Goal: Transaction & Acquisition: Book appointment/travel/reservation

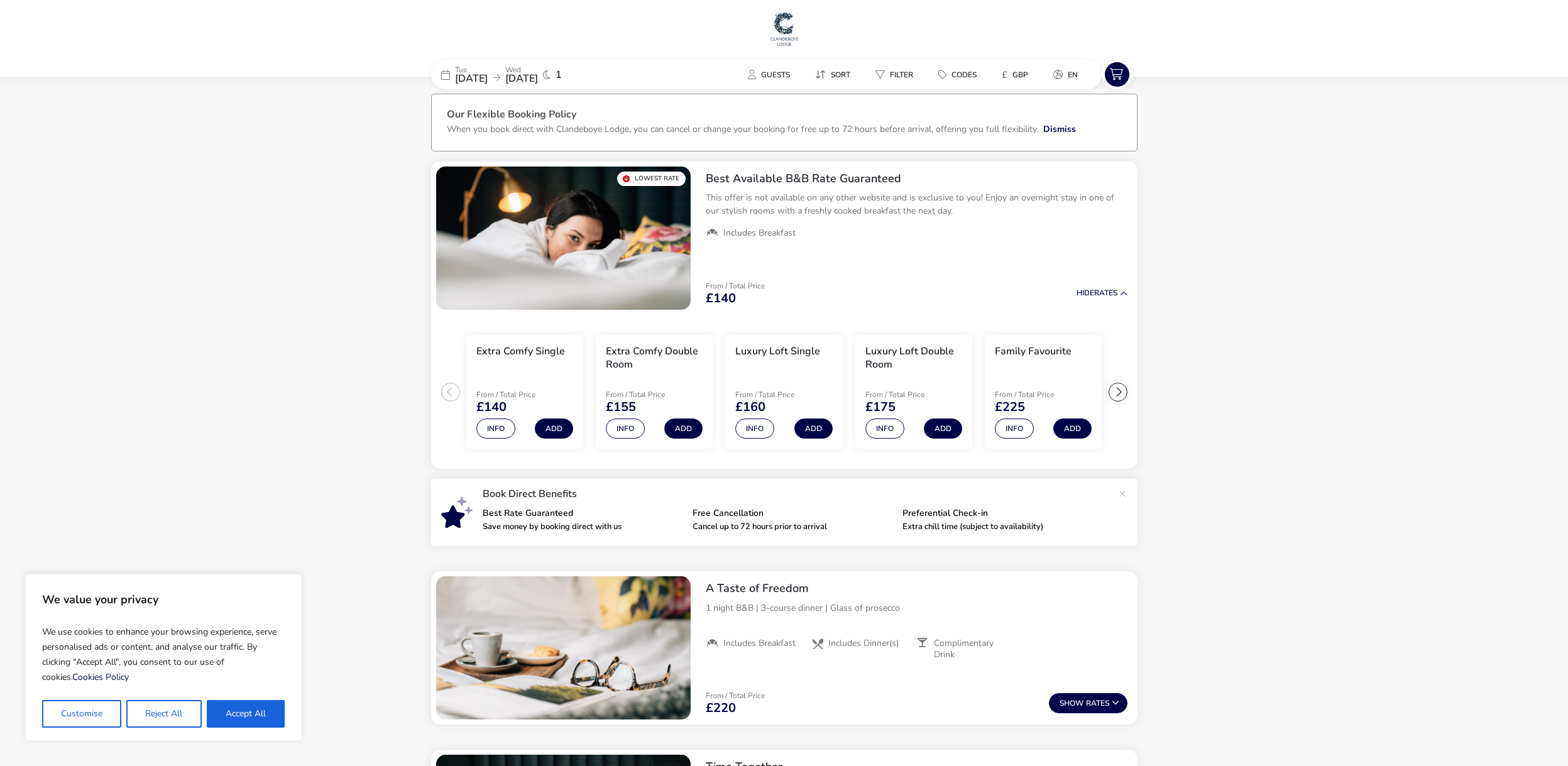
scroll to position [1, 0]
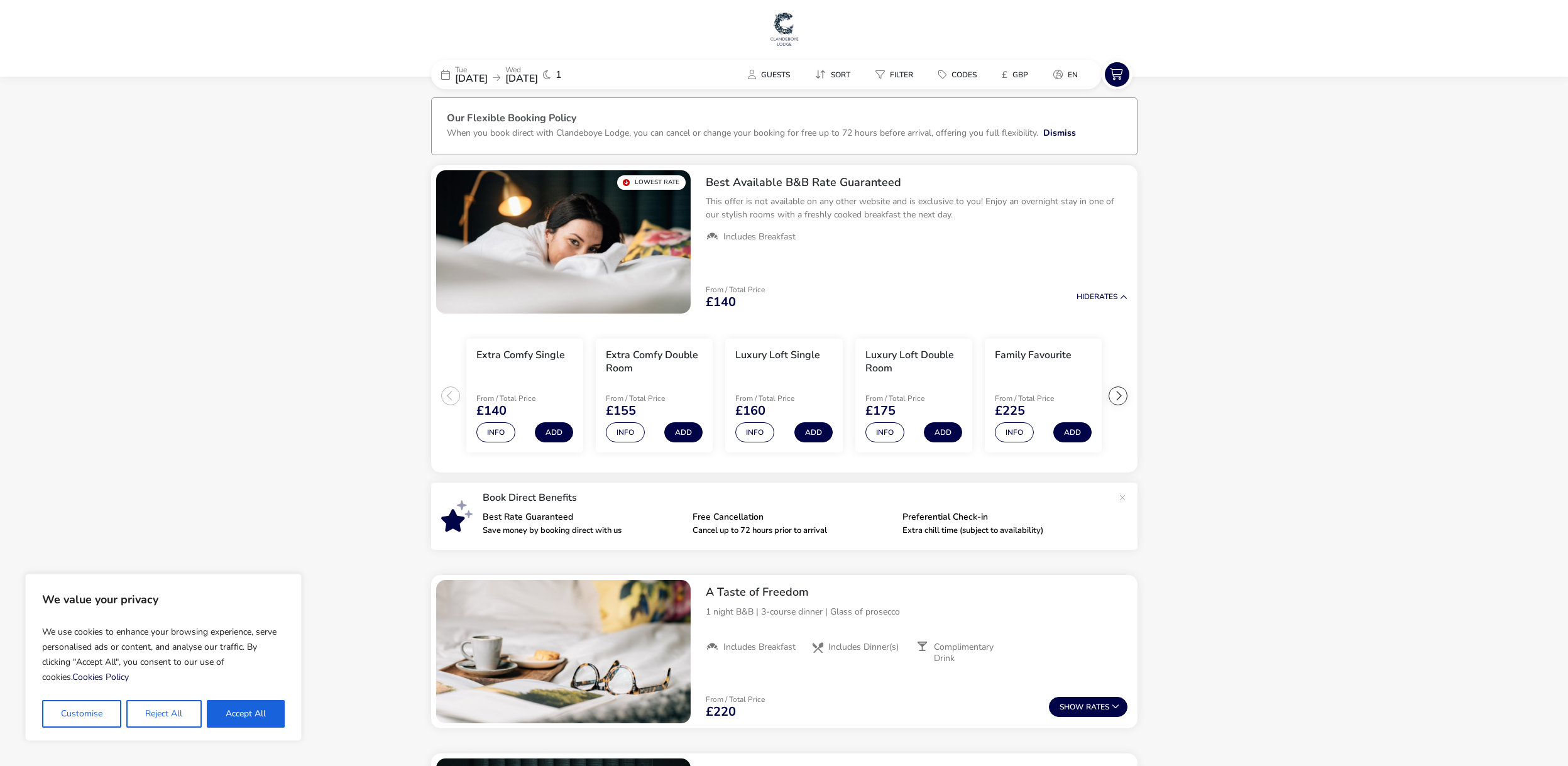
click at [259, 699] on div "We use cookies to enhance your browsing experience, serve personalised ads or c…" at bounding box center [164, 673] width 243 height 108
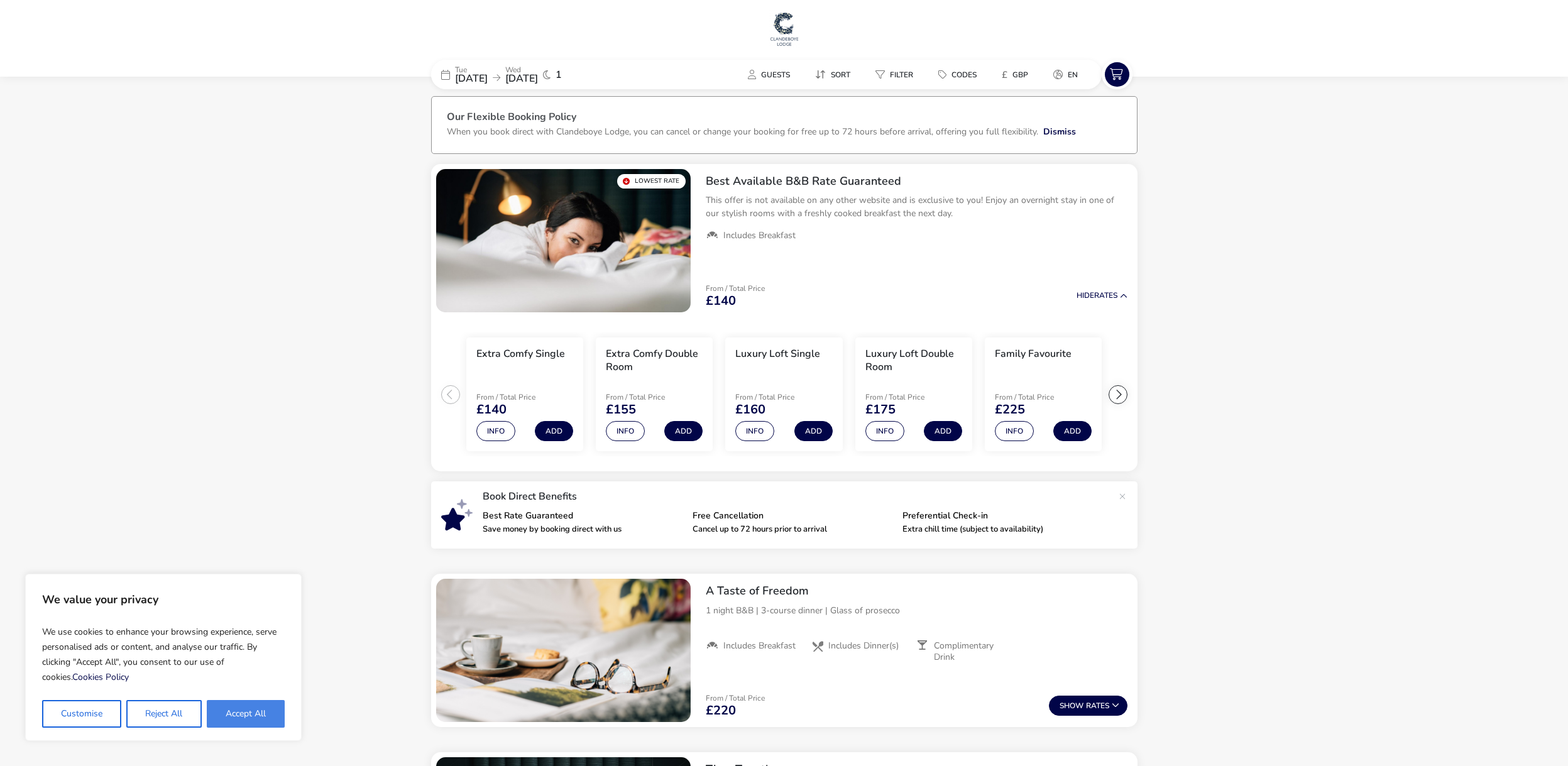
click at [259, 713] on button "Accept All" at bounding box center [245, 713] width 78 height 28
checkbox input "true"
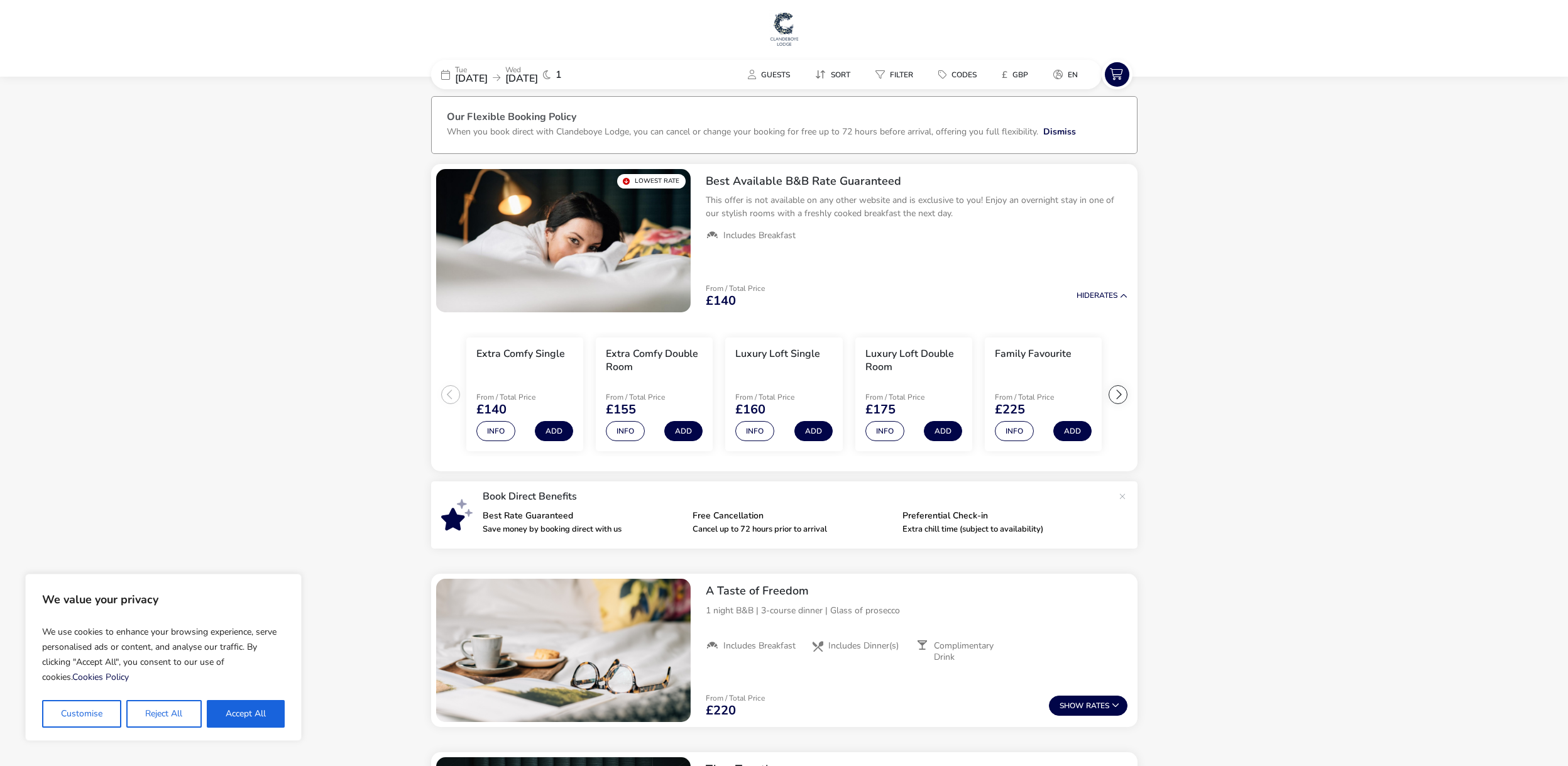
checkbox input "true"
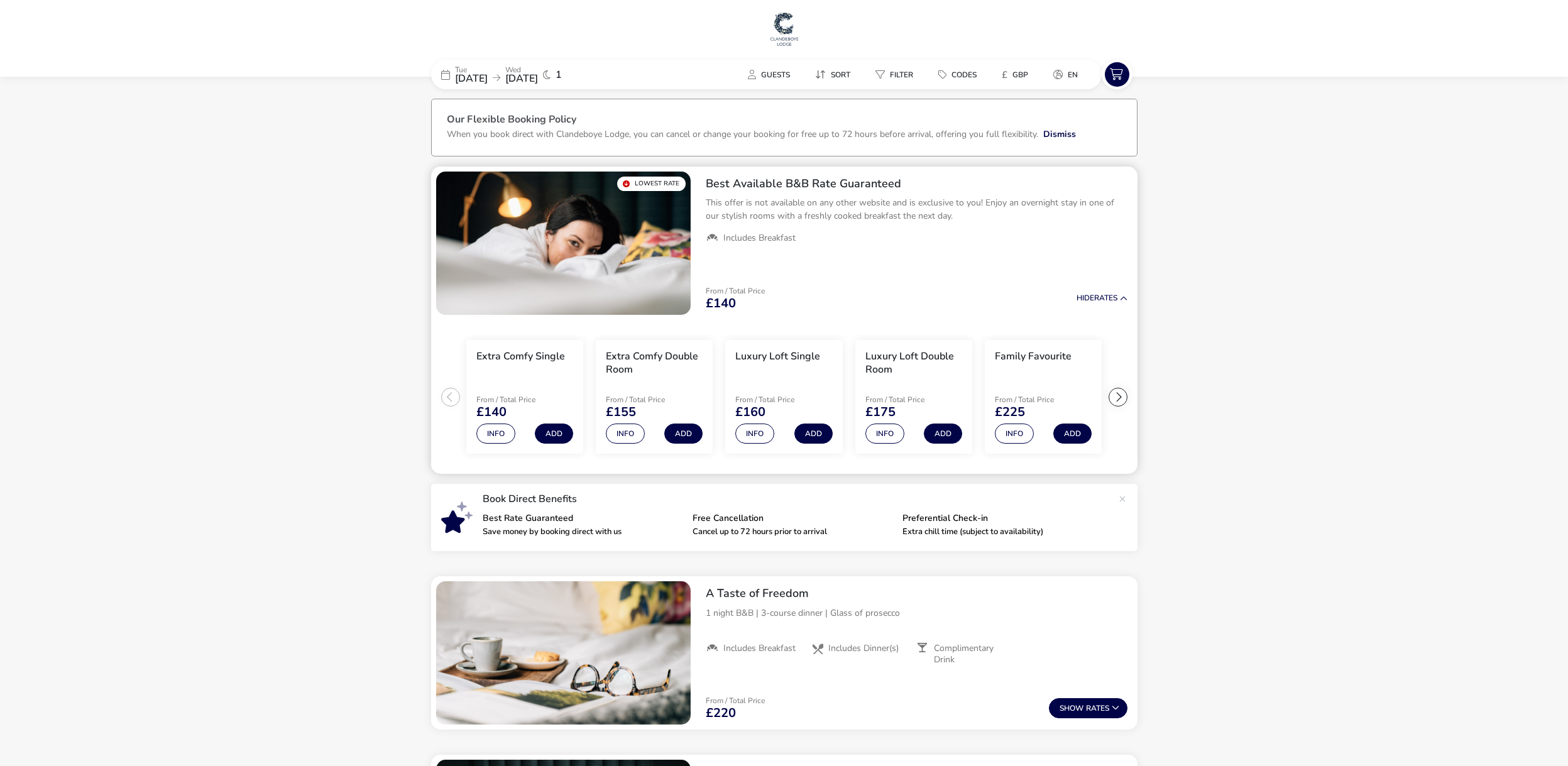
click at [627, 250] on img "1 / 1" at bounding box center [563, 243] width 255 height 143
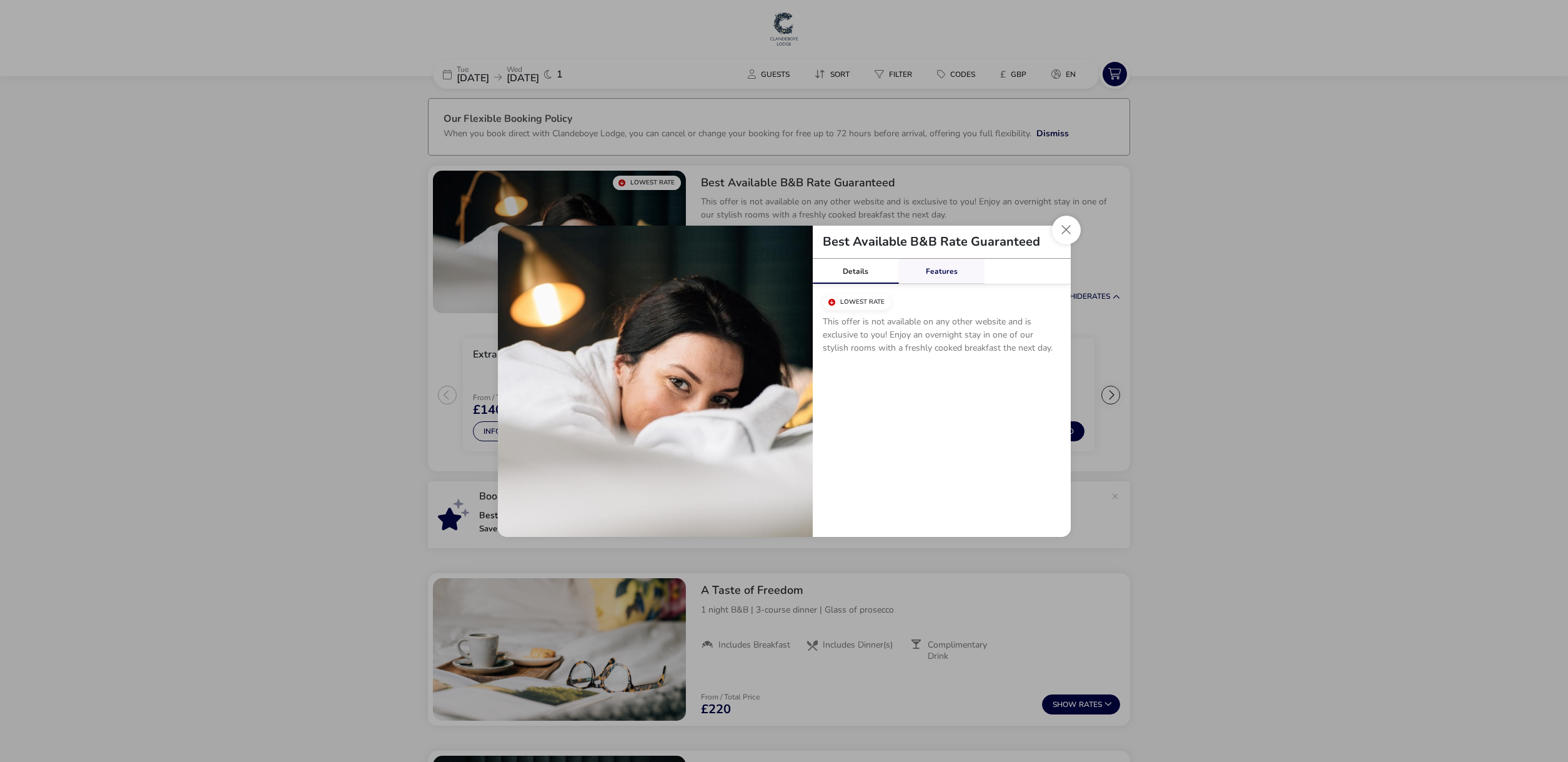
click at [940, 272] on link "Features" at bounding box center [941, 271] width 86 height 25
click at [1068, 237] on button "Close modal" at bounding box center [1067, 230] width 29 height 29
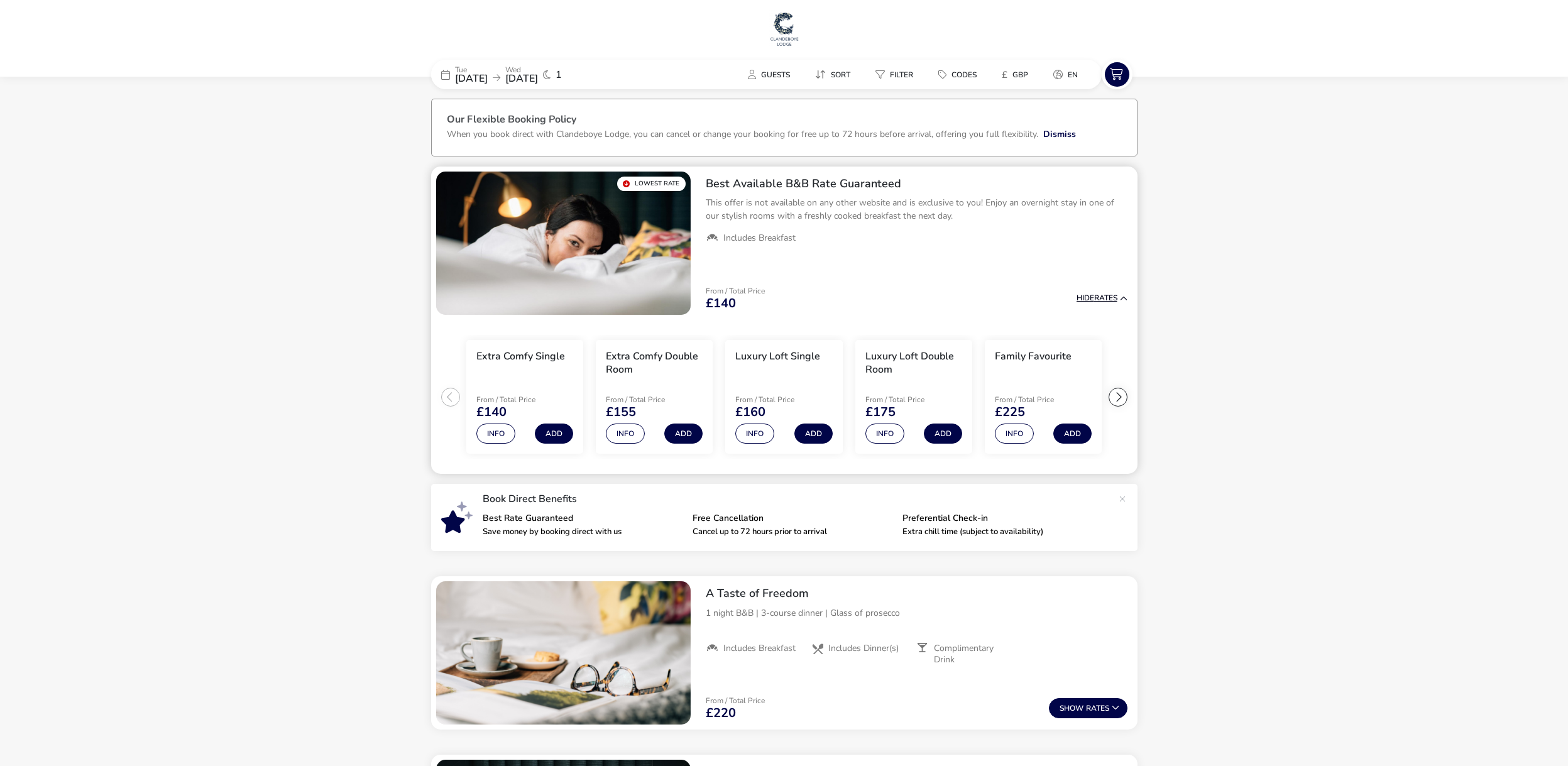
click at [1112, 297] on button "Hide Rates" at bounding box center [1101, 298] width 51 height 8
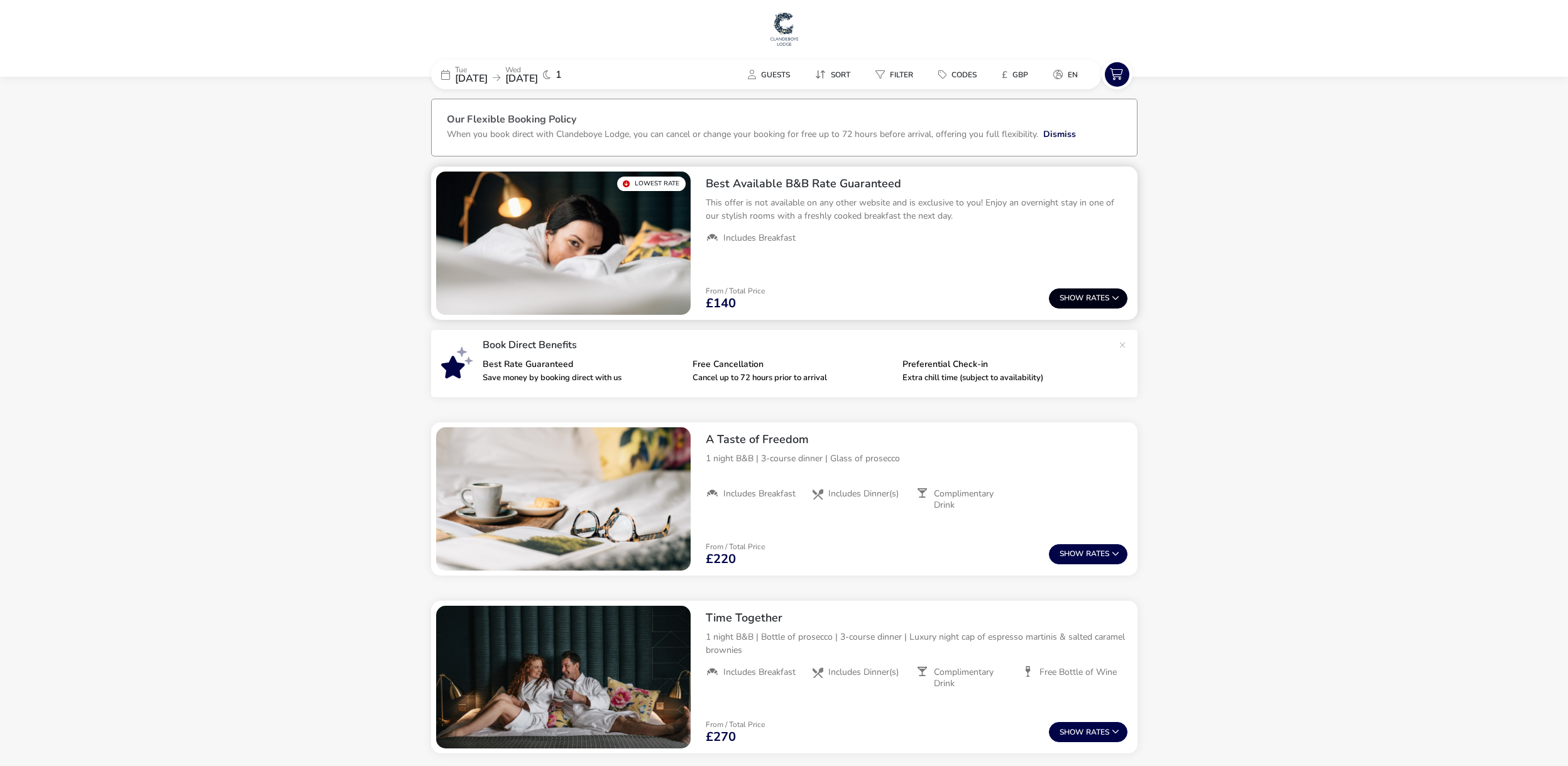
click at [1112, 297] on icon at bounding box center [1115, 297] width 8 height 8
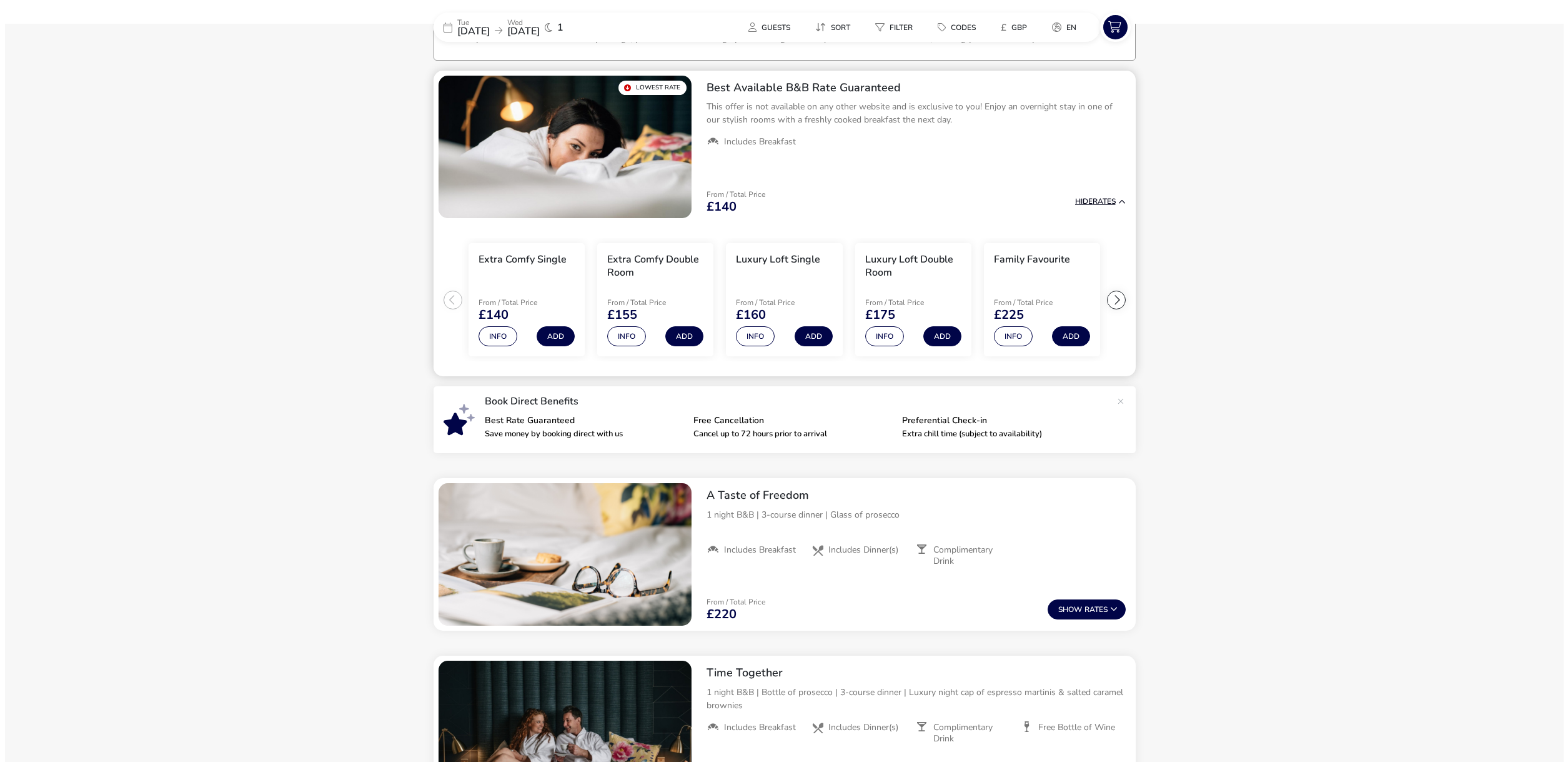
scroll to position [103, 0]
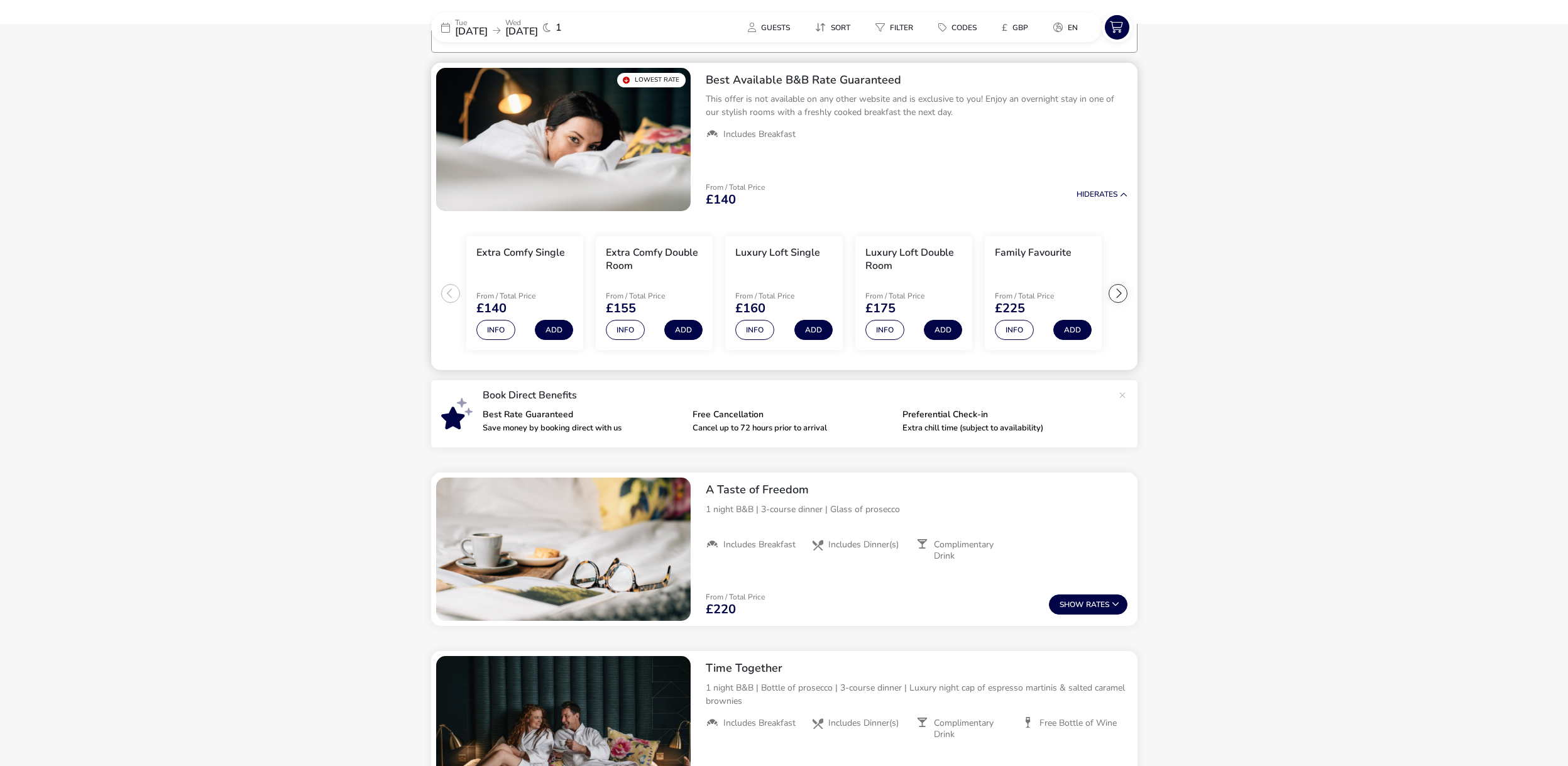
click at [449, 293] on ul "Extra Comfy Single From / Total Price £140 Info Add Extra Comfy Double Room Fro…" at bounding box center [784, 293] width 706 height 155
click at [1108, 296] on naf-product-item "Family Favourite From / Total Price £225 Info Add" at bounding box center [1043, 293] width 130 height 124
click at [1119, 294] on div at bounding box center [1117, 293] width 19 height 19
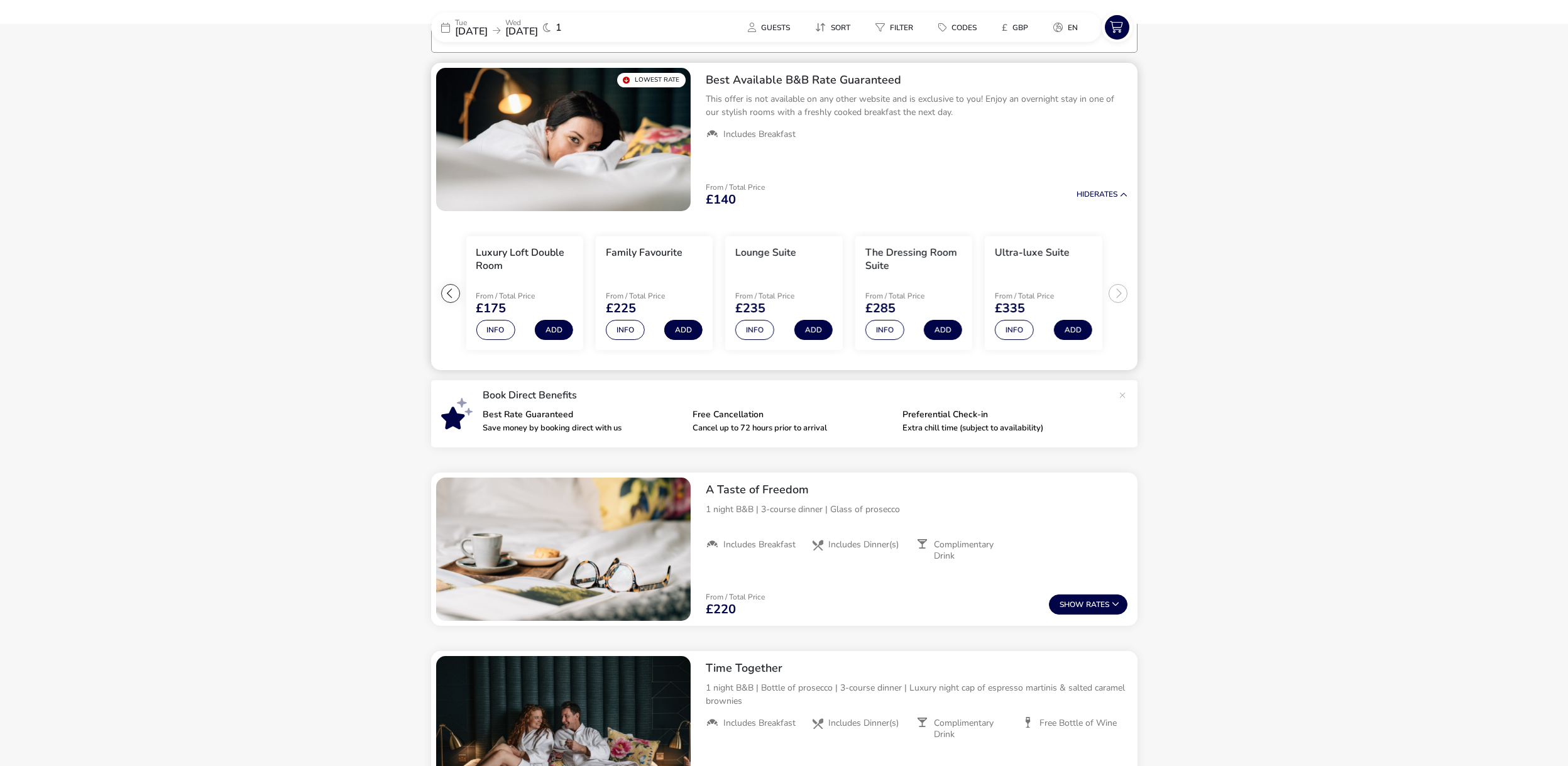
click at [1119, 294] on ul "Extra Comfy Single From / Total Price £140 Info Add Extra Comfy Double Room Fro…" at bounding box center [784, 293] width 706 height 155
click at [451, 293] on div at bounding box center [450, 293] width 19 height 19
click at [654, 255] on h3 "Extra Comfy Double Room" at bounding box center [654, 259] width 97 height 26
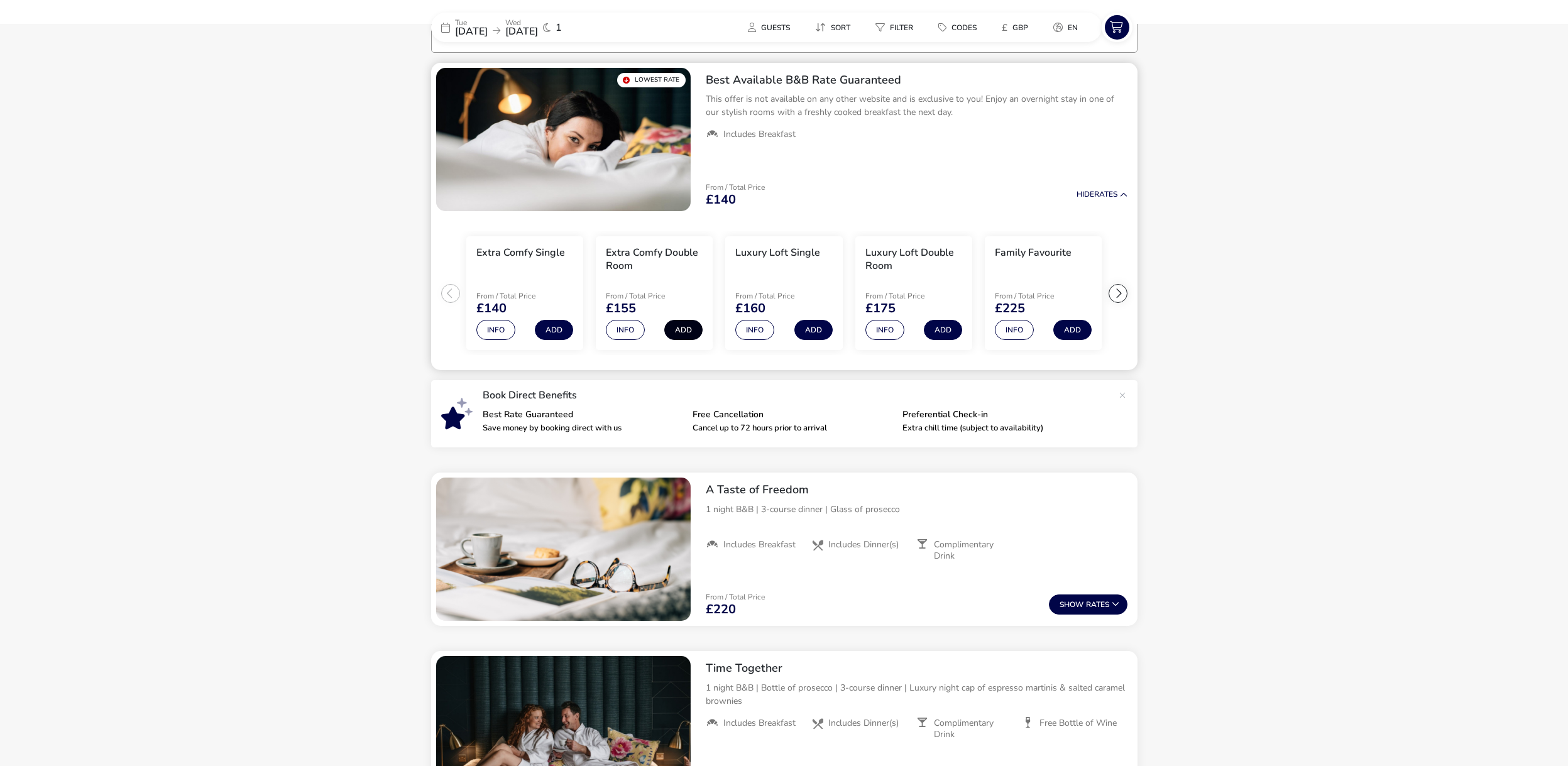
click at [694, 333] on button "Add" at bounding box center [683, 329] width 38 height 20
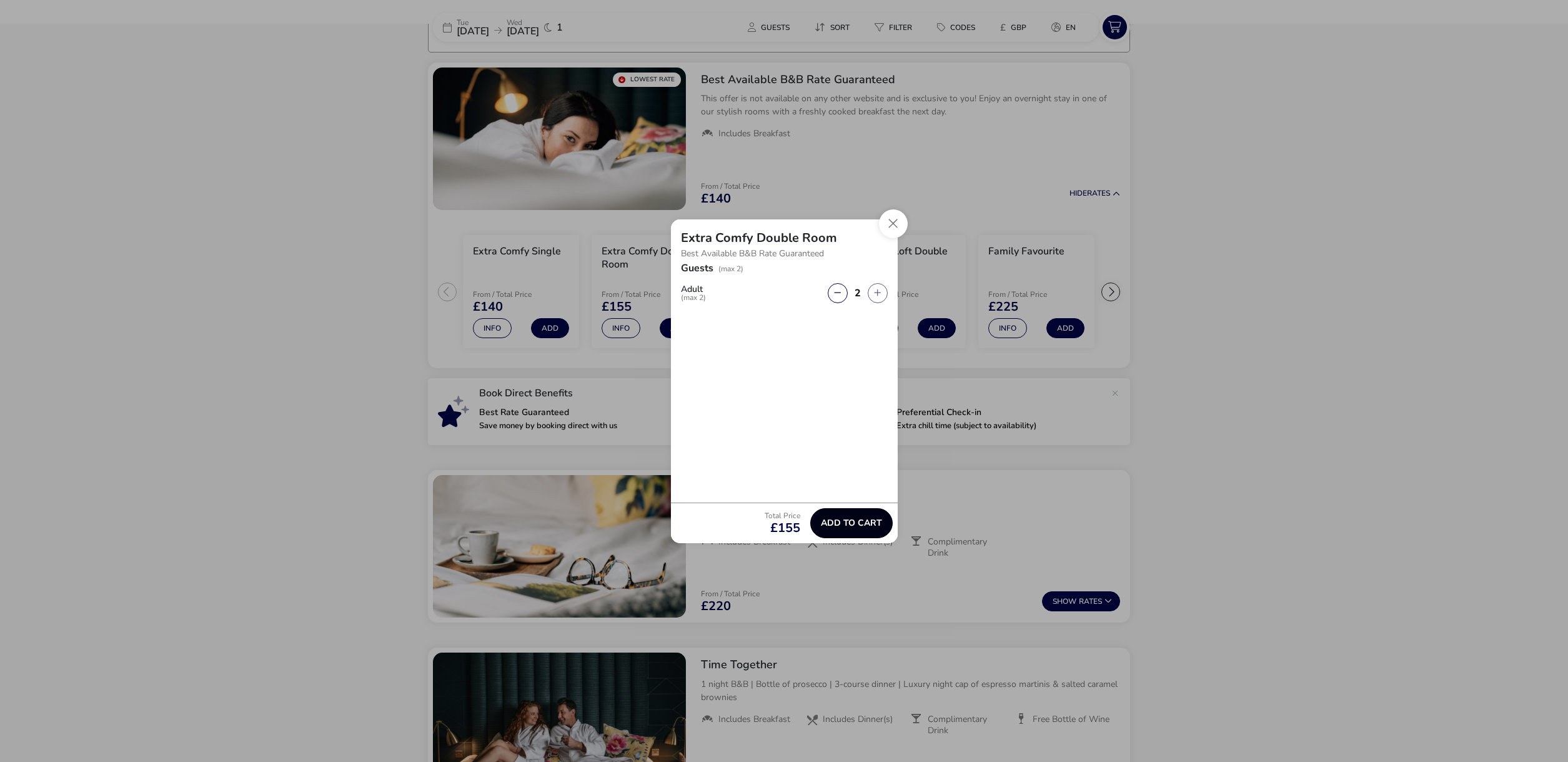
click at [860, 527] on span "Add to cart" at bounding box center [852, 523] width 61 height 10
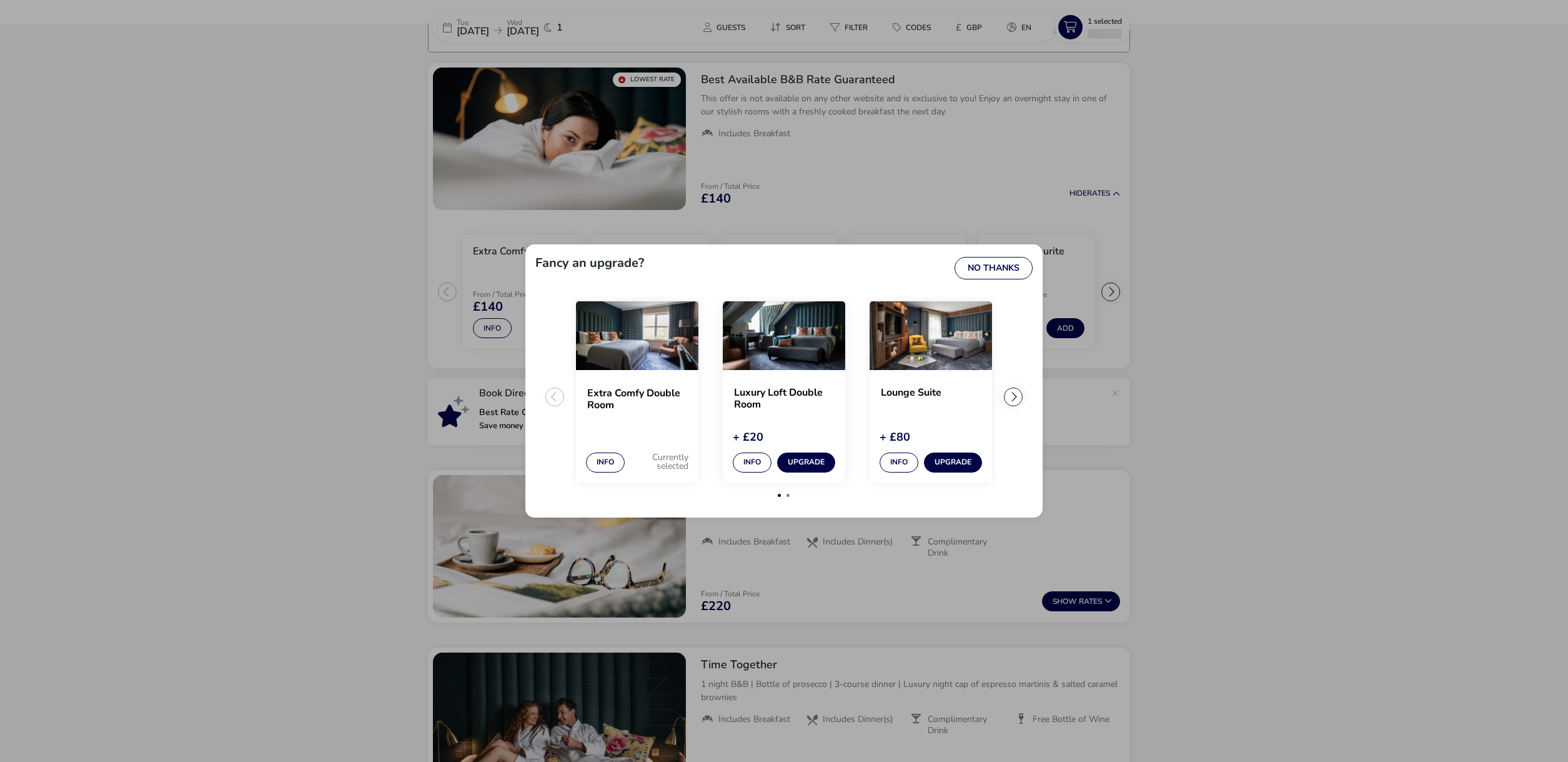
click at [798, 339] on img "2 / 4" at bounding box center [784, 336] width 123 height 69
click at [984, 276] on button "No Thanks" at bounding box center [994, 268] width 78 height 23
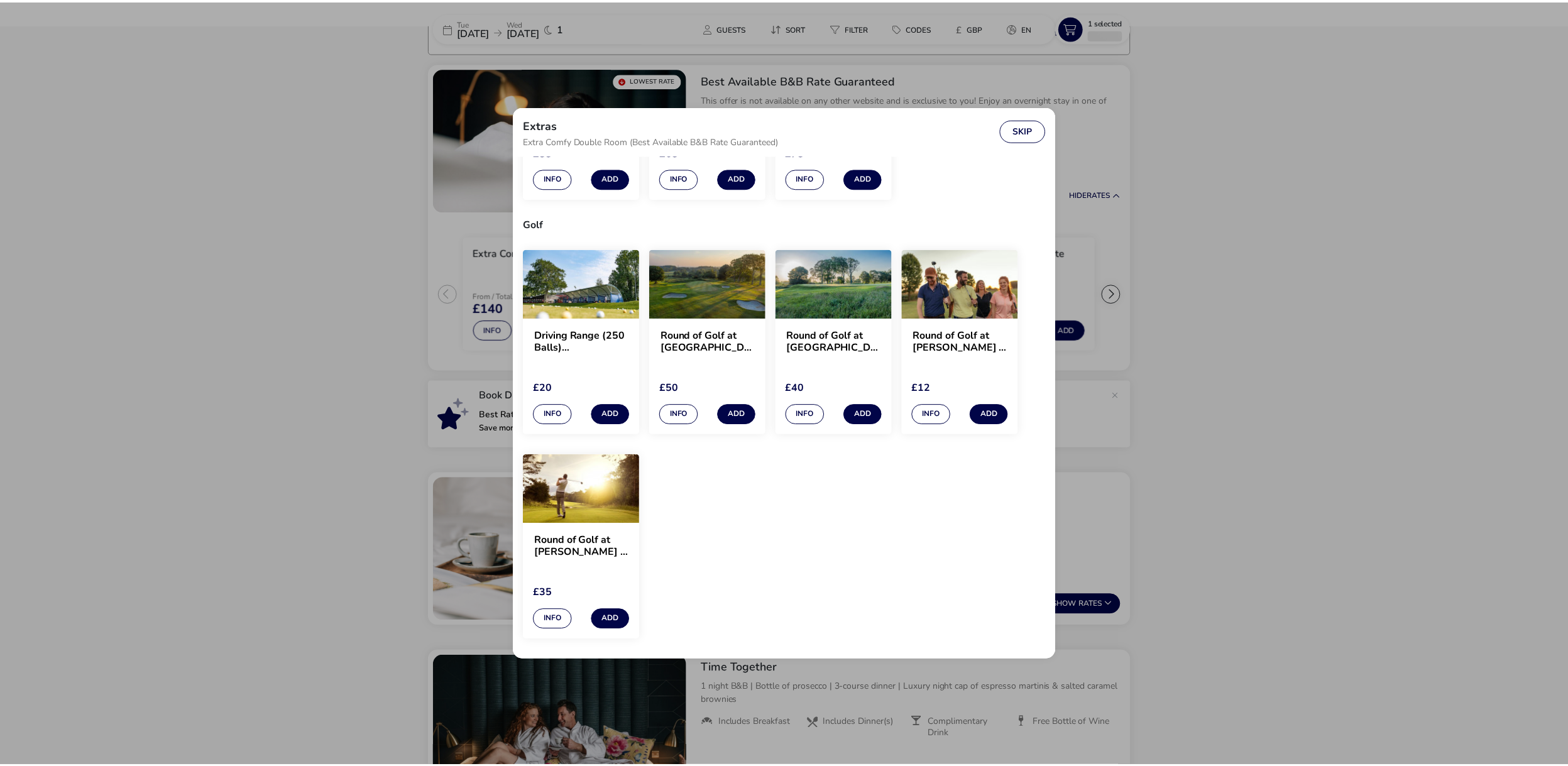
scroll to position [1068, 0]
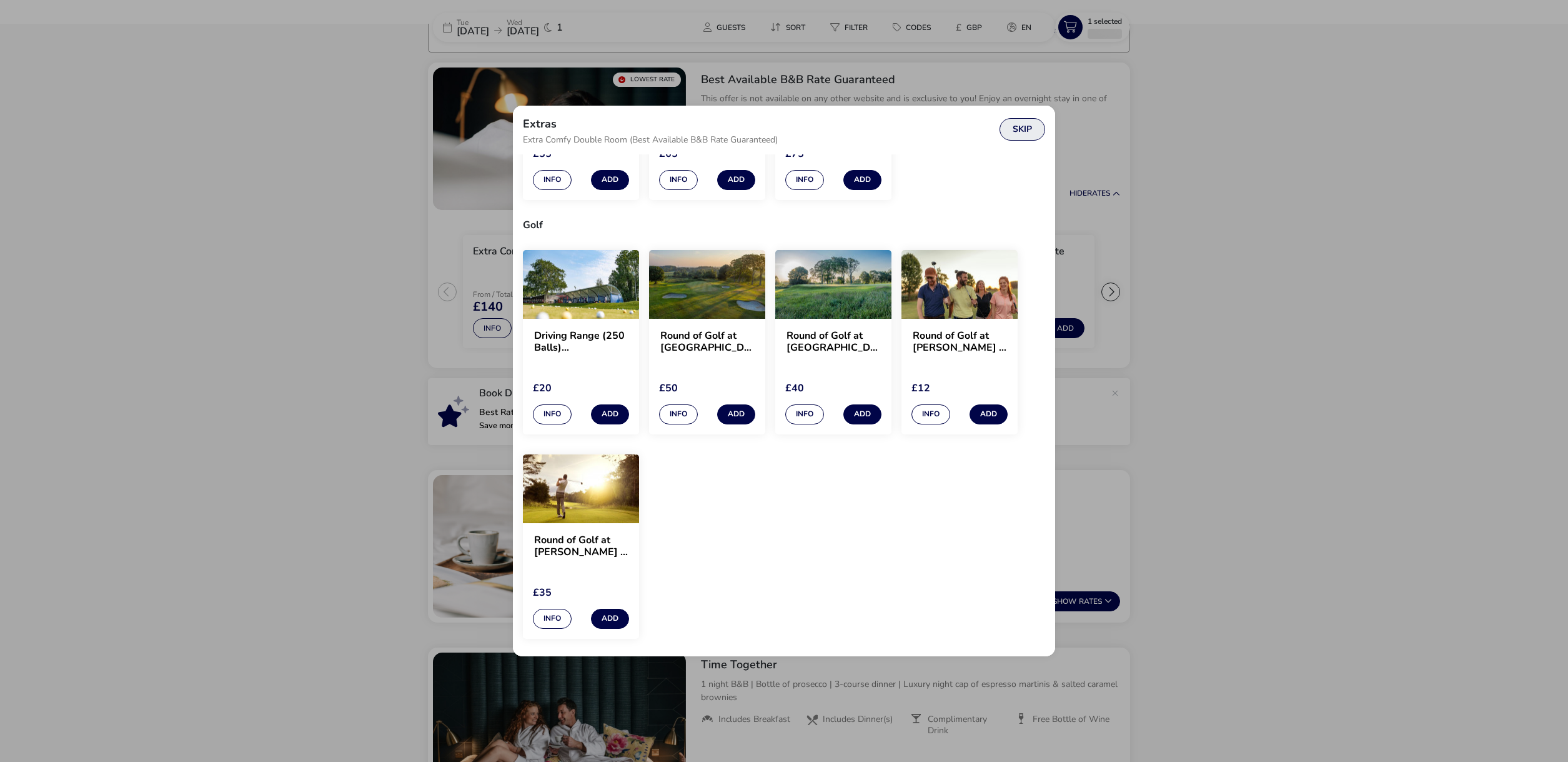
click at [1044, 134] on button "Skip" at bounding box center [1023, 129] width 46 height 23
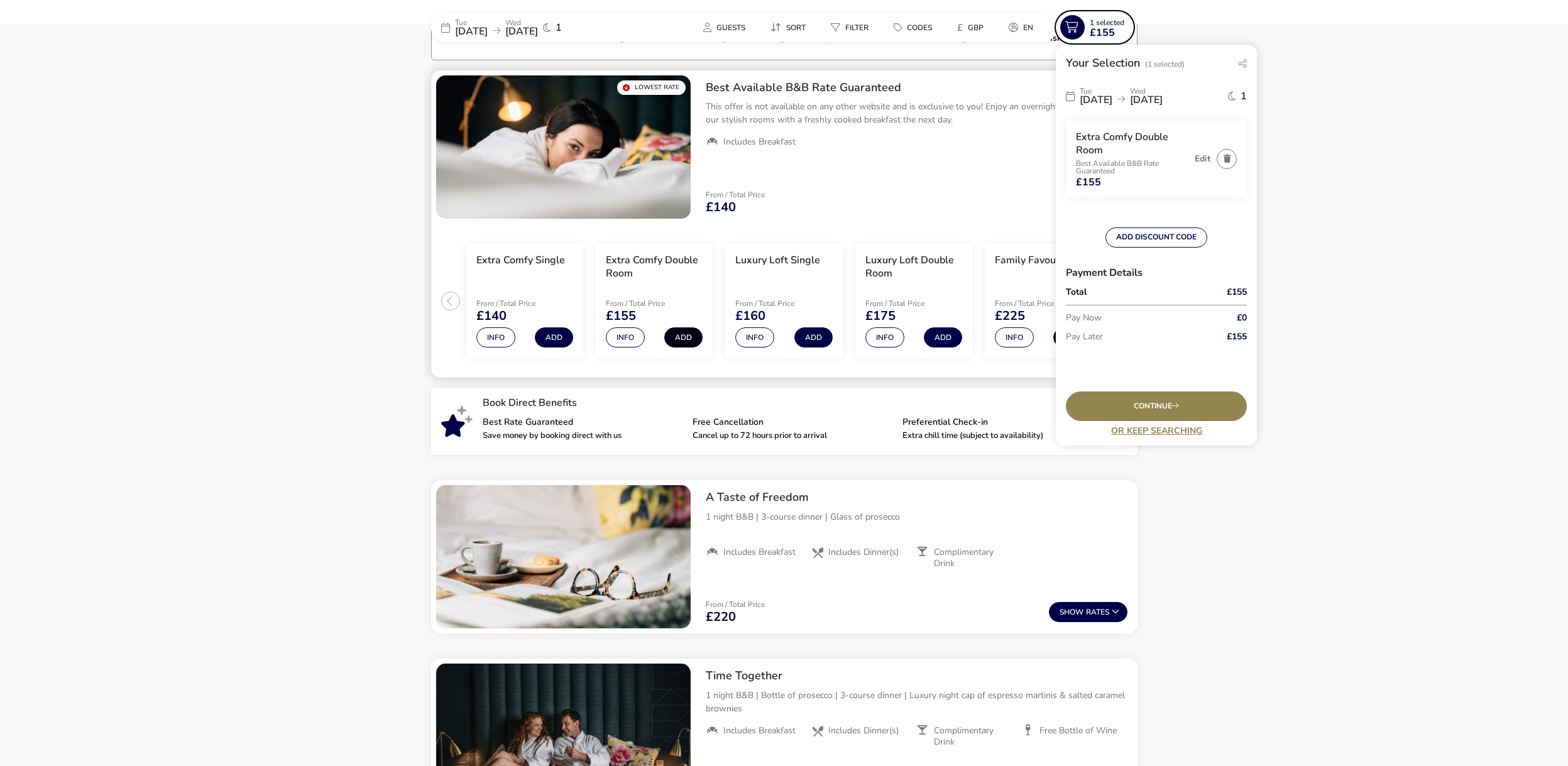
scroll to position [93, 0]
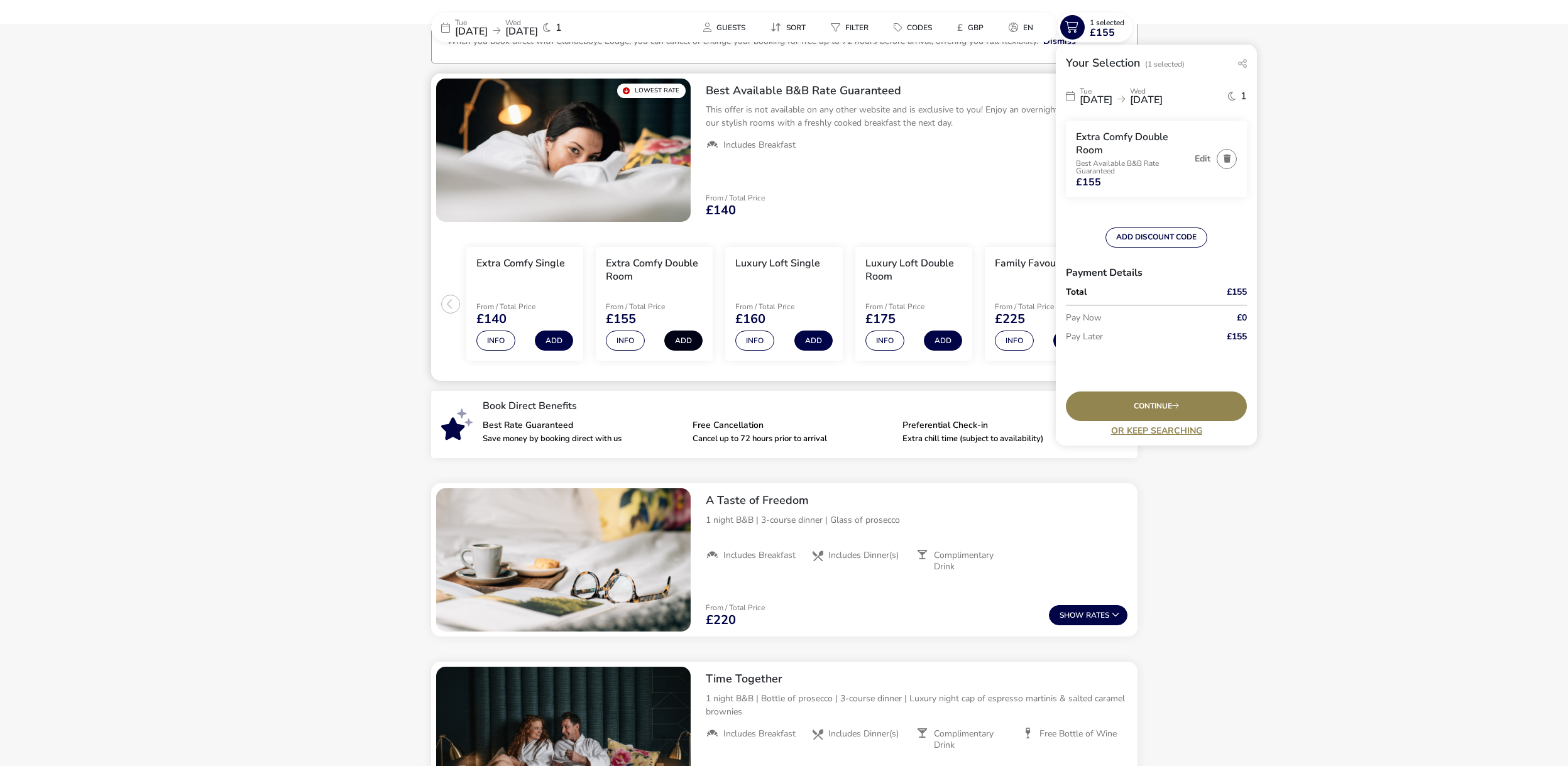
click at [680, 333] on button "Add" at bounding box center [683, 340] width 38 height 20
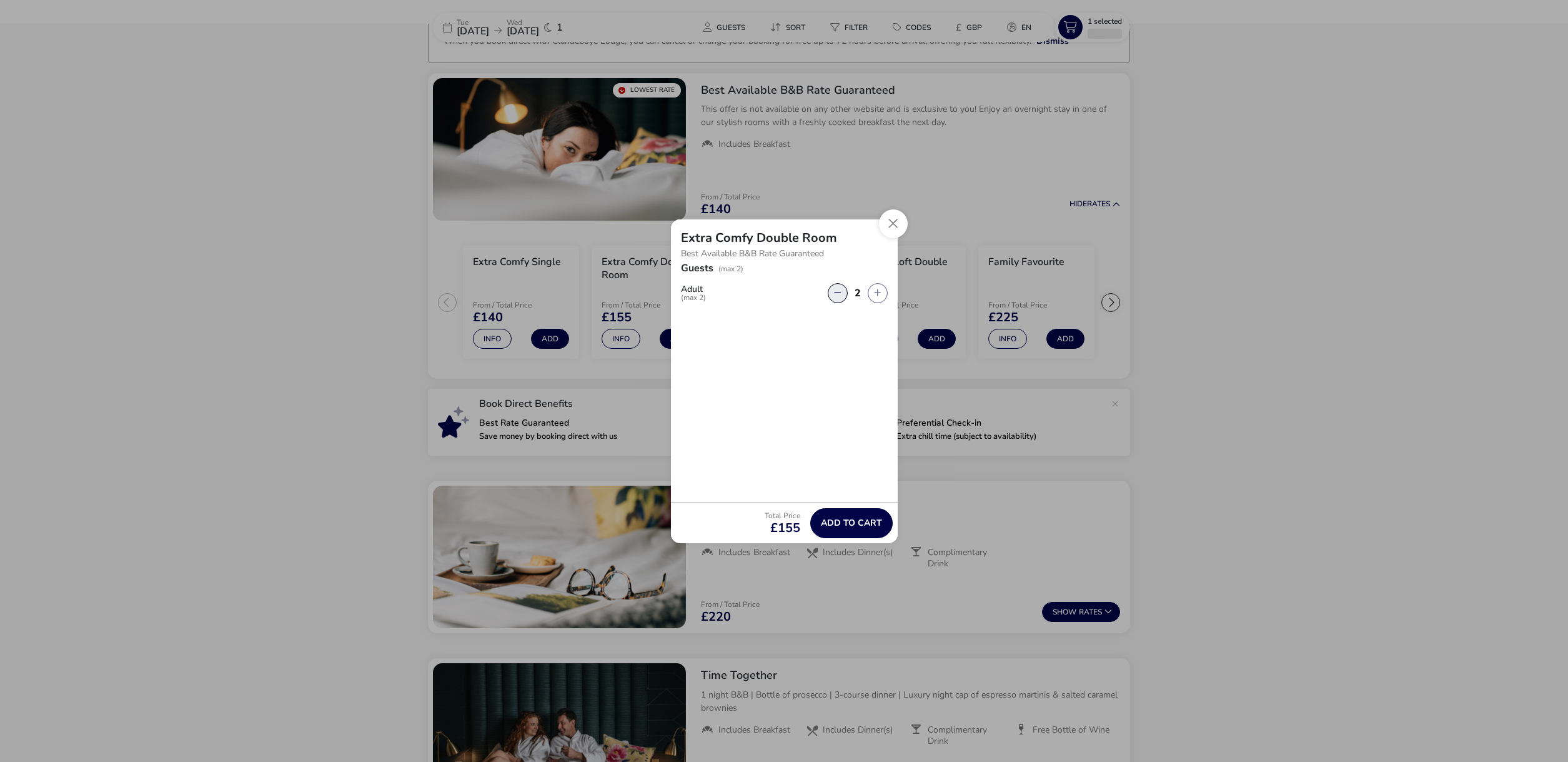
click at [833, 295] on button "button" at bounding box center [838, 292] width 20 height 20
type input "1"
click at [854, 518] on span "Add to cart" at bounding box center [852, 523] width 61 height 10
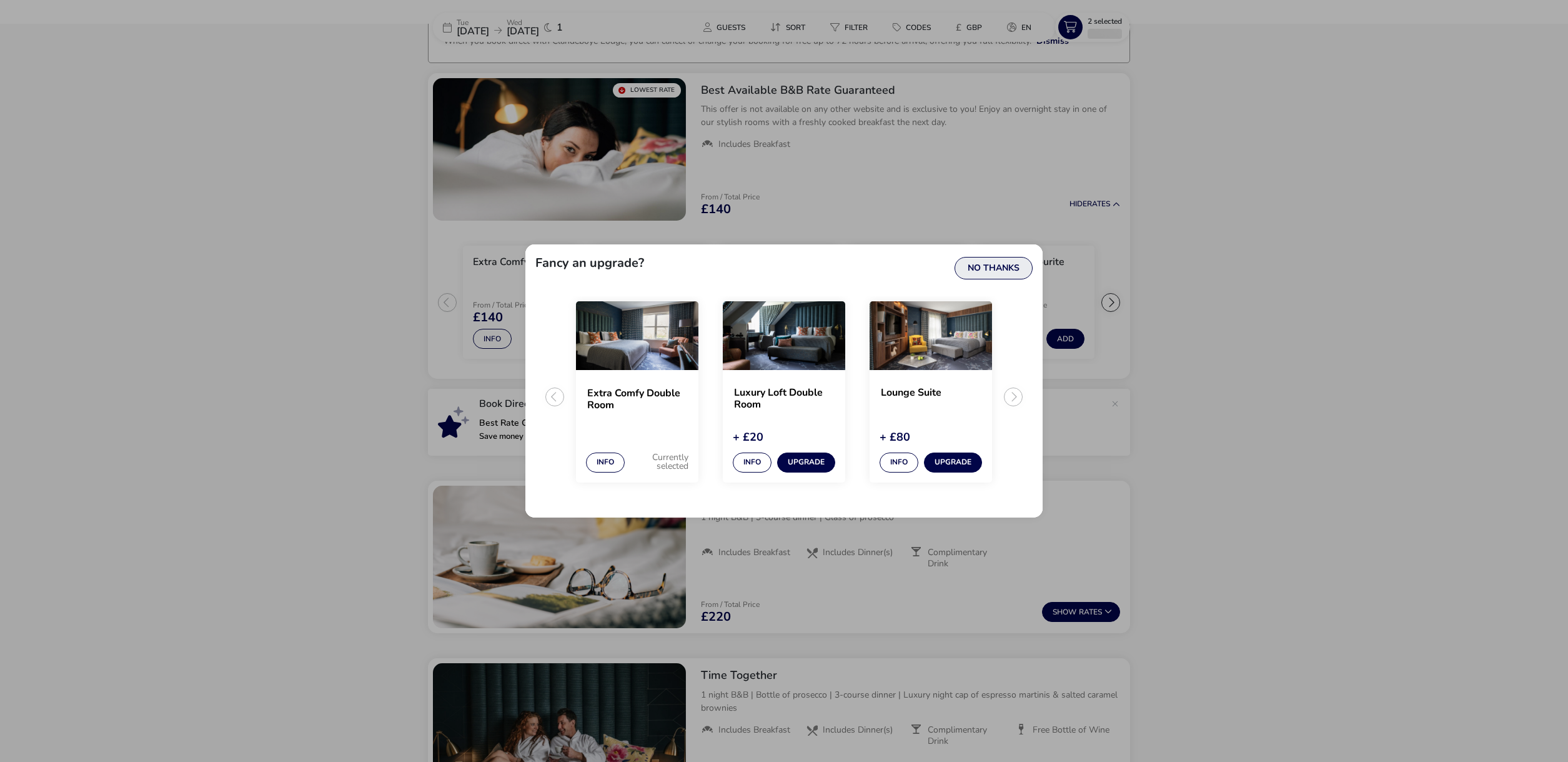
click at [998, 268] on button "No Thanks" at bounding box center [994, 268] width 78 height 23
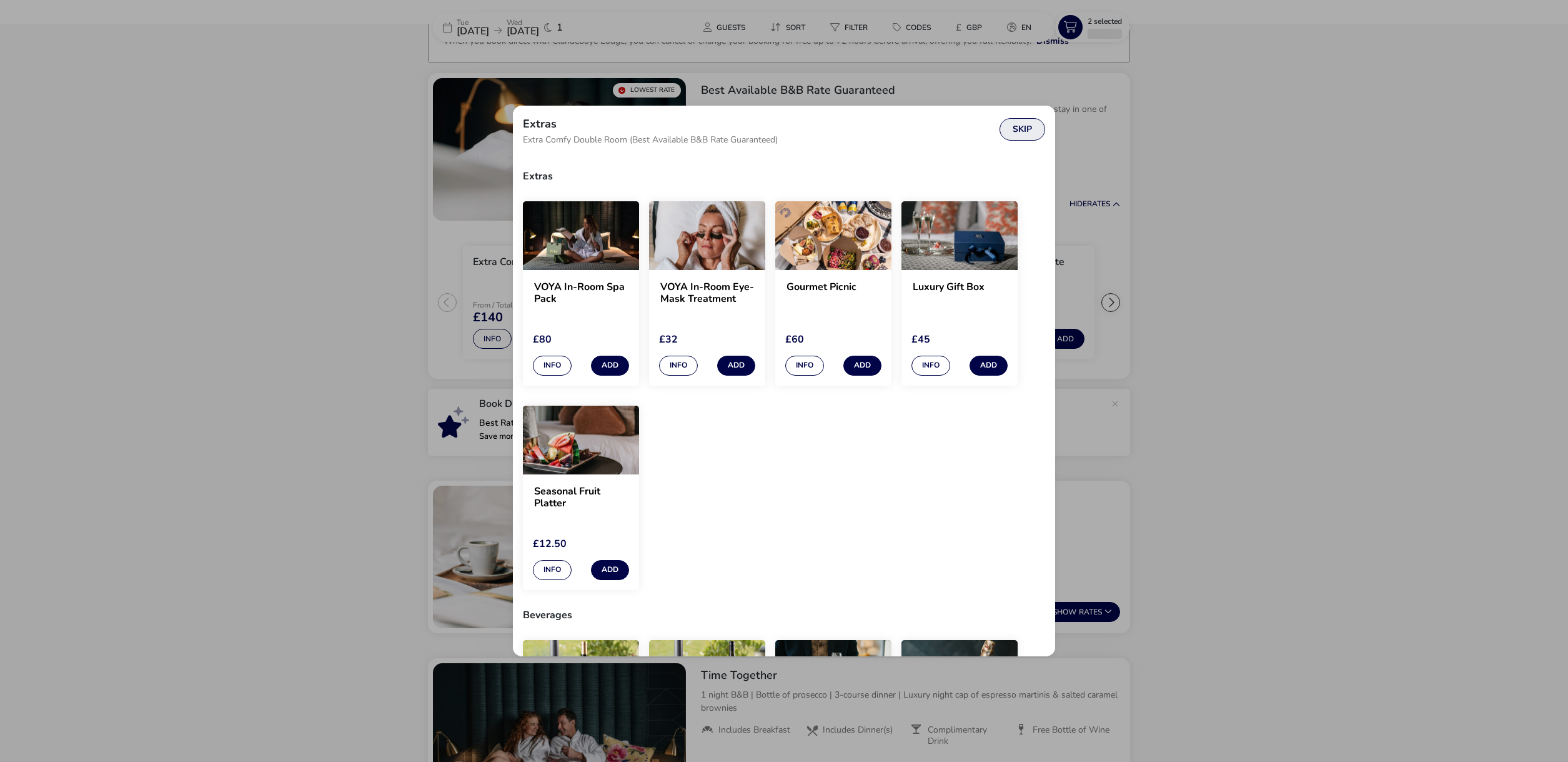
click at [1021, 135] on button "Skip" at bounding box center [1023, 129] width 46 height 23
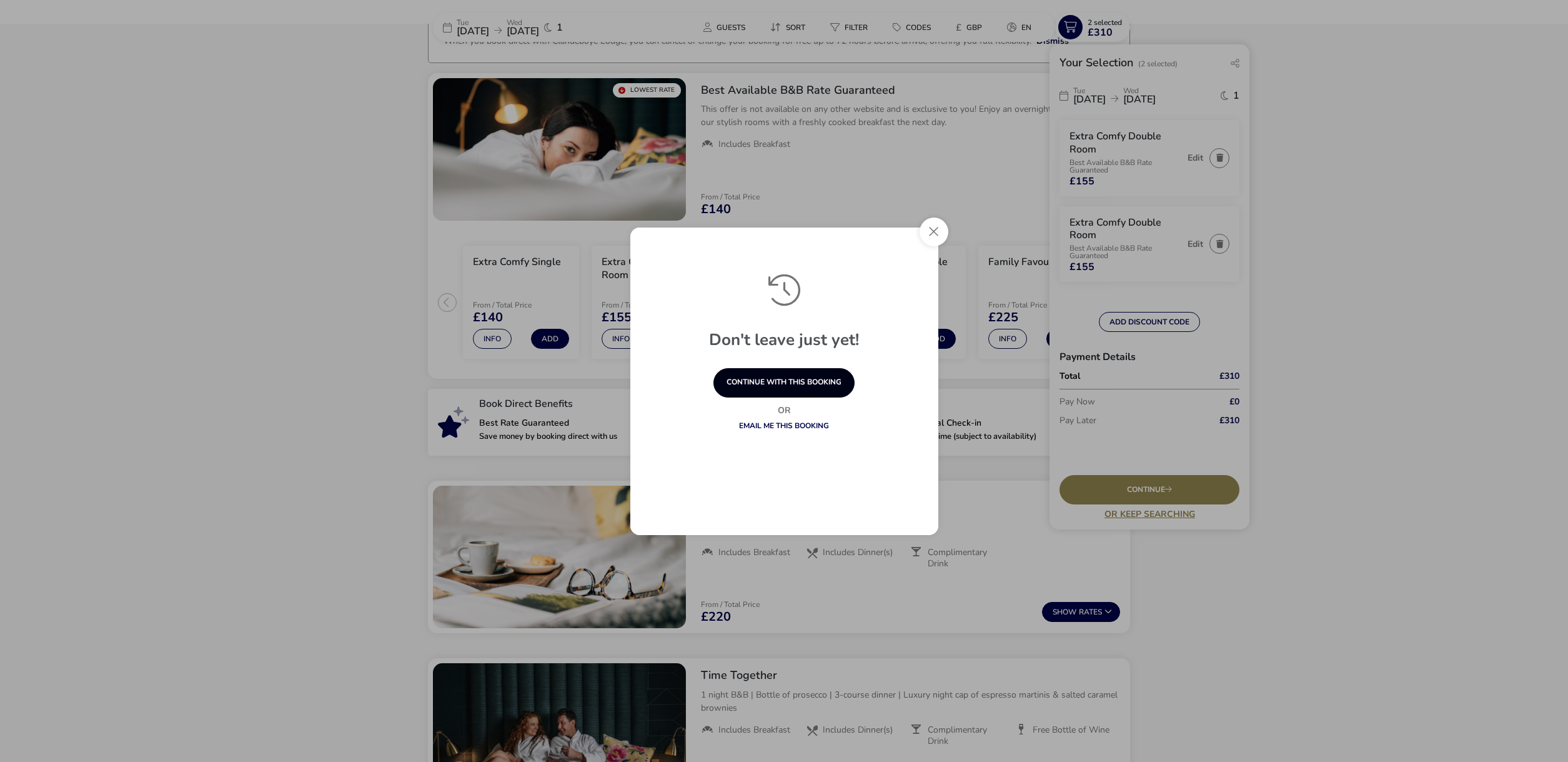
click at [784, 389] on button "continue with this booking" at bounding box center [784, 383] width 141 height 30
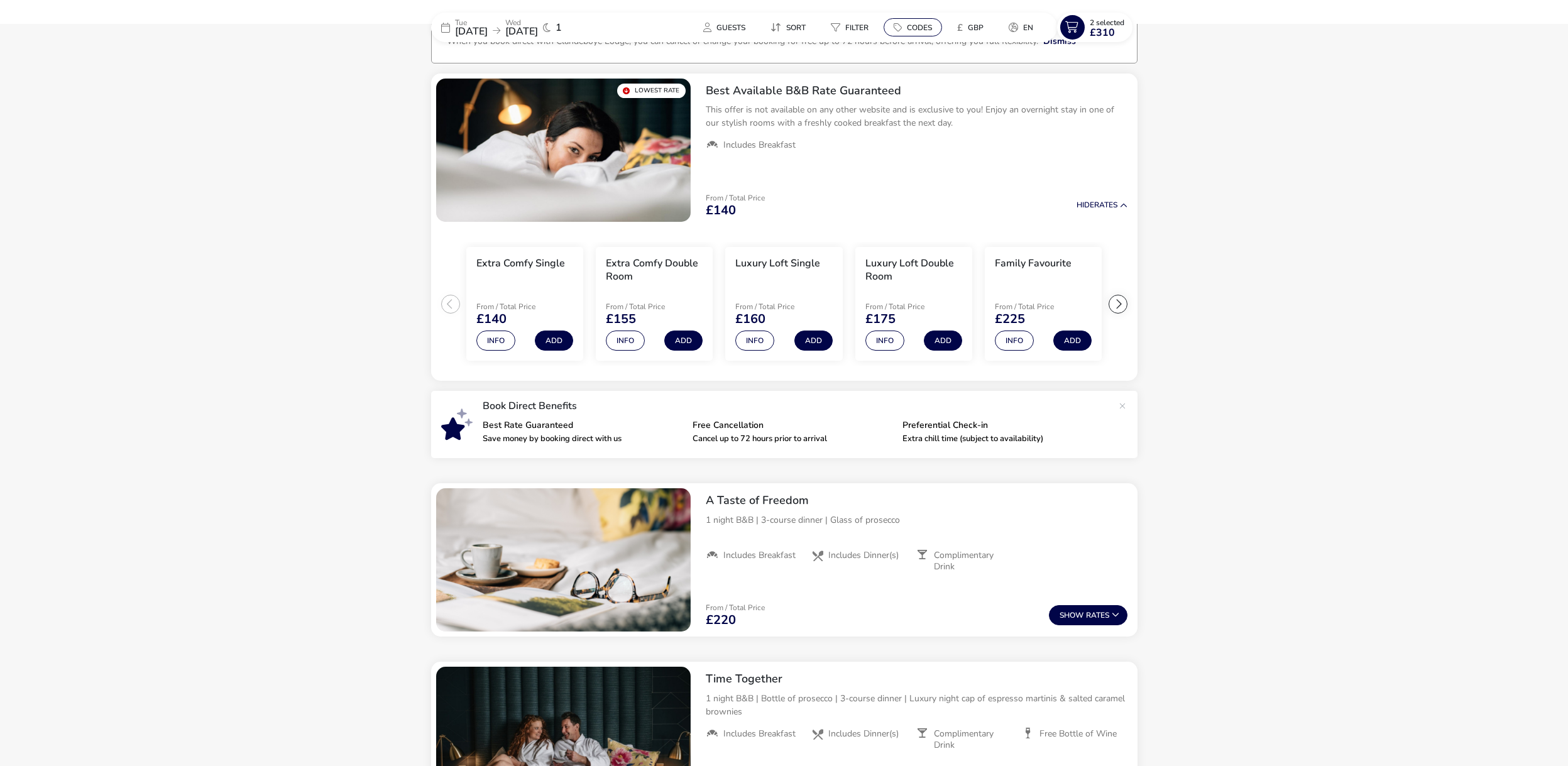
click at [899, 32] on icon at bounding box center [897, 28] width 8 height 10
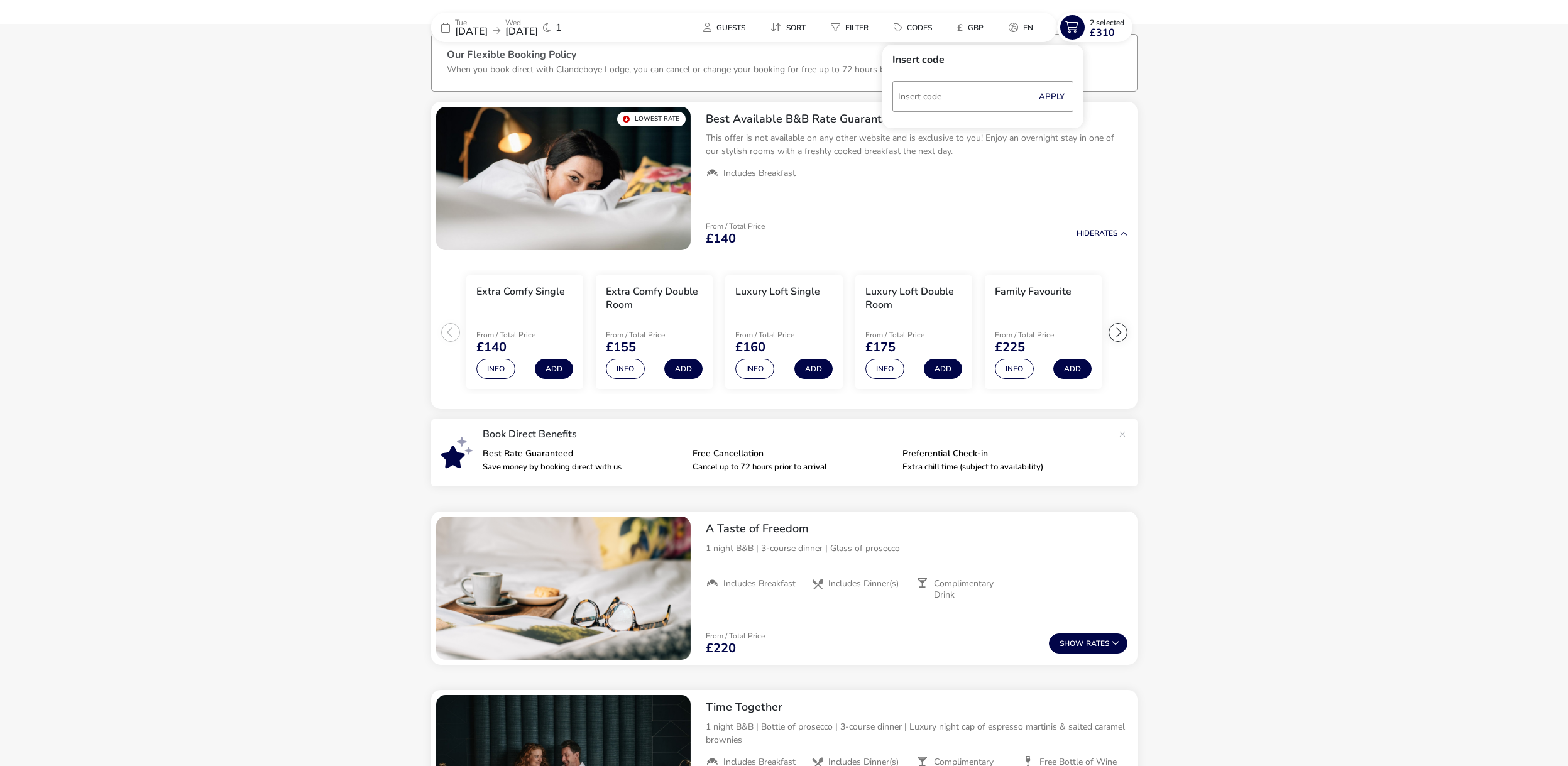
scroll to position [0, 0]
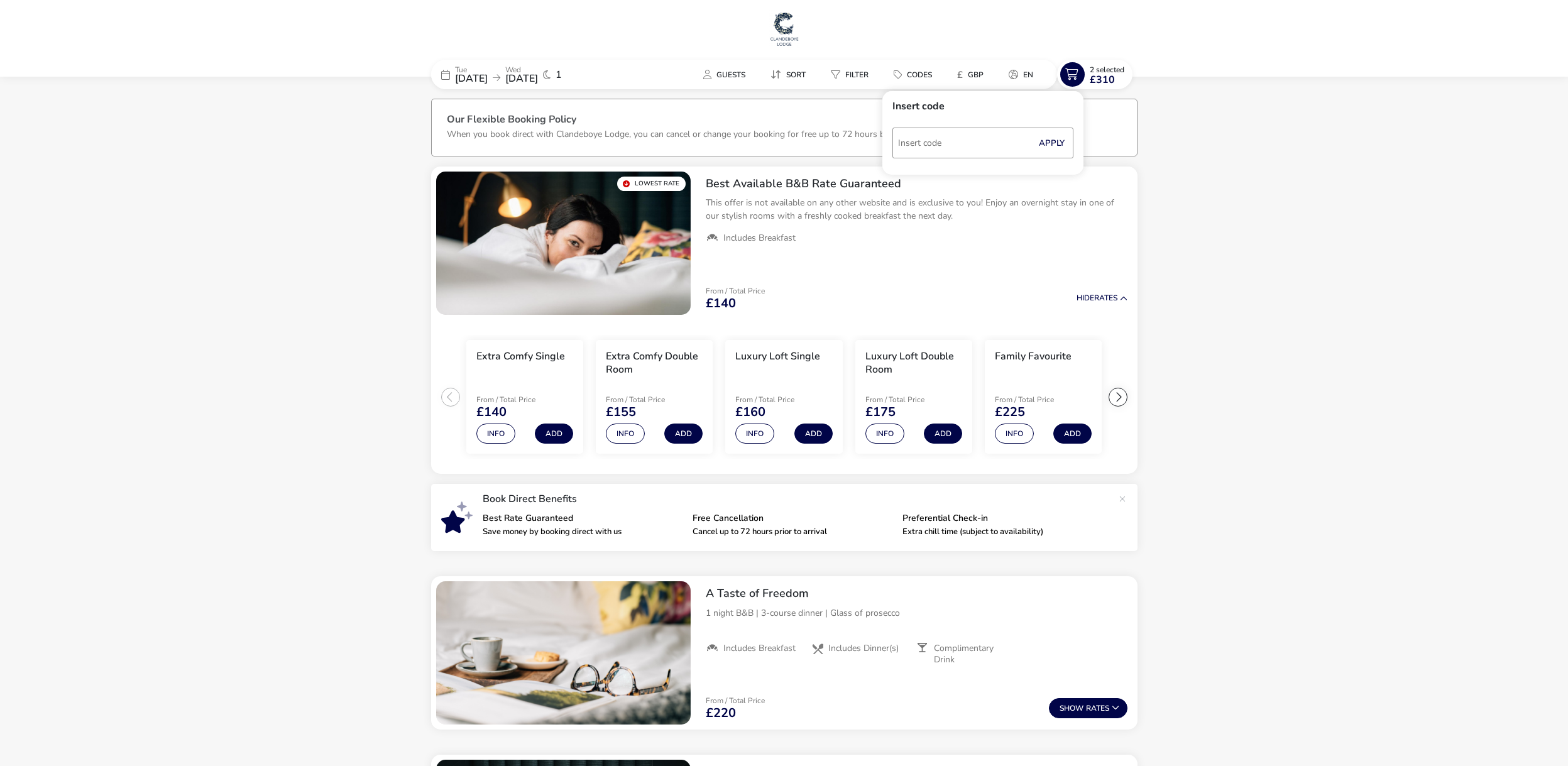
click at [786, 28] on img at bounding box center [784, 28] width 31 height 37
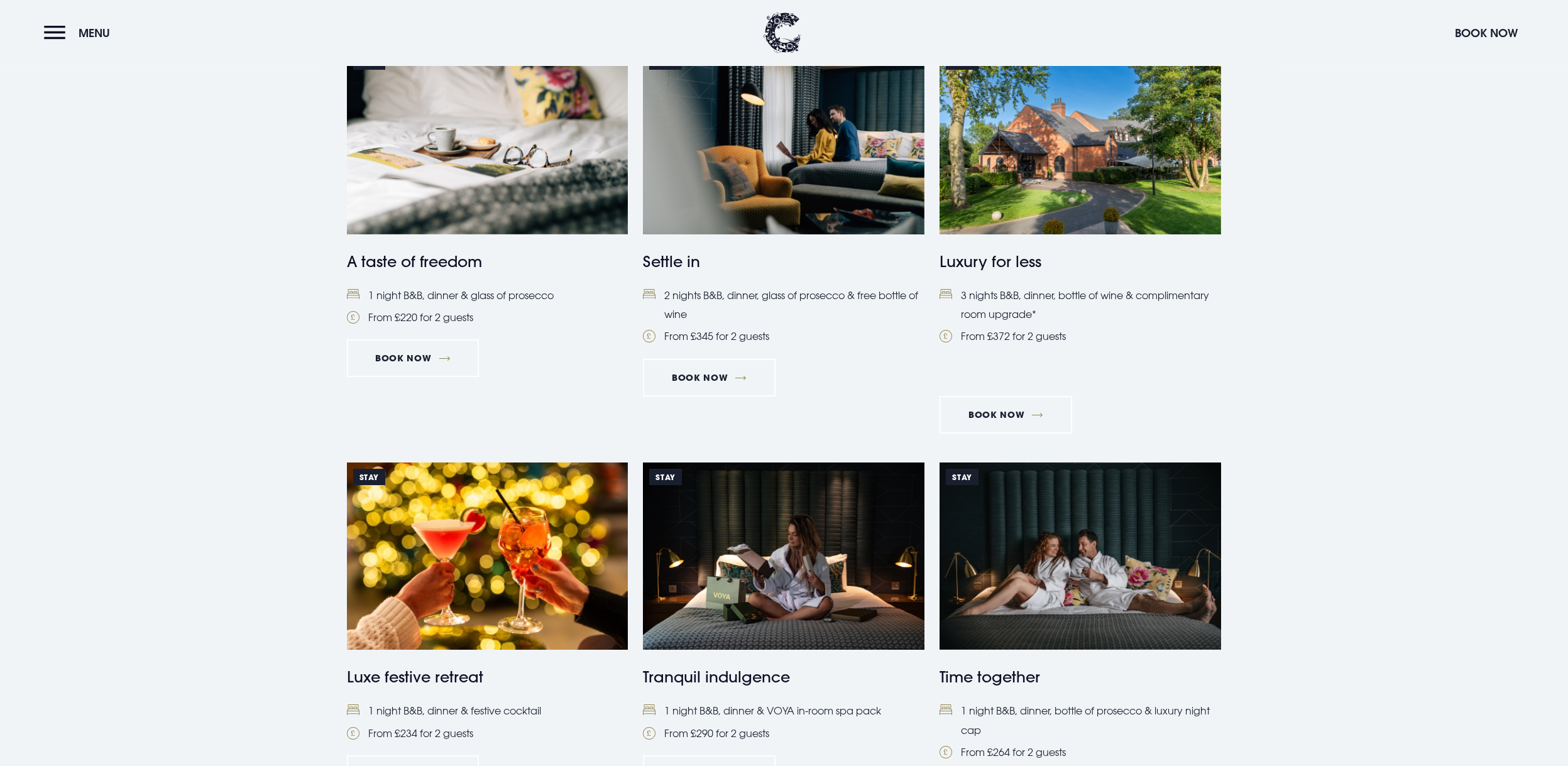
scroll to position [663, 0]
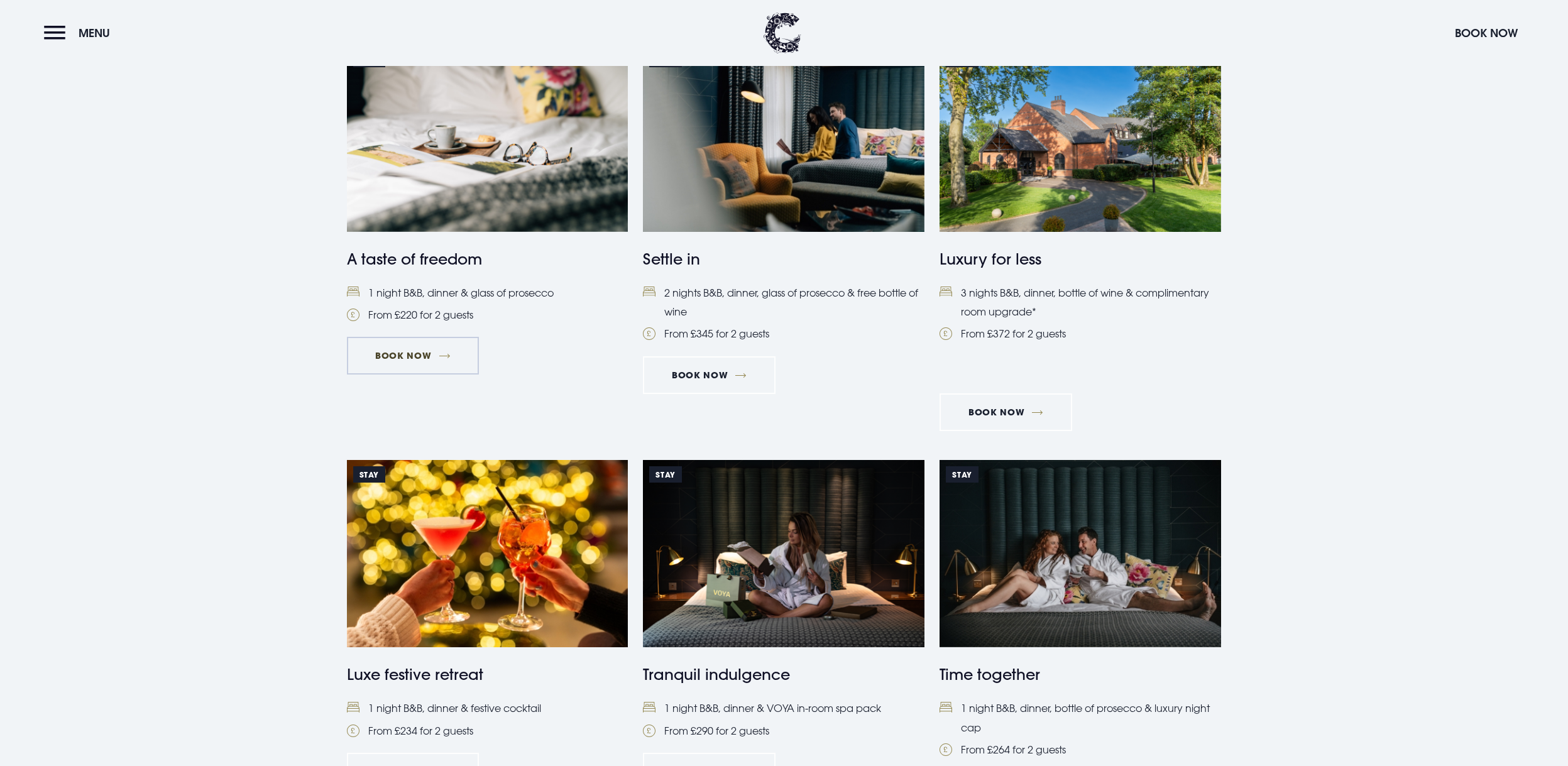
click at [422, 355] on link "Book Now" at bounding box center [413, 356] width 132 height 37
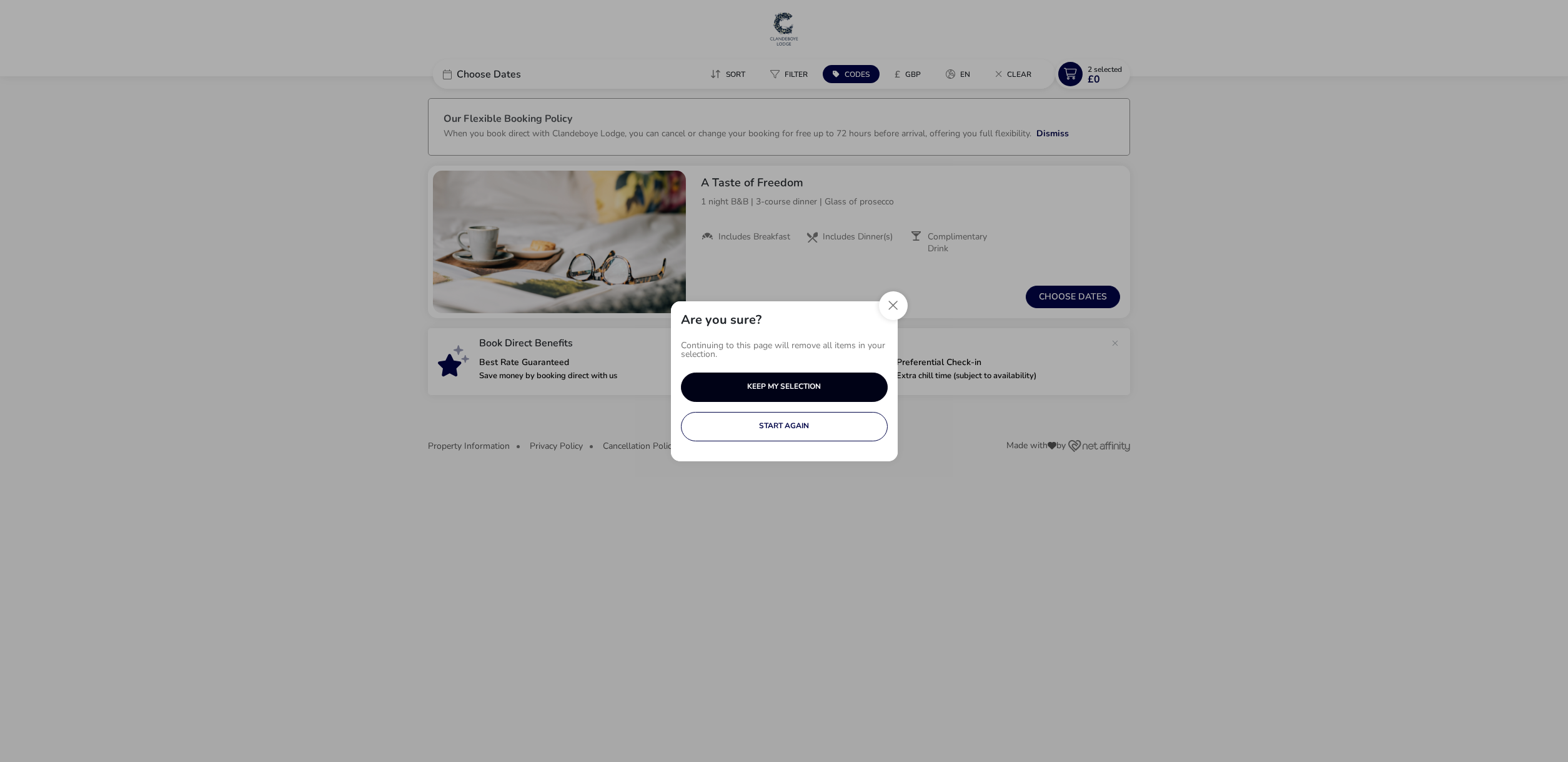
click at [819, 390] on button "KEEP MY SELECTION" at bounding box center [785, 387] width 207 height 30
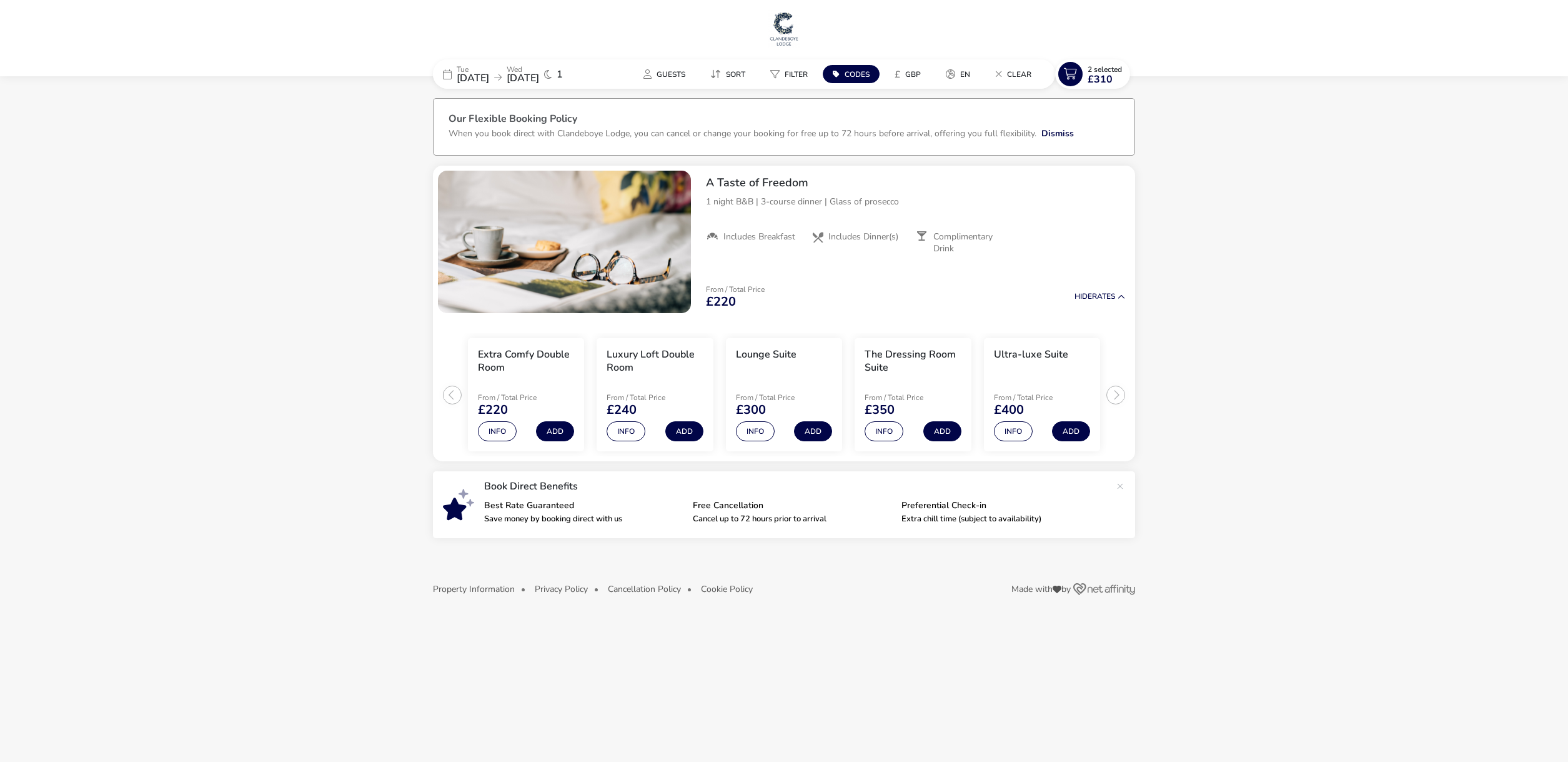
click at [850, 73] on span "Codes" at bounding box center [857, 74] width 25 height 10
click at [1041, 86] on div "Guests Sort Filter Codes £ GBP en Clear" at bounding box center [842, 74] width 428 height 30
click at [1083, 77] on naf-selections-indicator "2 Selected £310" at bounding box center [1105, 74] width 44 height 20
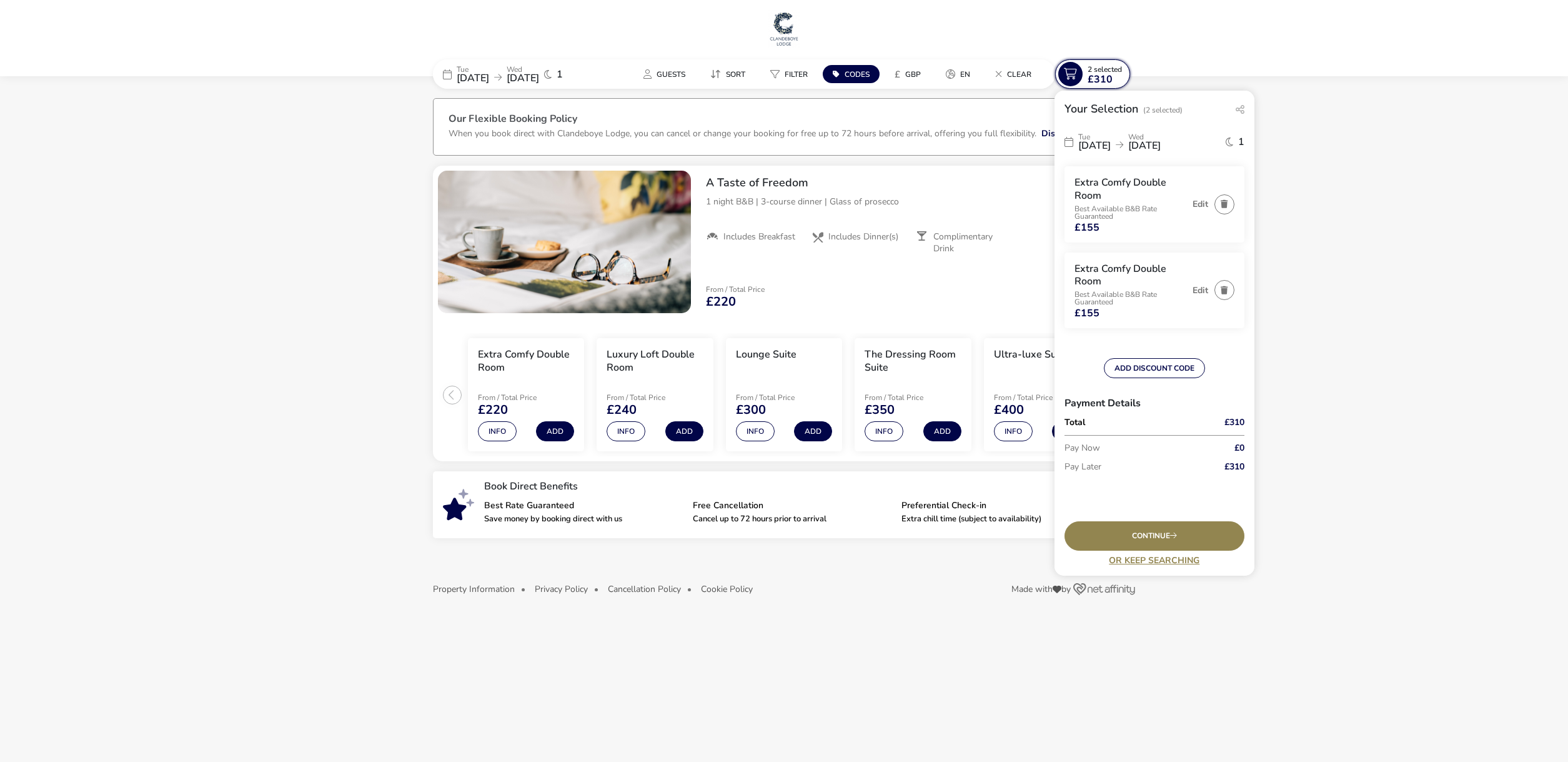
click at [1083, 77] on naf-selections-indicator "2 Selected £310" at bounding box center [1105, 74] width 44 height 20
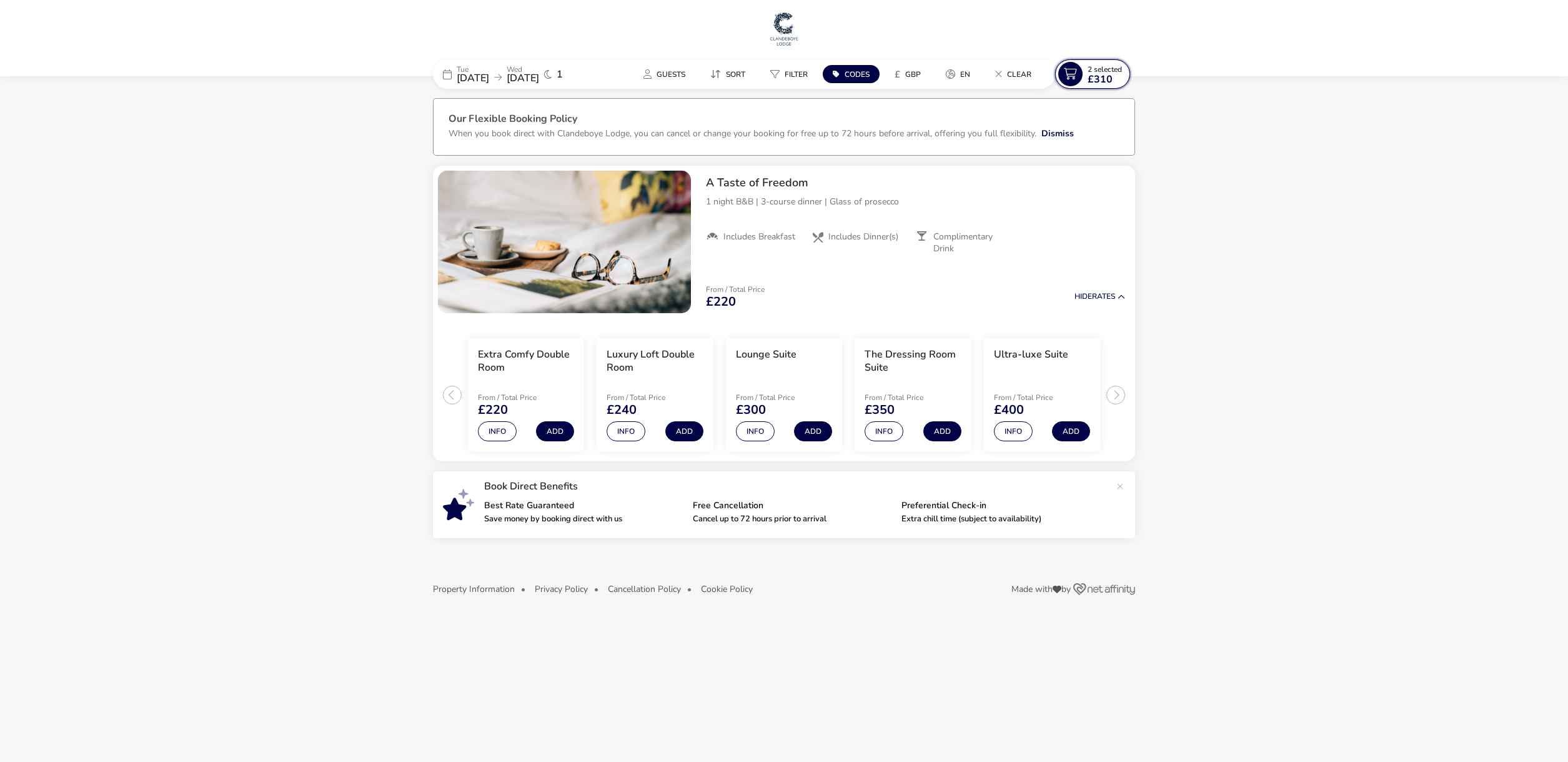
click at [1079, 74] on icon at bounding box center [1070, 74] width 24 height 24
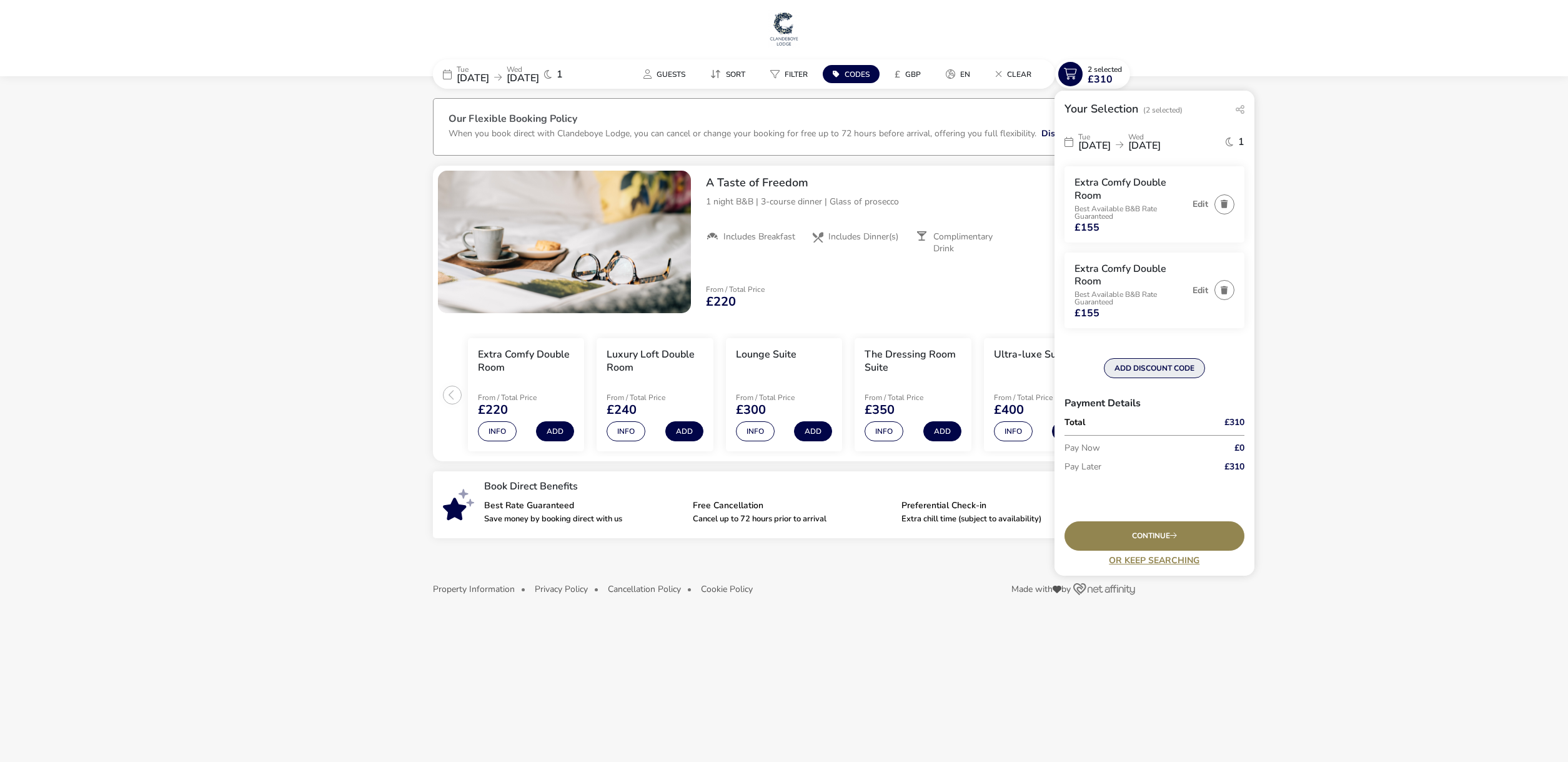
click at [1146, 370] on button "ADD DISCOUNT CODE" at bounding box center [1154, 368] width 101 height 20
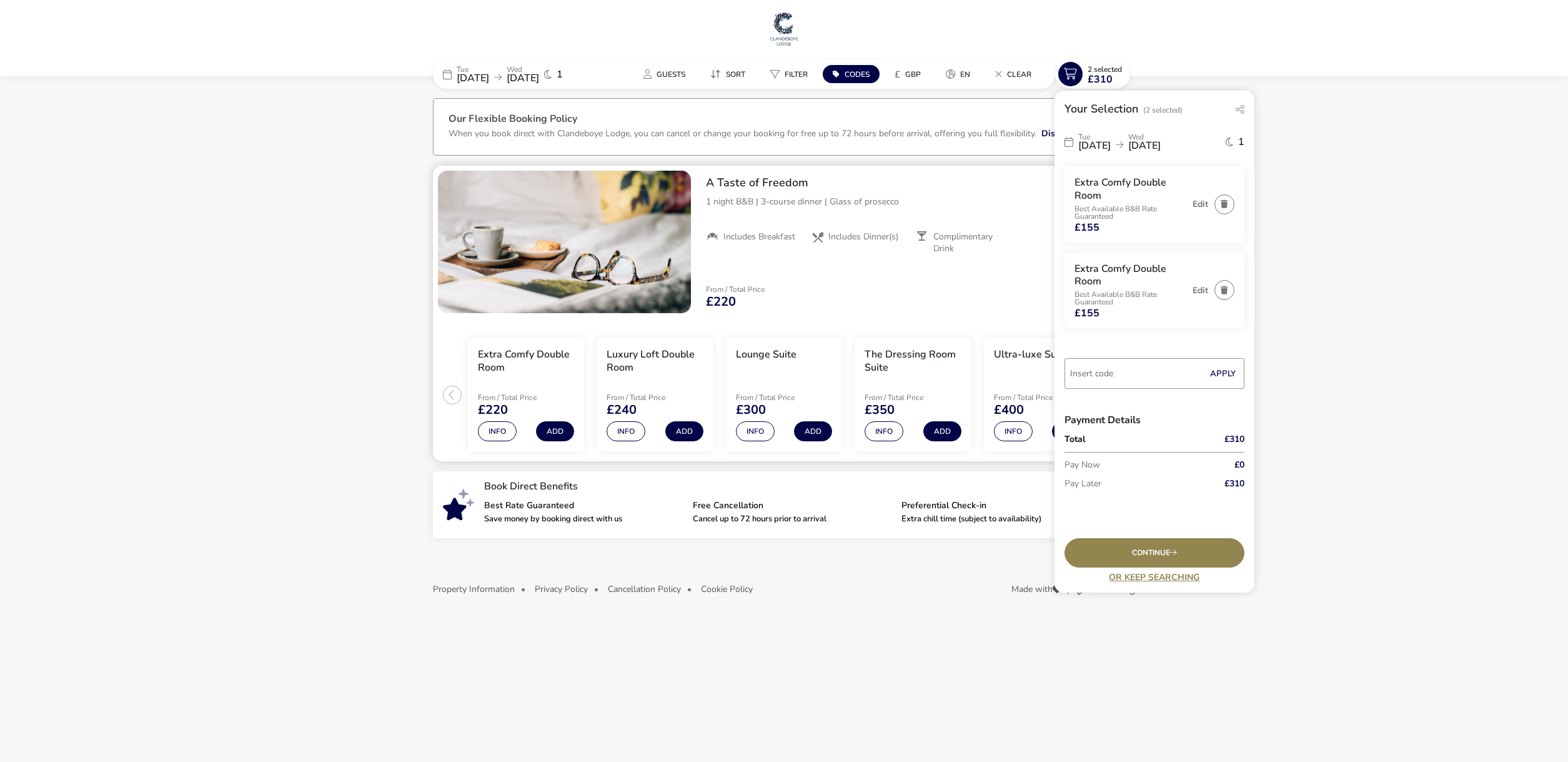
click at [917, 288] on div "From / Total Price £220 Hide Rates" at bounding box center [915, 297] width 439 height 43
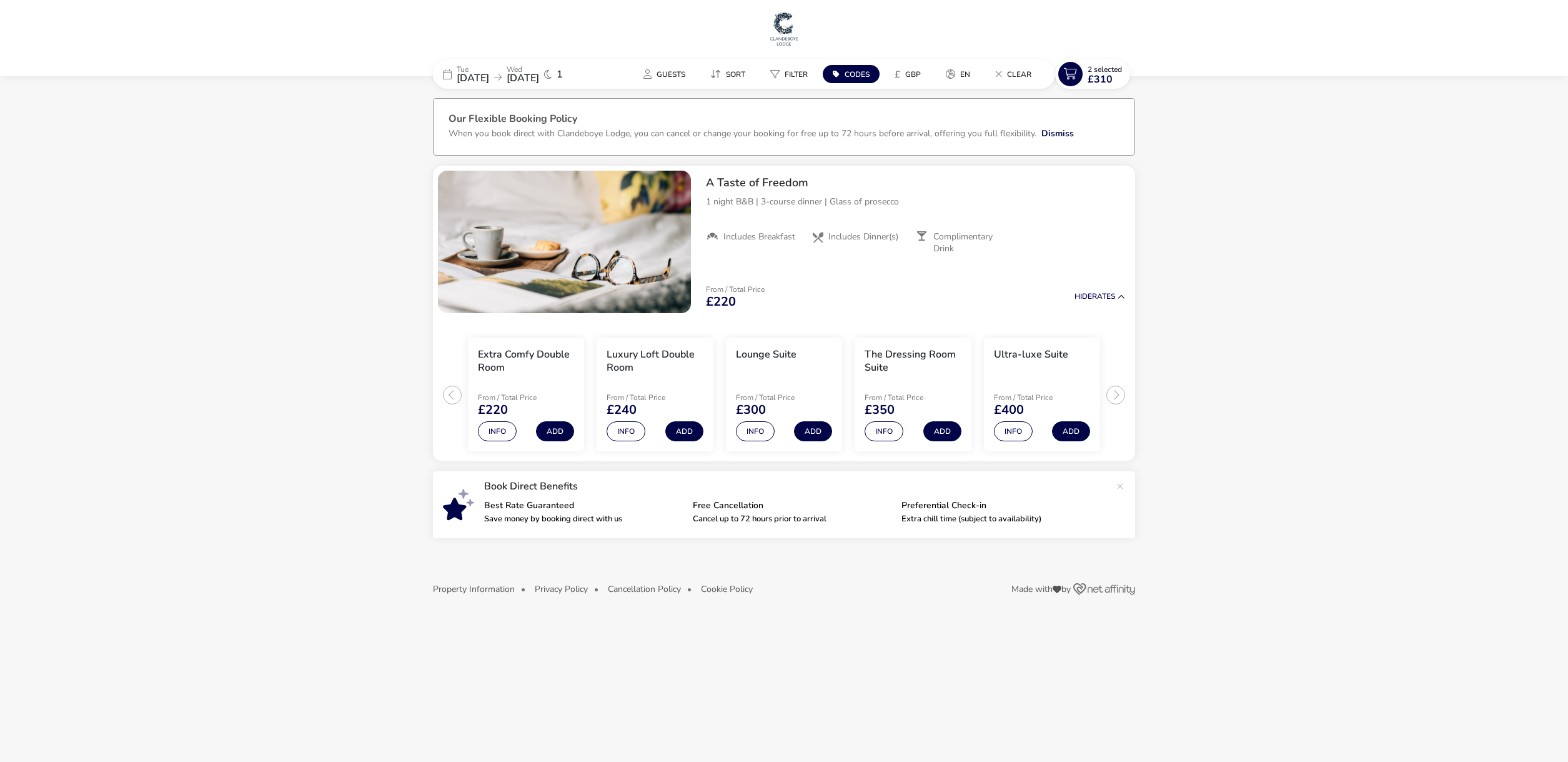
click at [775, 34] on img at bounding box center [784, 28] width 31 height 37
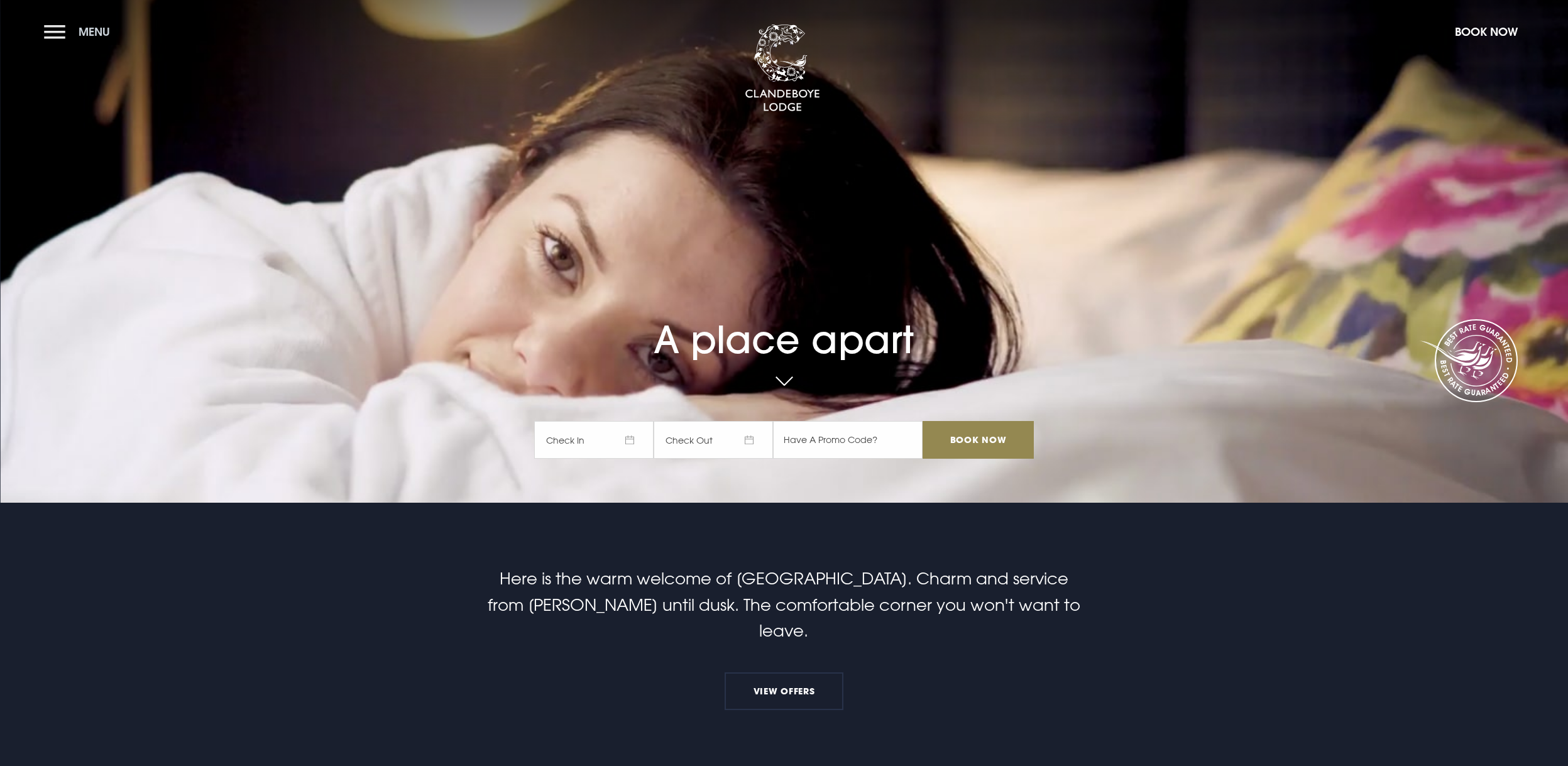
click at [51, 37] on button "Menu" at bounding box center [80, 31] width 72 height 27
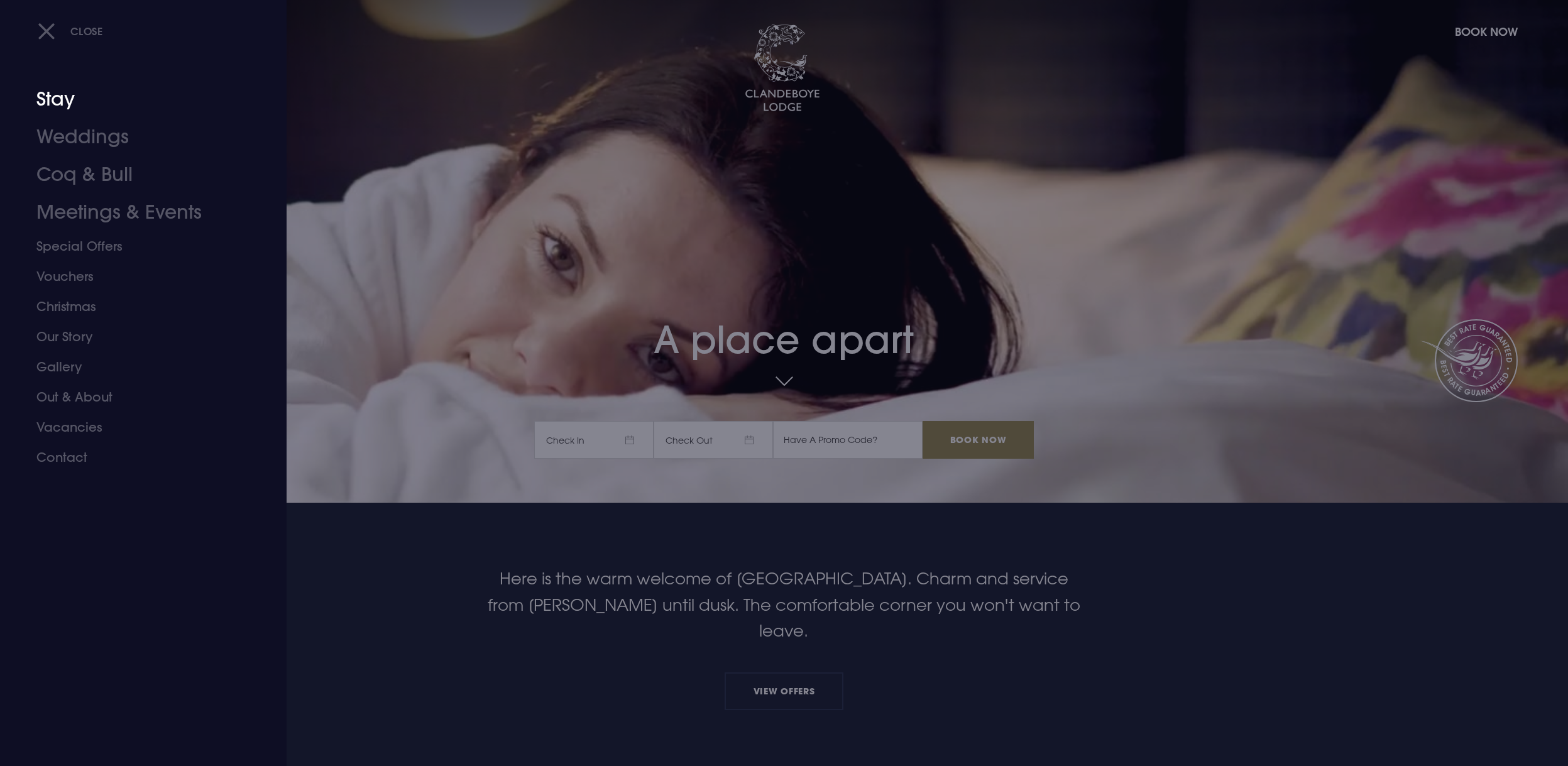
click at [72, 110] on link "Stay" at bounding box center [136, 99] width 198 height 37
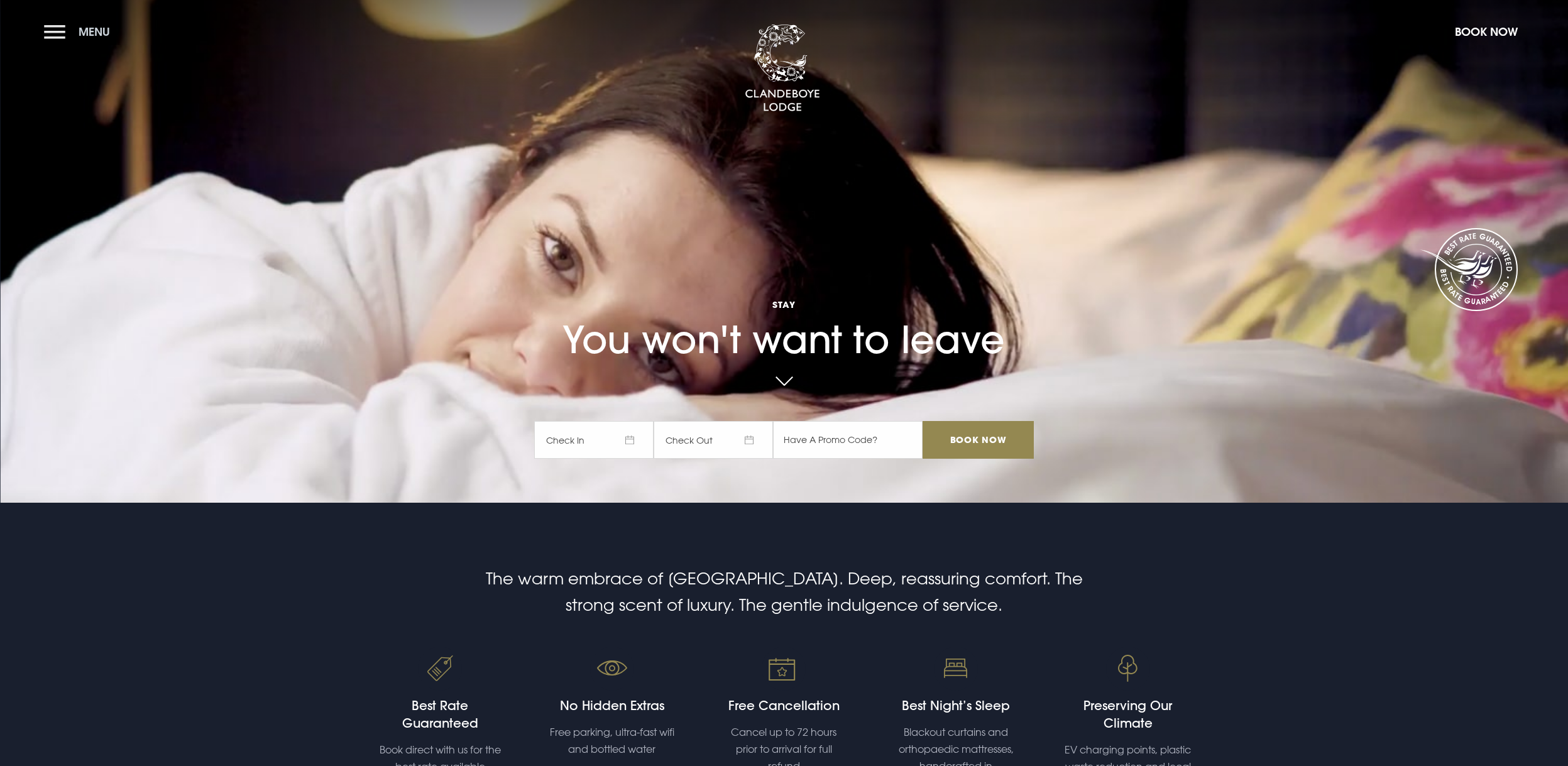
click at [68, 33] on button "Menu" at bounding box center [80, 31] width 72 height 27
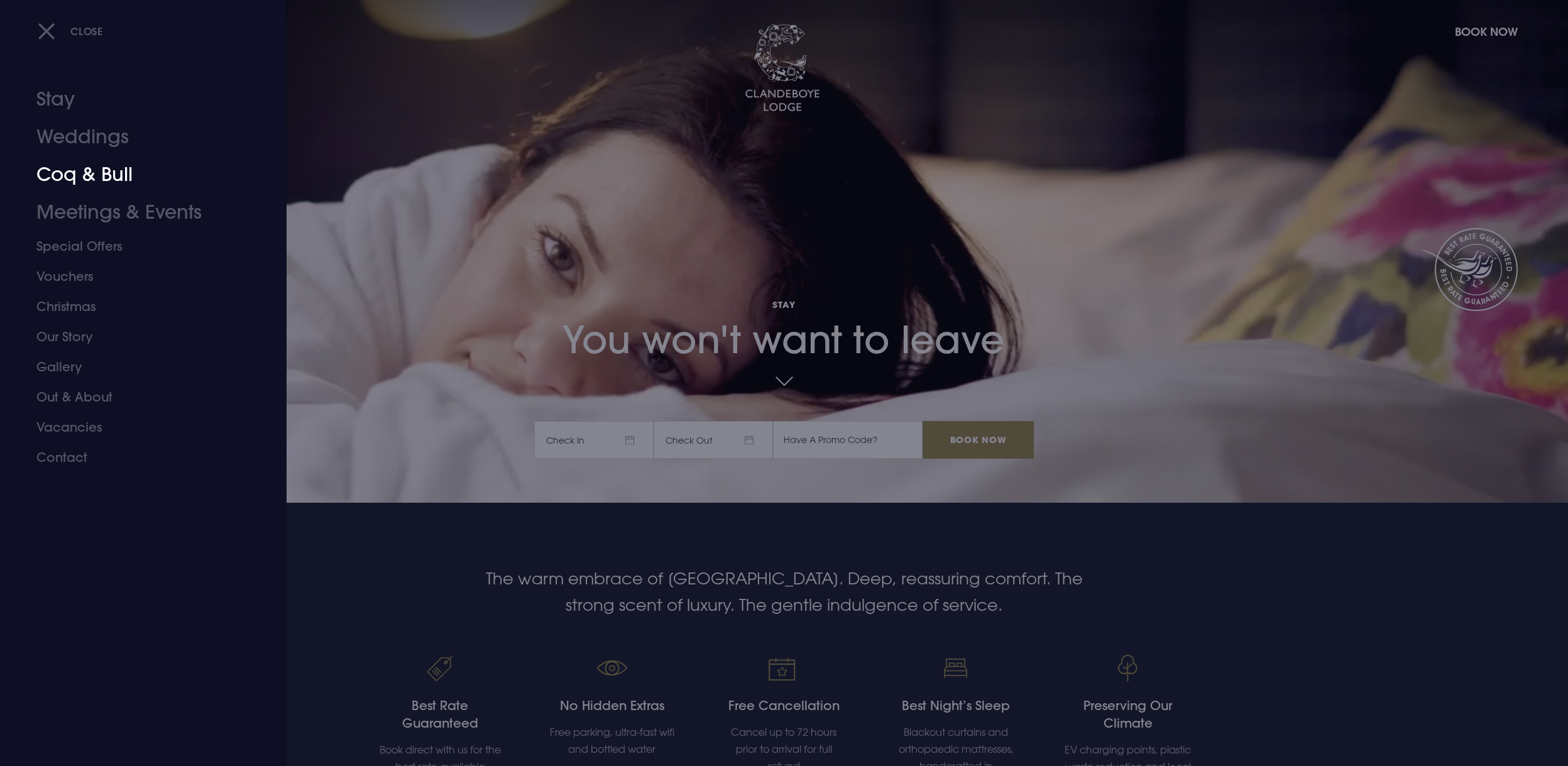
click at [104, 172] on link "Coq & Bull" at bounding box center [136, 175] width 198 height 37
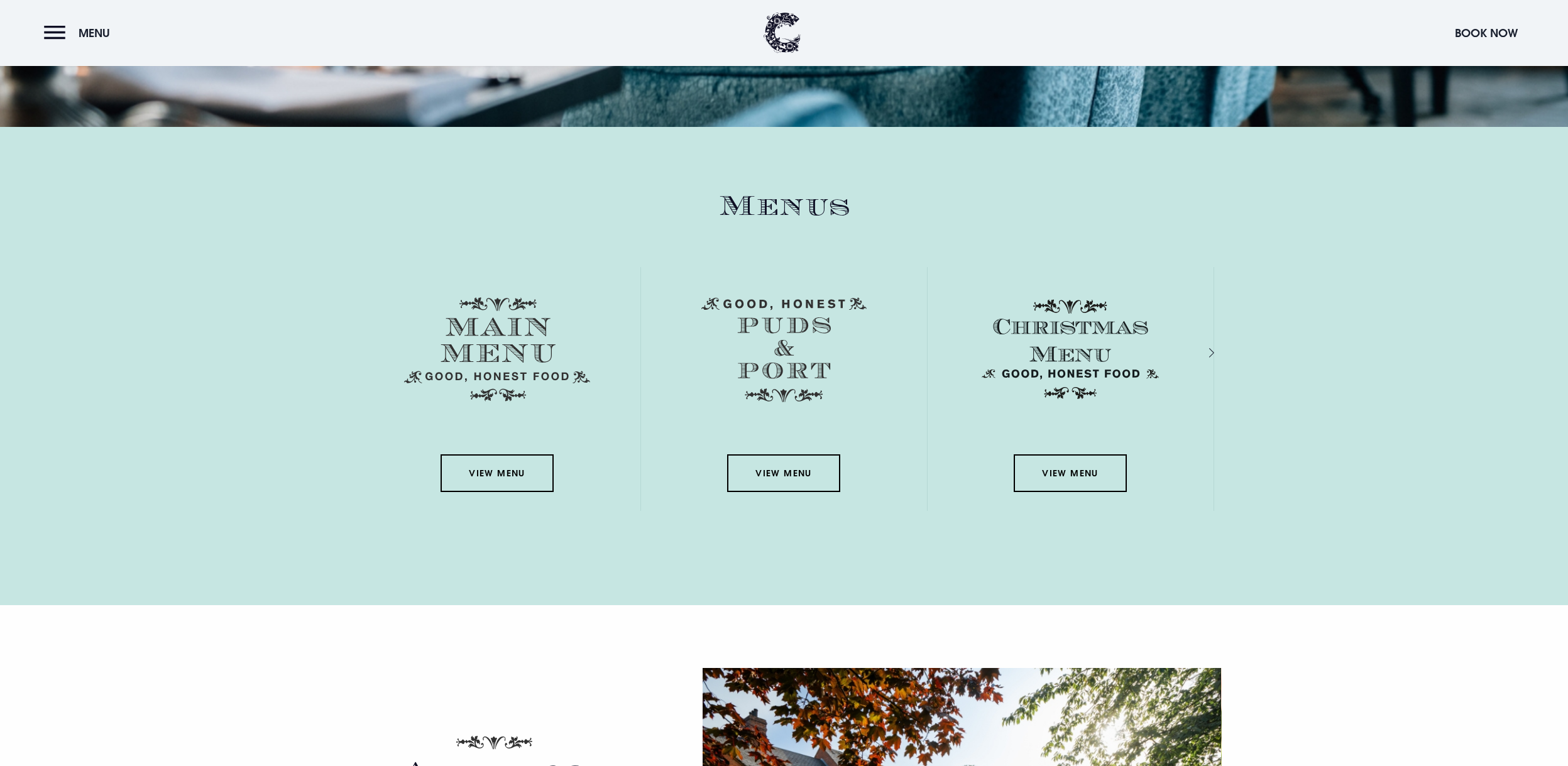
scroll to position [1677, 0]
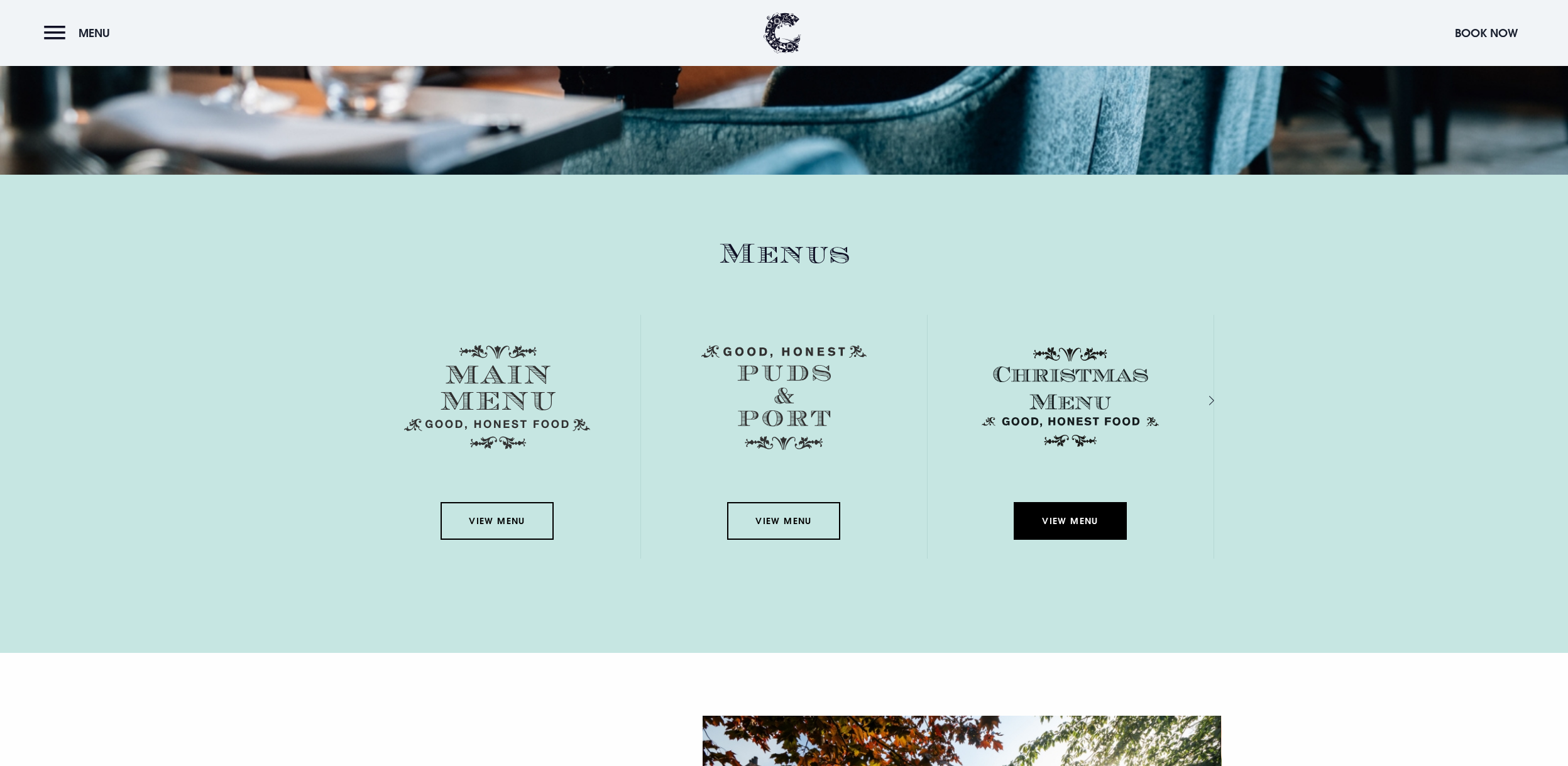
click at [1113, 522] on link "View Menu" at bounding box center [1070, 521] width 113 height 37
click at [1489, 36] on button "Book Now" at bounding box center [1486, 33] width 76 height 27
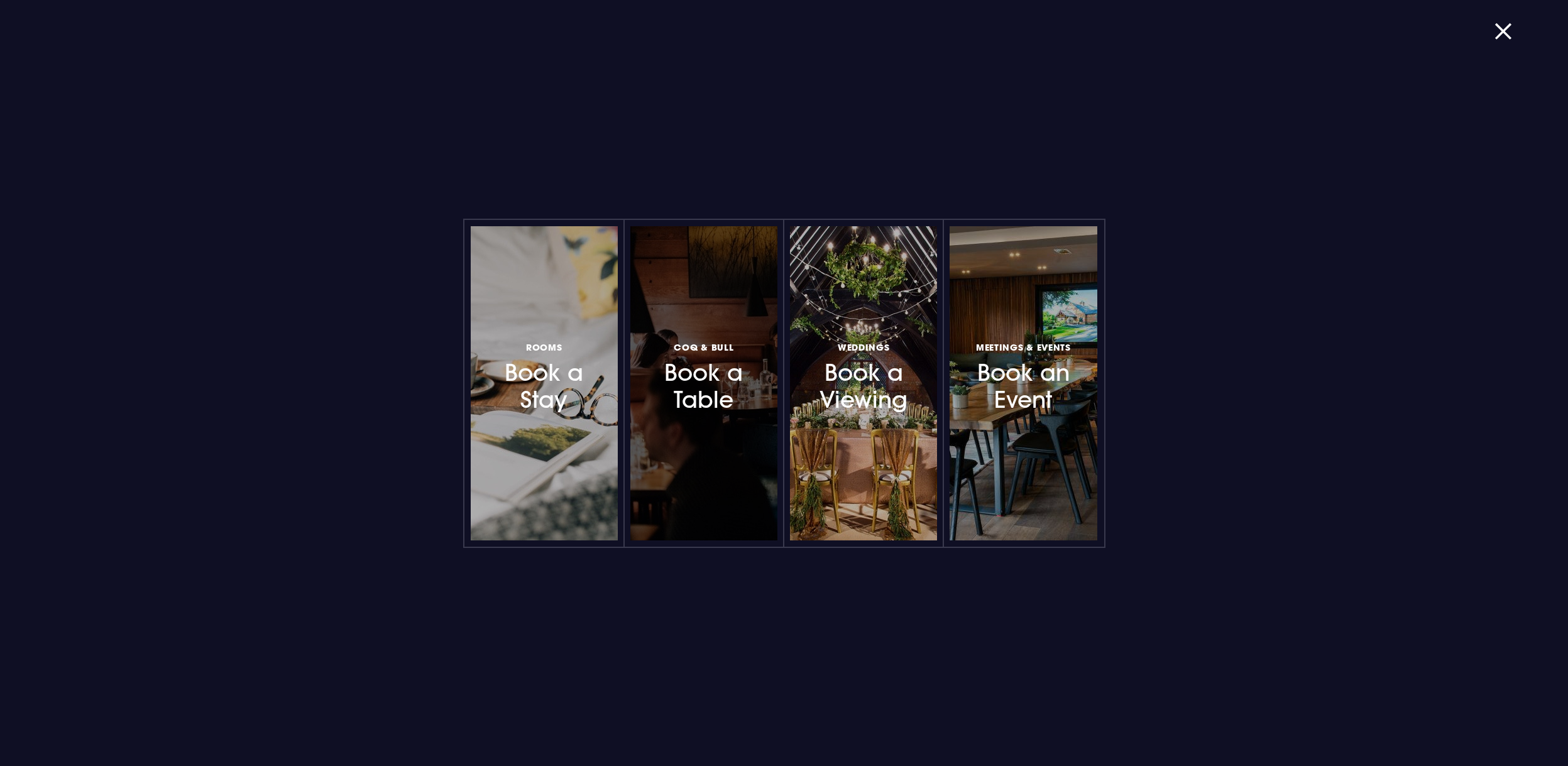
click at [705, 354] on h3 "Coq & Bull Book a Table" at bounding box center [704, 376] width 110 height 75
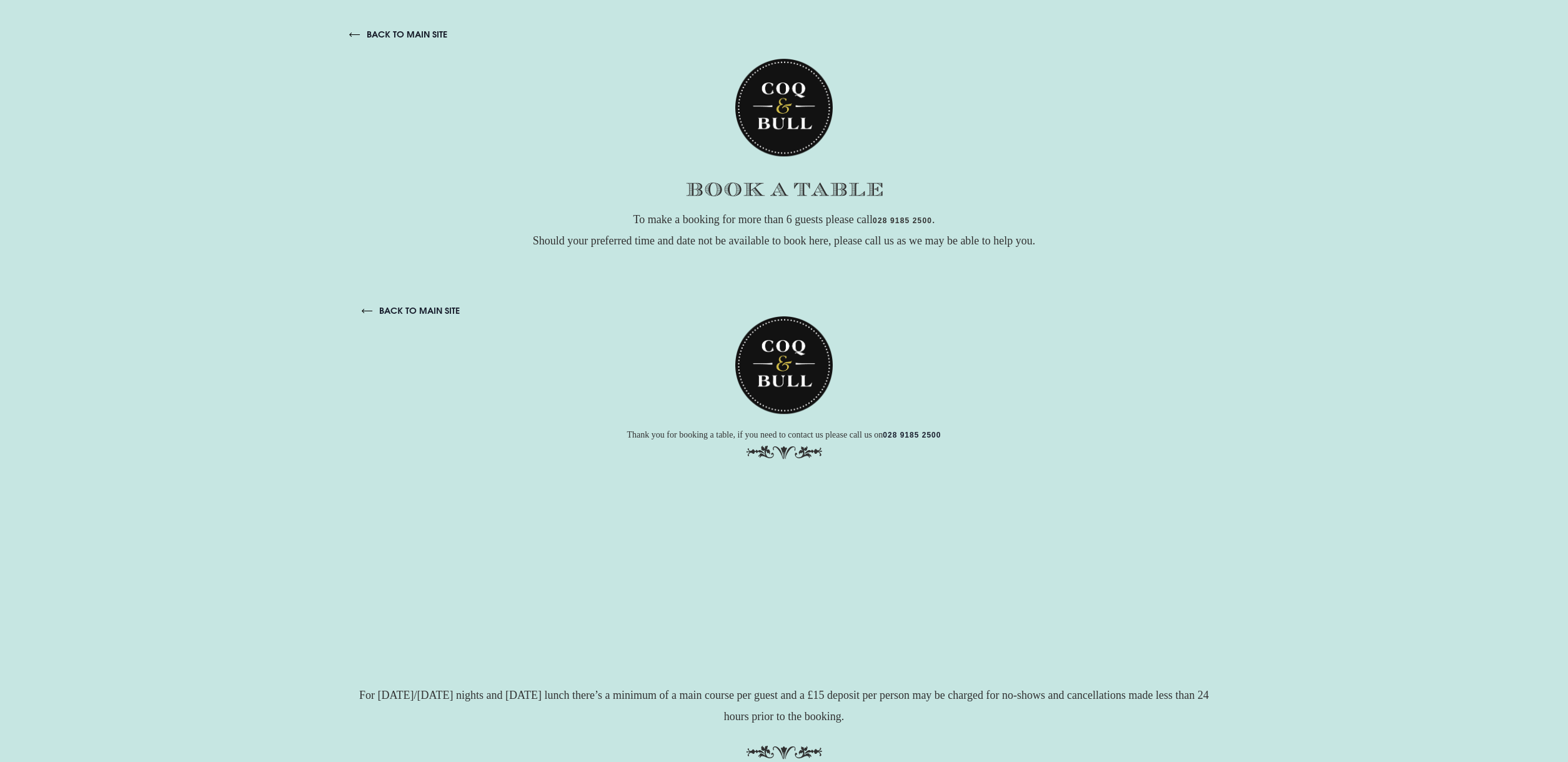
click at [372, 33] on link "back to main site" at bounding box center [399, 34] width 98 height 11
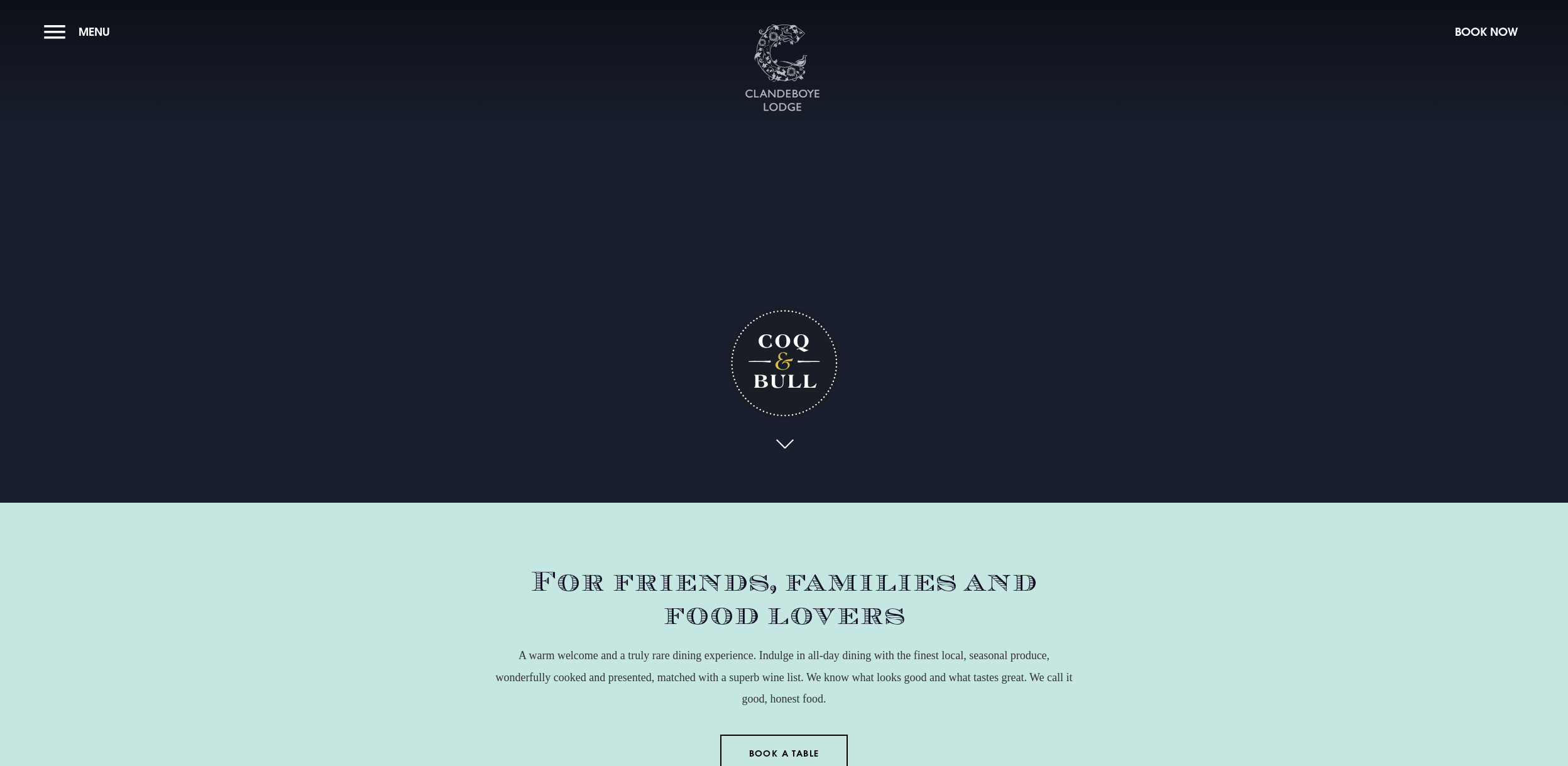
click at [779, 60] on img at bounding box center [782, 68] width 76 height 88
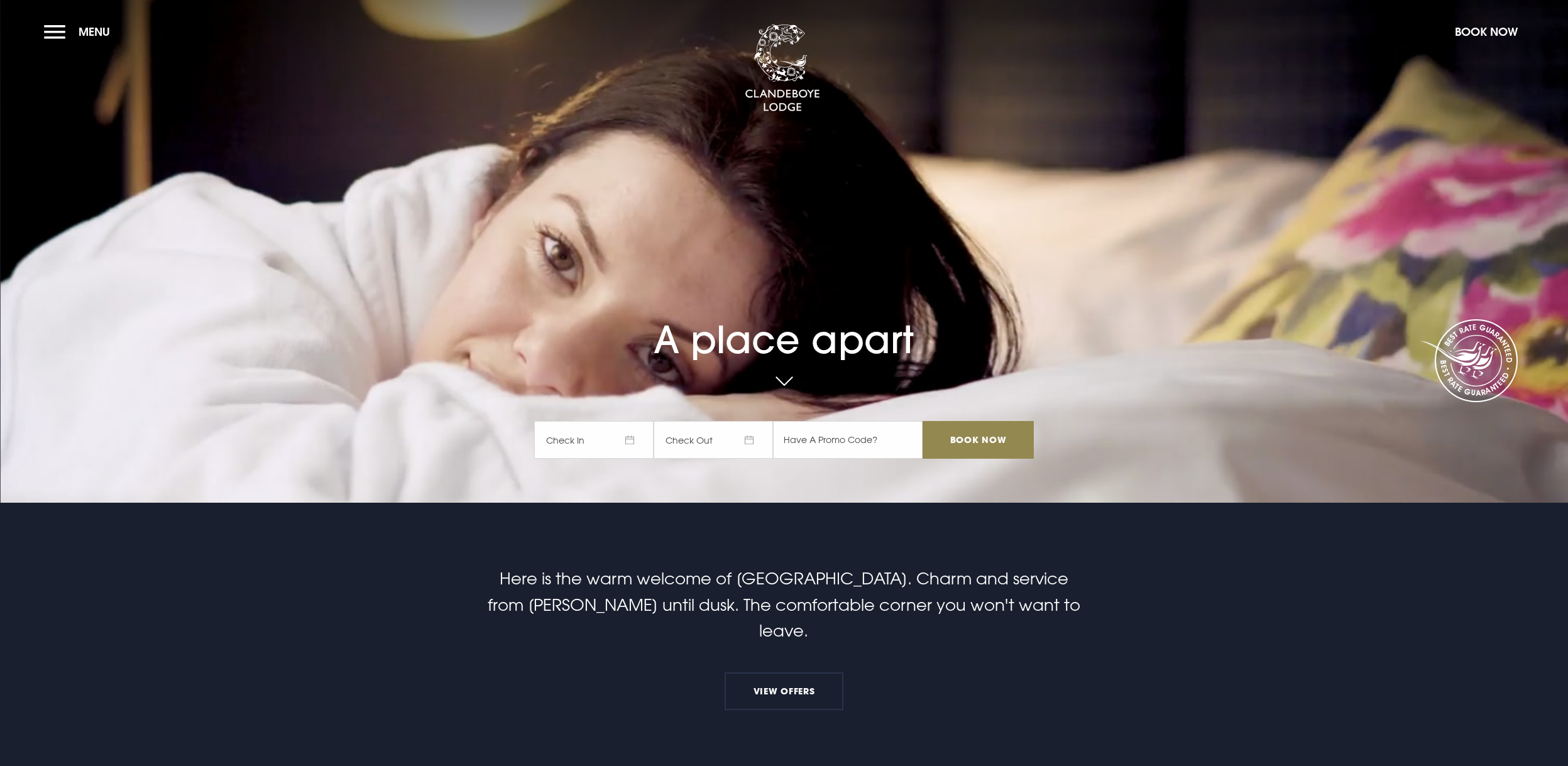
click at [612, 438] on span "Check In" at bounding box center [594, 439] width 119 height 37
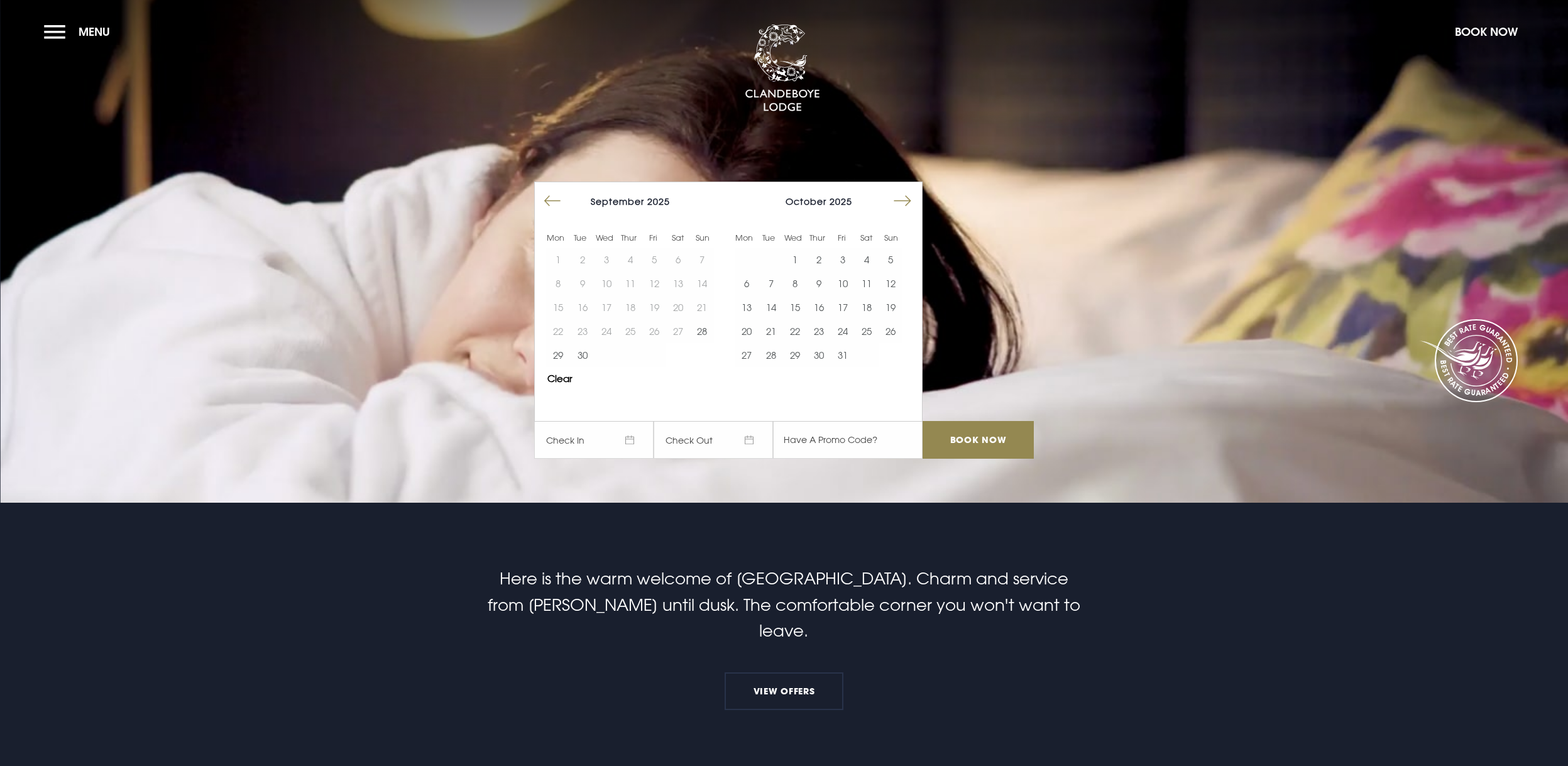
click at [904, 202] on button "Move forward to switch to the next month." at bounding box center [902, 201] width 24 height 24
click at [905, 201] on button "Move forward to switch to the next month." at bounding box center [902, 201] width 24 height 24
click at [782, 336] on button "23" at bounding box center [770, 331] width 24 height 24
click at [1002, 441] on input "Book Now" at bounding box center [977, 439] width 110 height 37
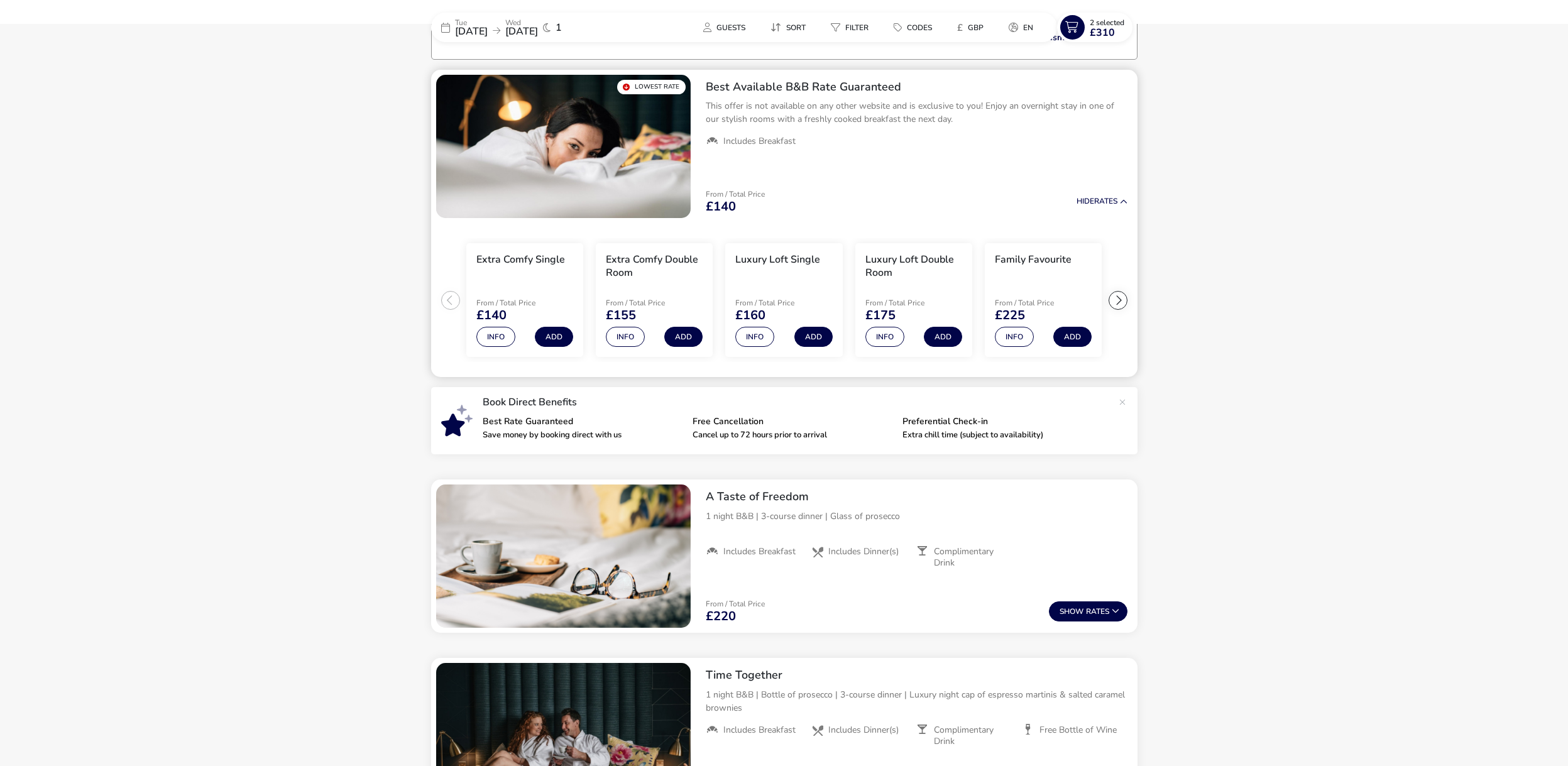
scroll to position [103, 0]
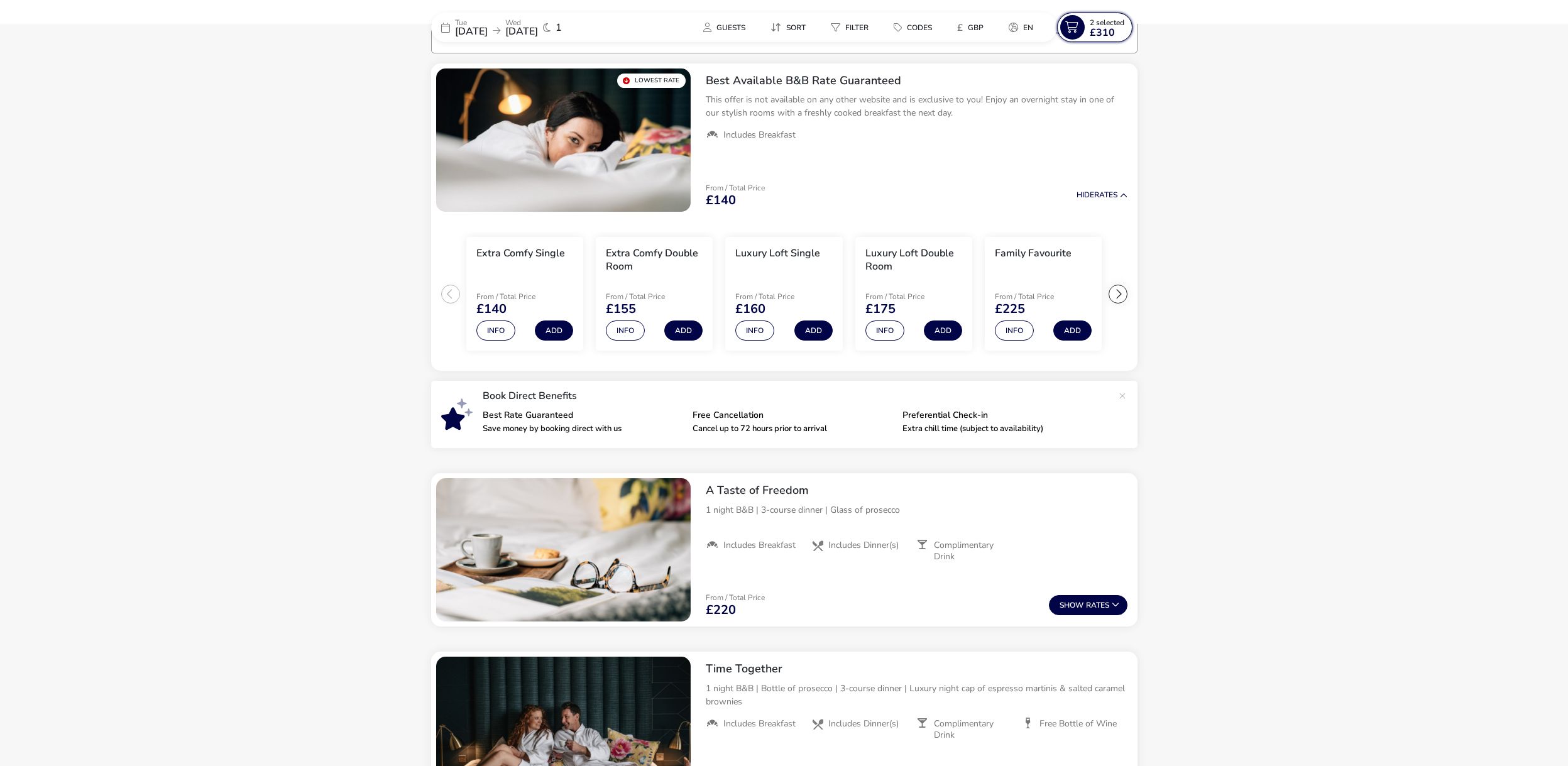
click at [1085, 32] on naf-selections-indicator "2 Selected £310" at bounding box center [1107, 27] width 44 height 20
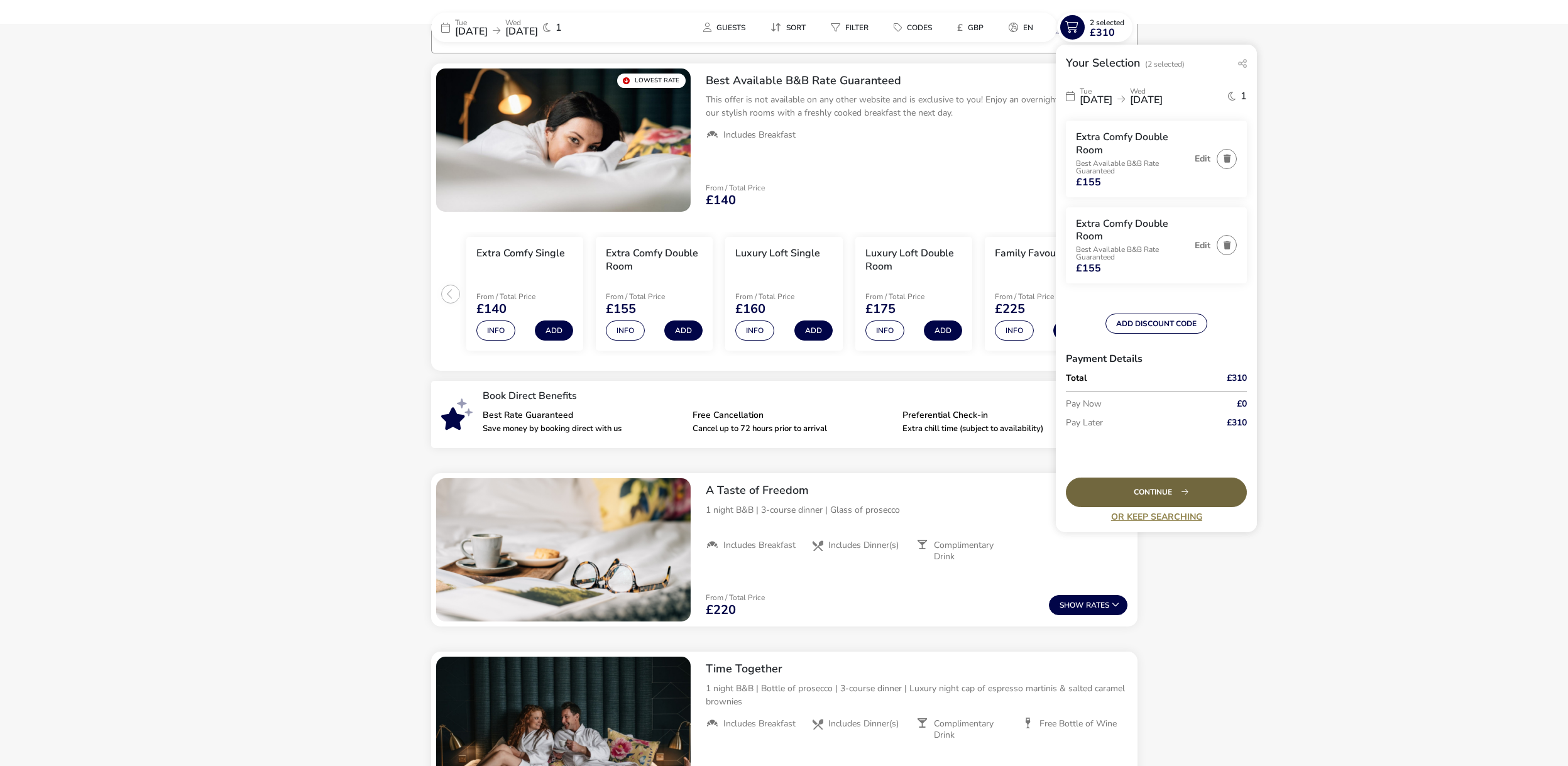
click at [1170, 482] on div "Continue" at bounding box center [1156, 492] width 181 height 30
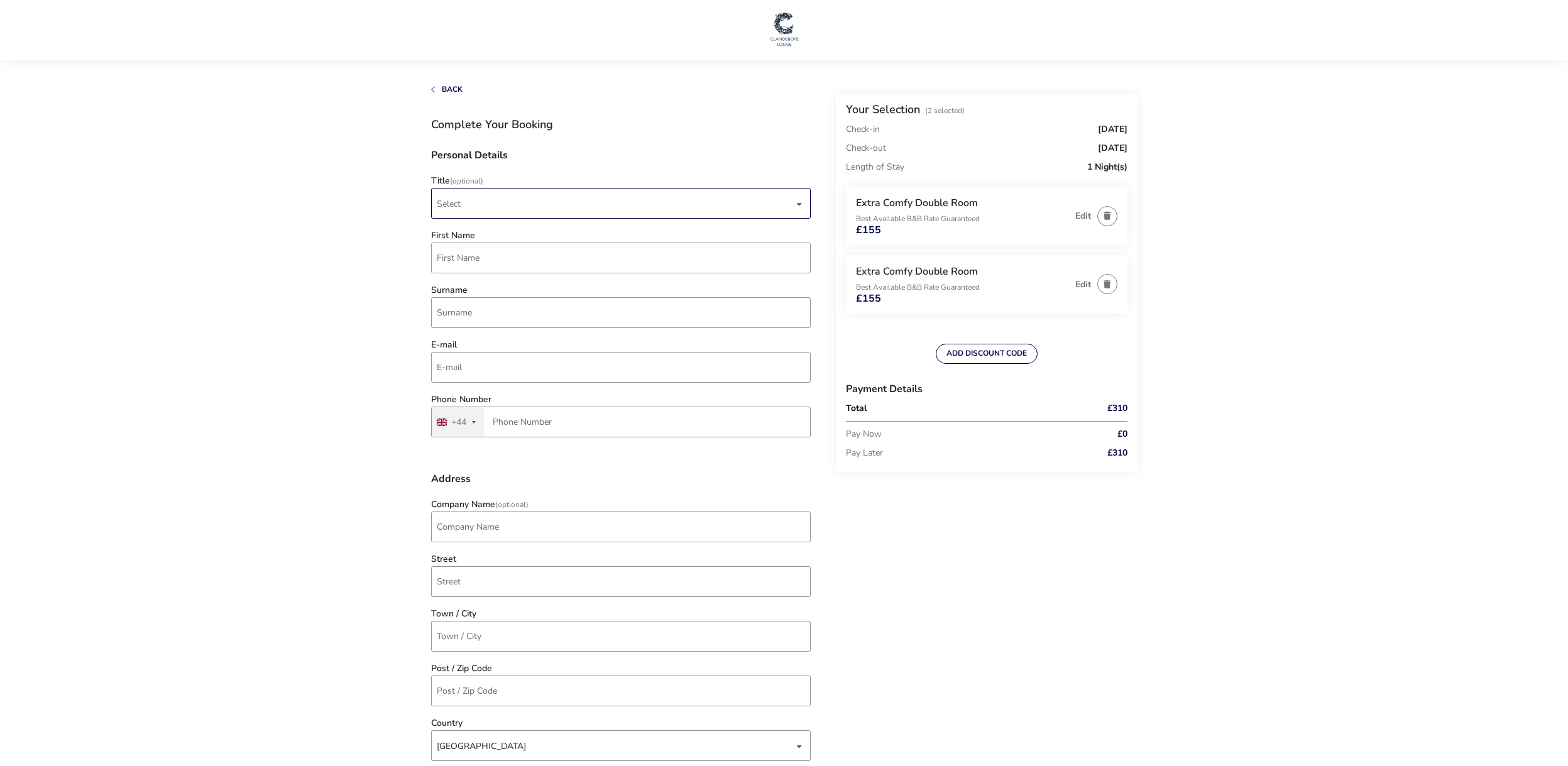
click at [550, 213] on span "Select" at bounding box center [615, 203] width 357 height 30
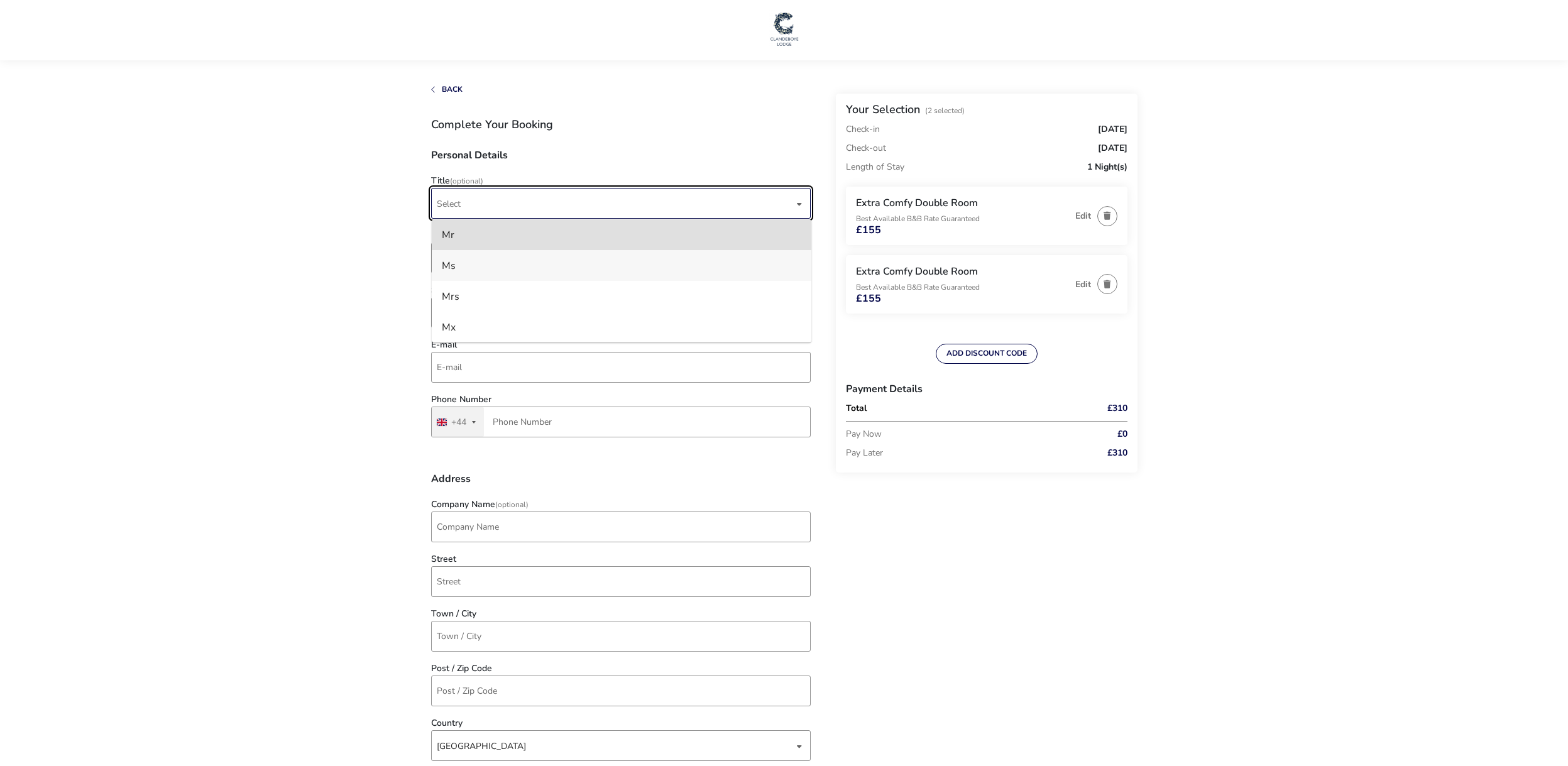
click at [505, 263] on li "Ms" at bounding box center [621, 266] width 379 height 31
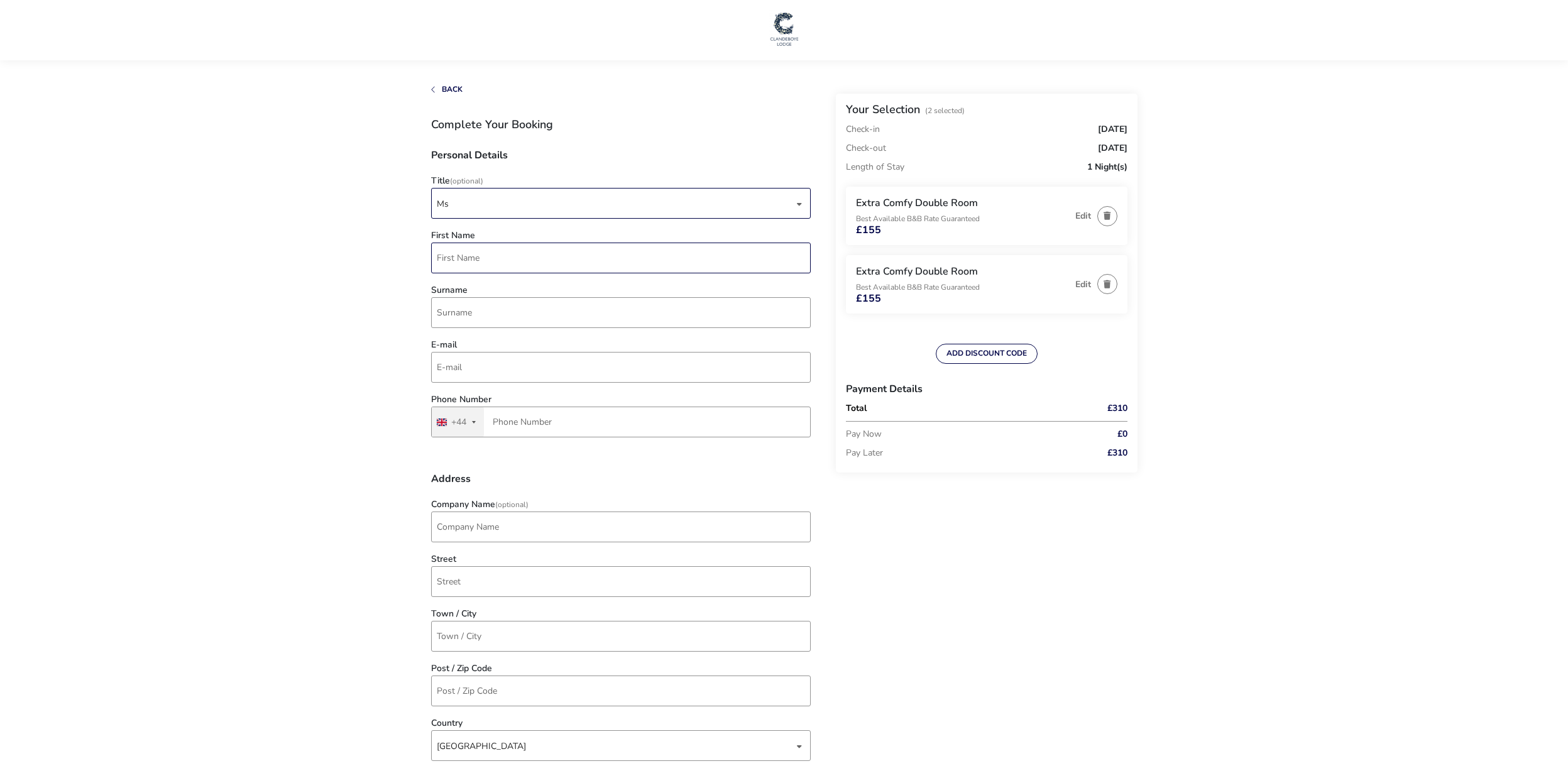
drag, startPoint x: 506, startPoint y: 259, endPoint x: 512, endPoint y: 252, distance: 9.2
click at [507, 258] on input "First Name" at bounding box center [621, 258] width 379 height 31
type input "[PERSON_NAME]"
type input "3"
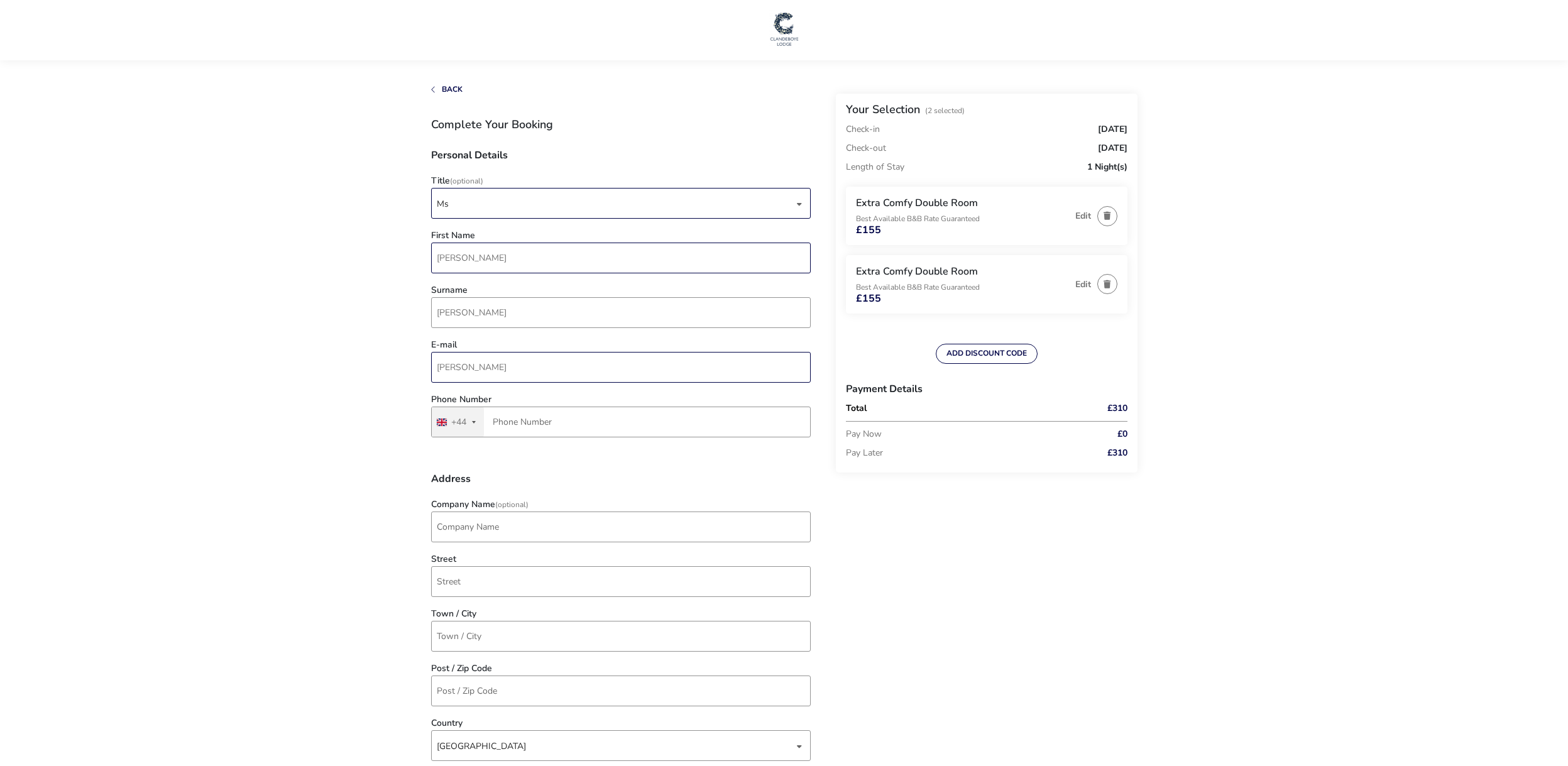
type input "[PERSON_NAME][EMAIL_ADDRESS][DOMAIN_NAME]"
type input "[STREET_ADDRESS] BOLTER END"
type input "HIGH WYCOMBE"
type input "HP14 3NA"
click at [553, 415] on input "Phone Number" at bounding box center [621, 421] width 379 height 31
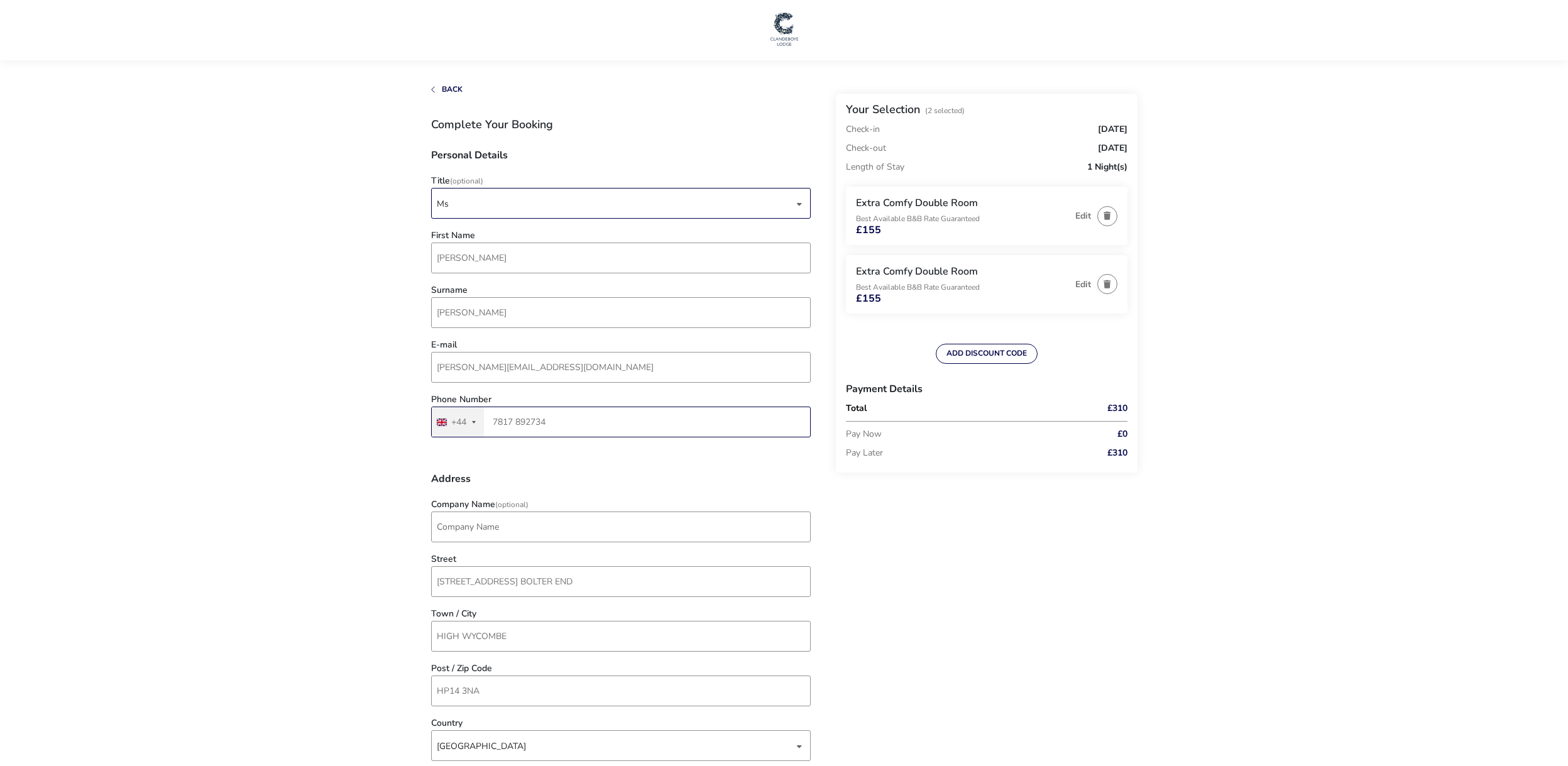
type input "7817 892734"
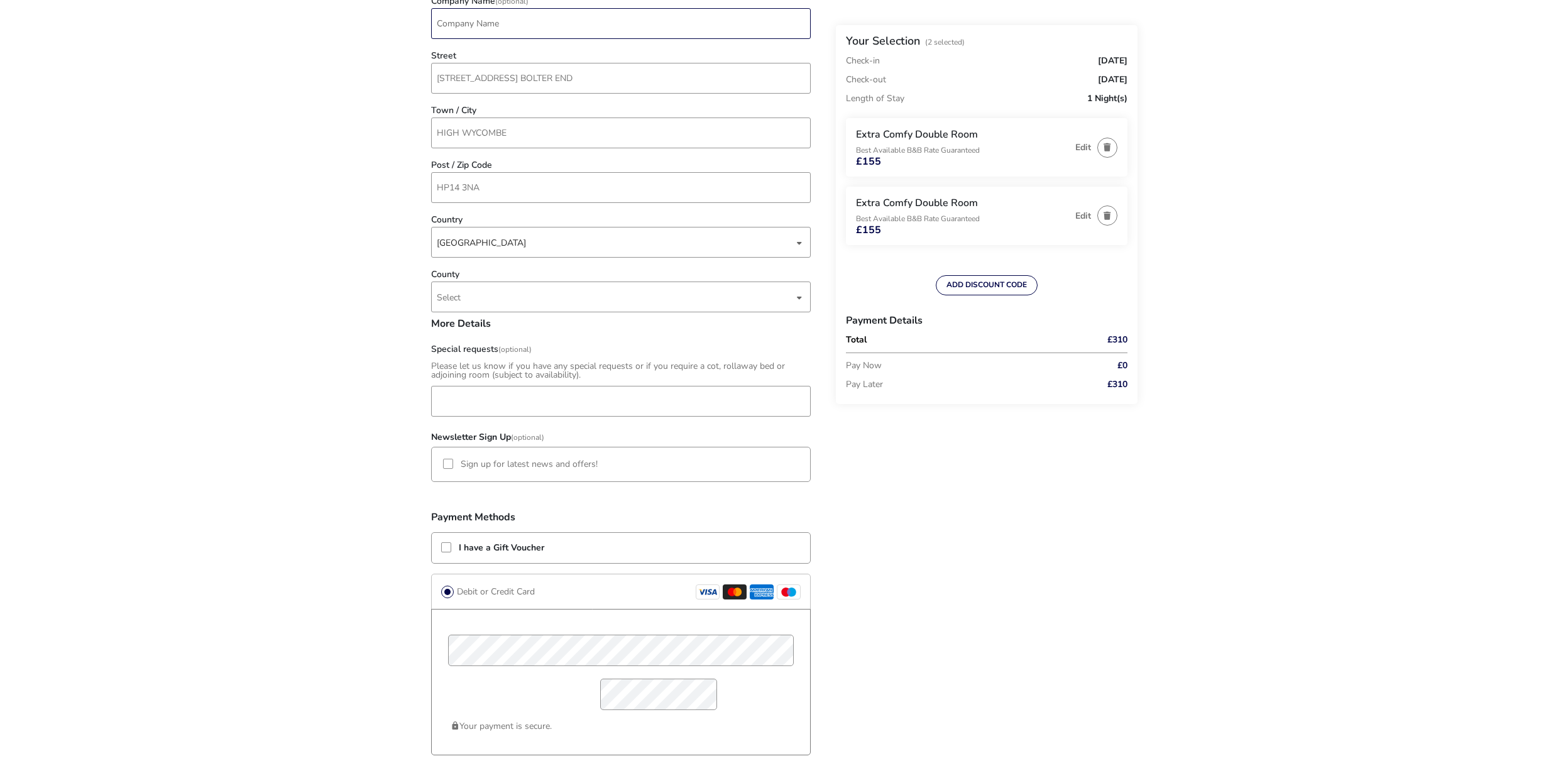
scroll to position [498, 0]
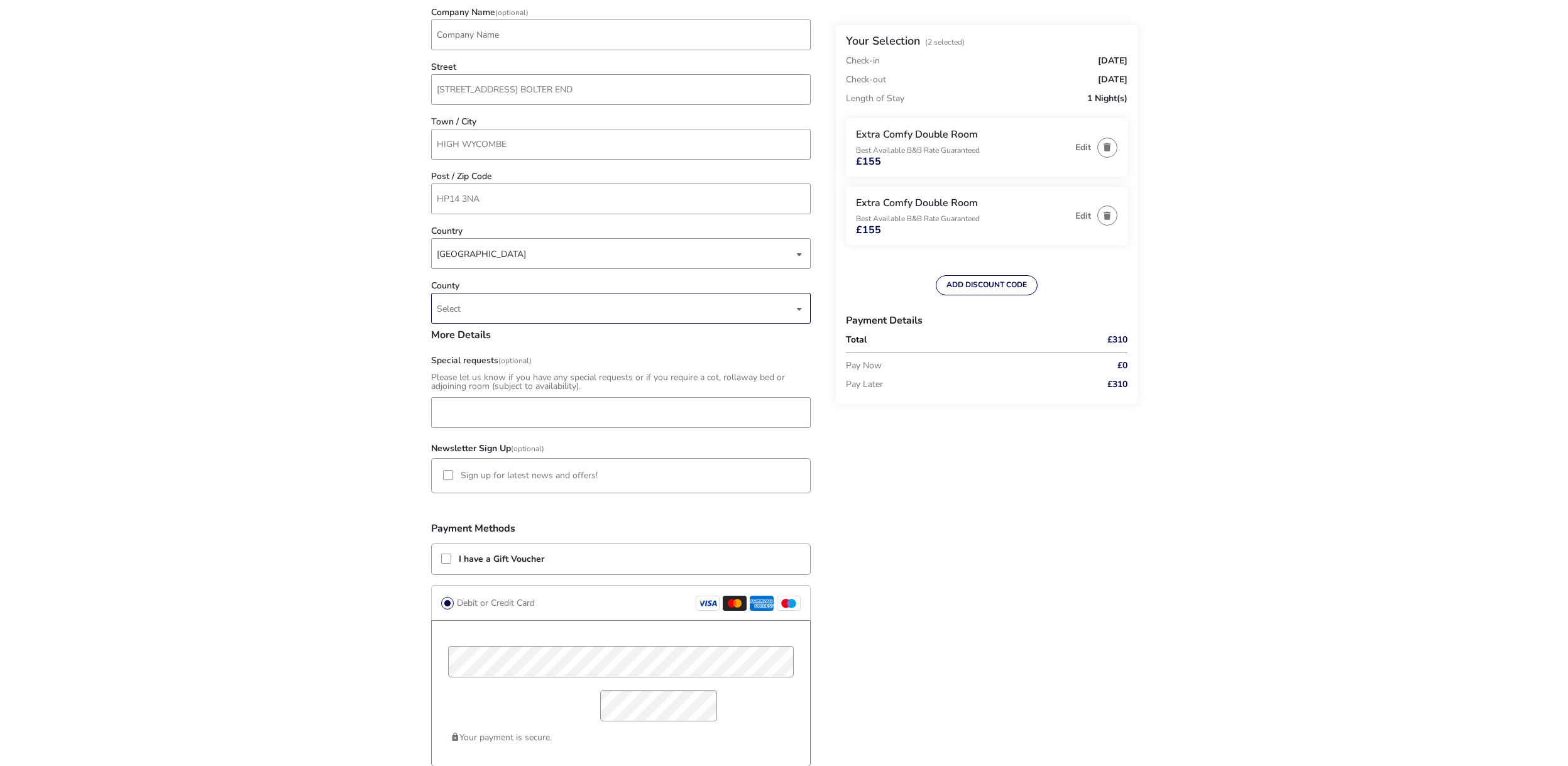
click at [667, 306] on span "Select" at bounding box center [615, 308] width 357 height 30
click at [667, 308] on span "Select" at bounding box center [615, 302] width 357 height 30
type input "buck"
click at [592, 368] on li "[GEOGRAPHIC_DATA]" at bounding box center [621, 364] width 379 height 31
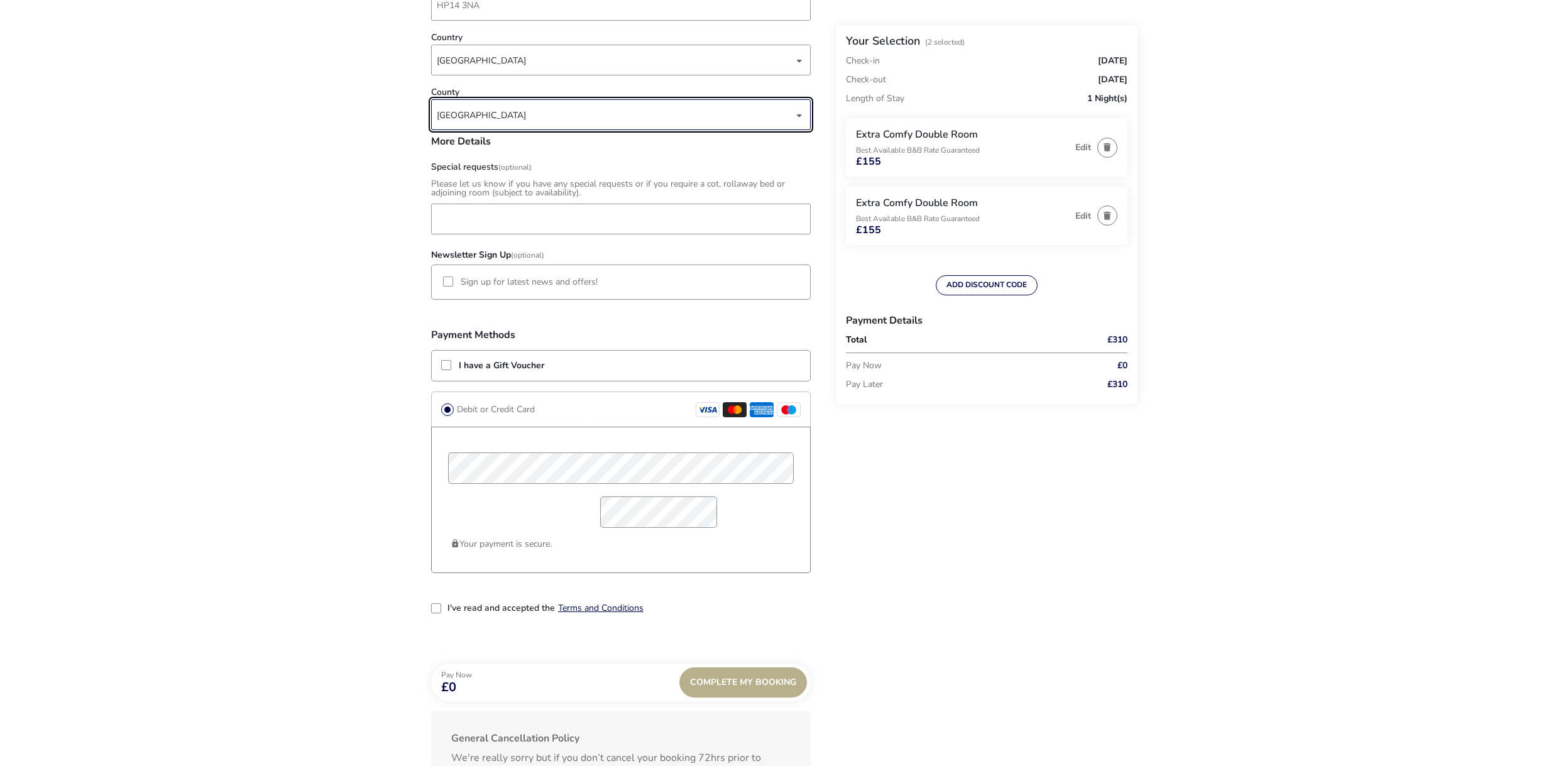
scroll to position [693, 0]
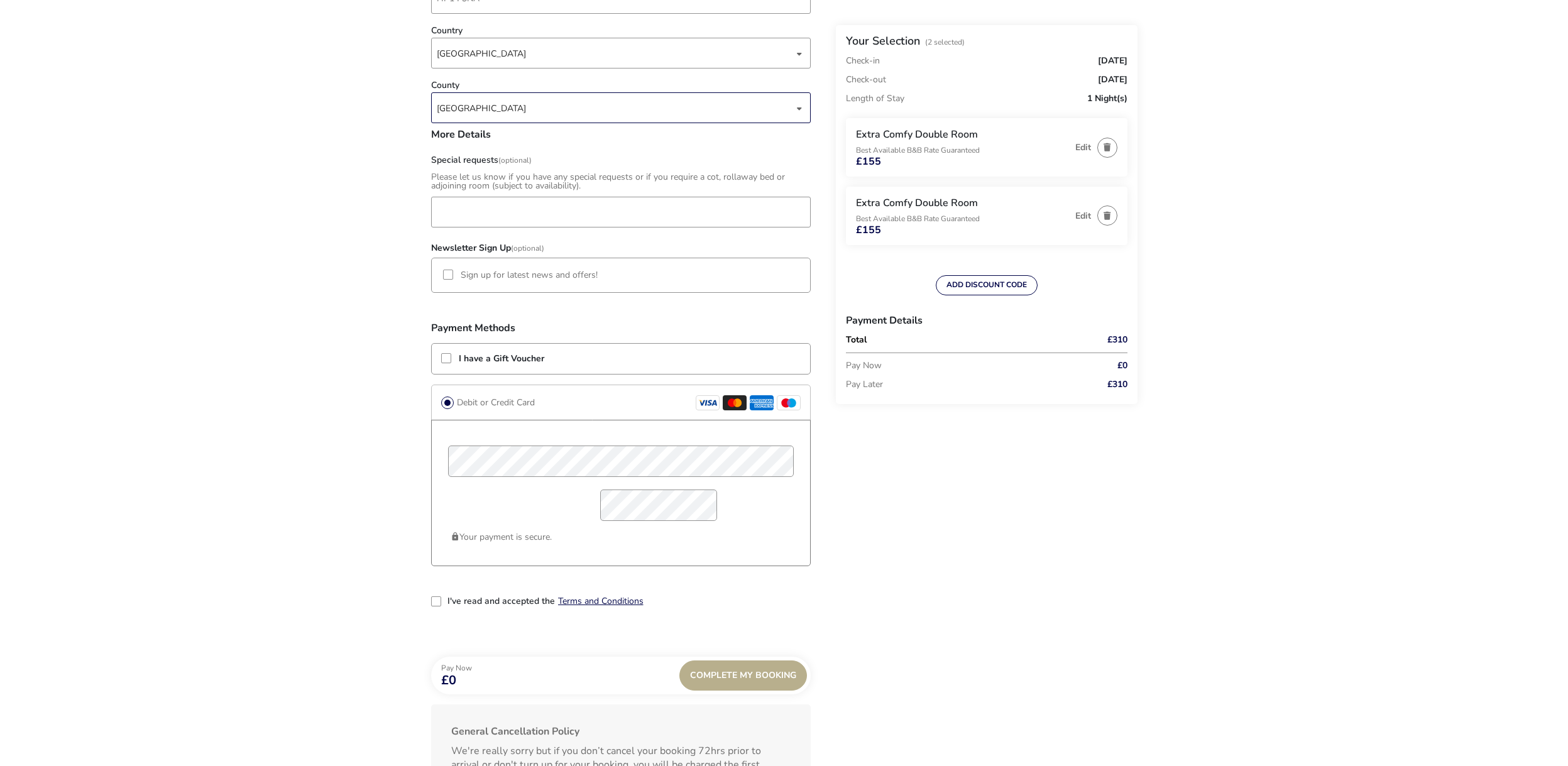
click at [431, 602] on div "2-term_condi" at bounding box center [436, 601] width 10 height 10
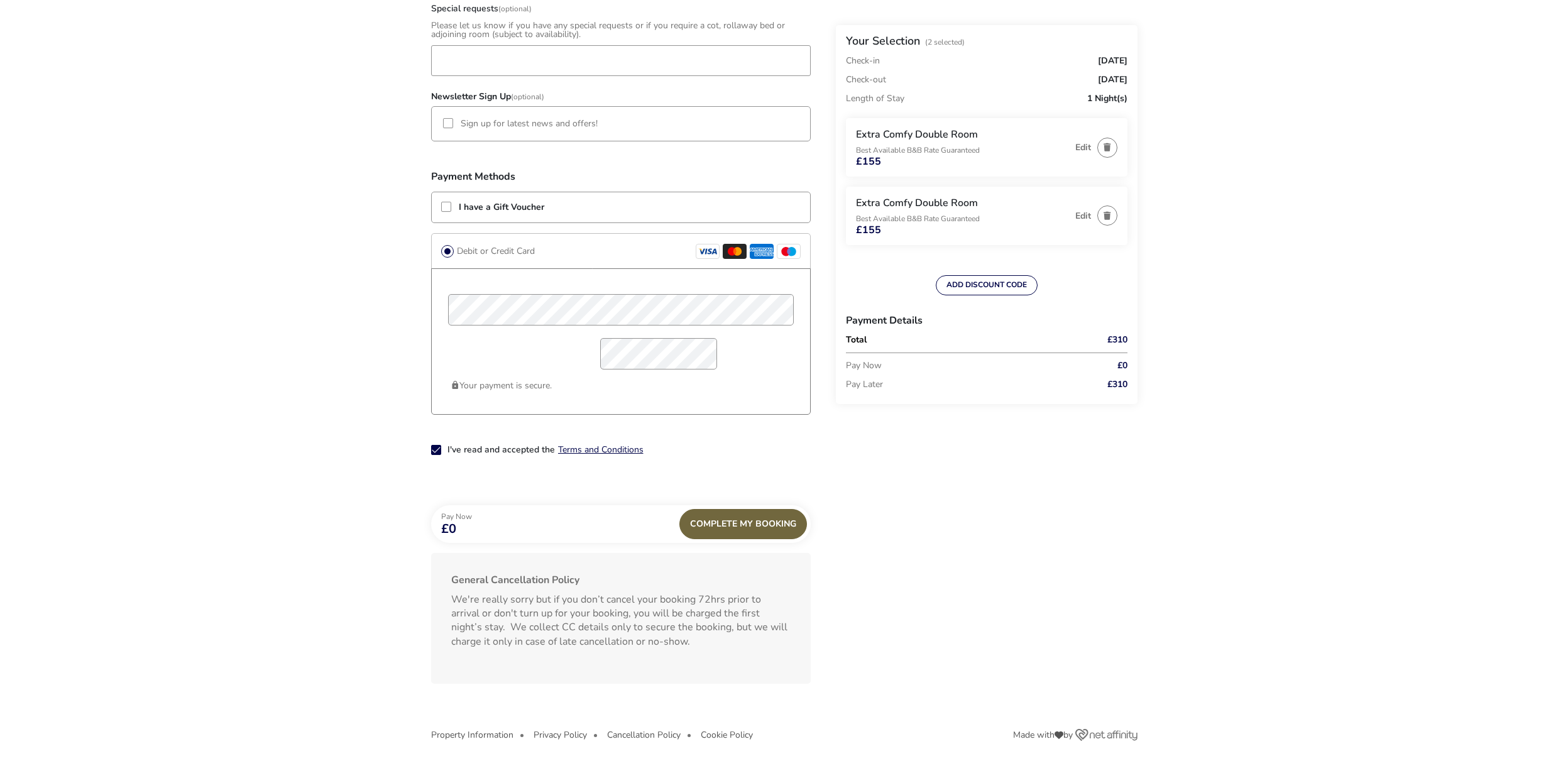
click at [765, 521] on div "Complete My Booking" at bounding box center [743, 523] width 128 height 30
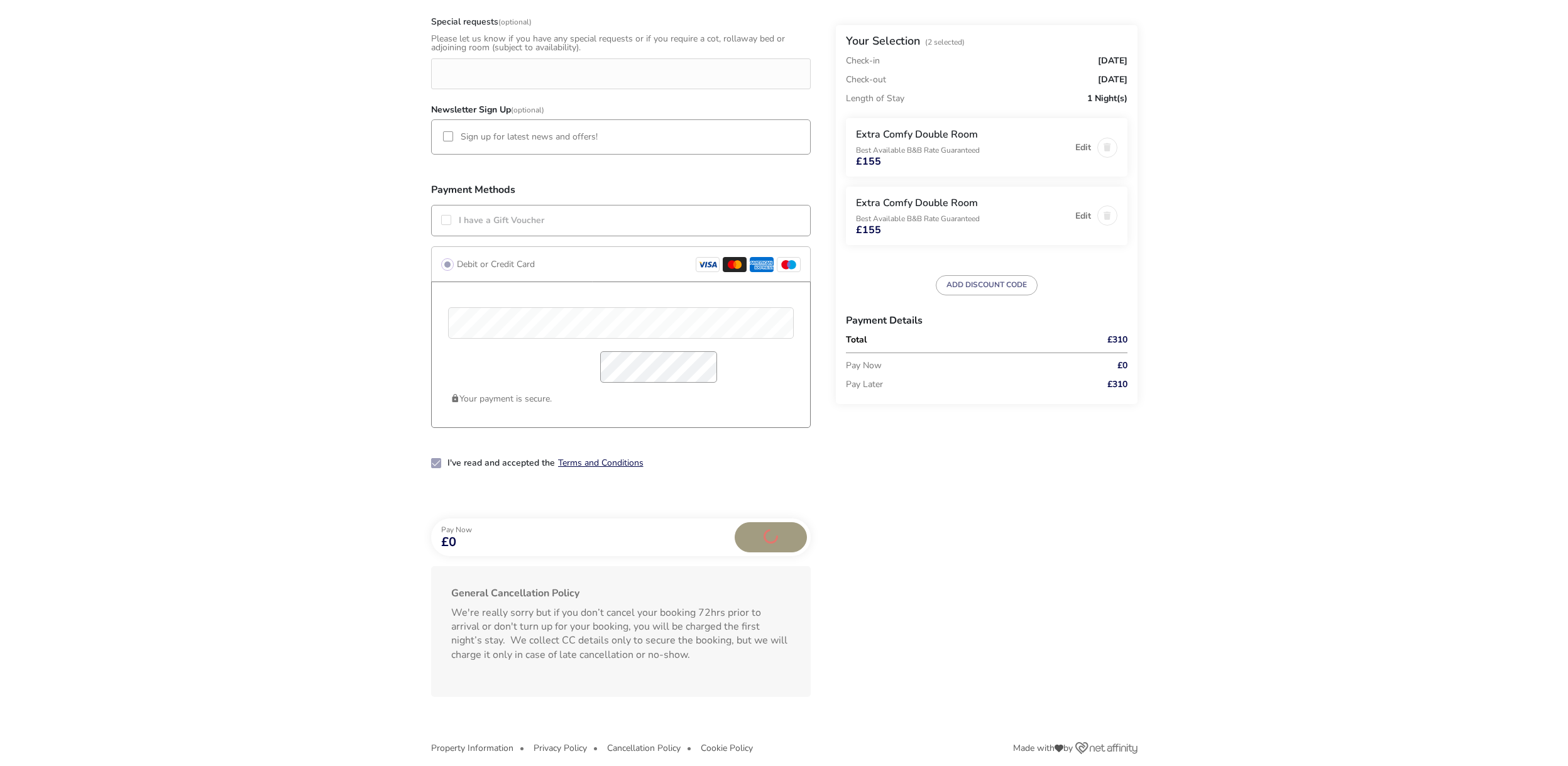
scroll to position [835, 0]
